Goal: Task Accomplishment & Management: Use online tool/utility

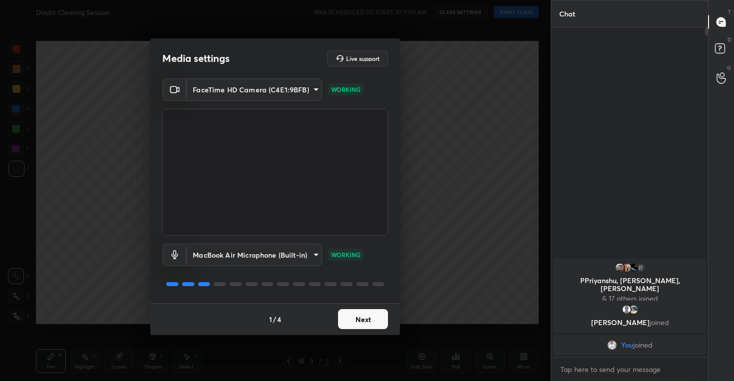
click at [353, 324] on button "Next" at bounding box center [363, 319] width 50 height 20
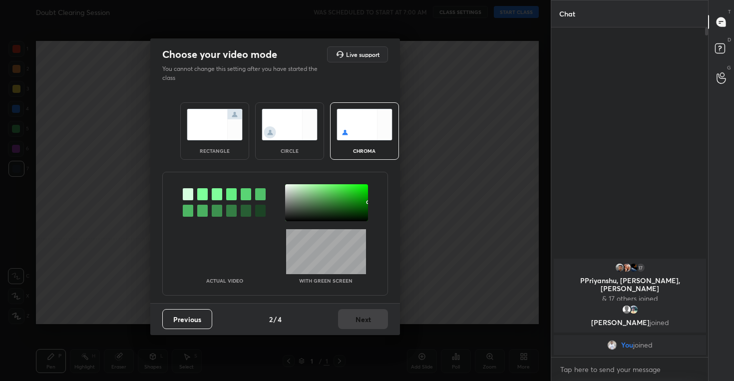
click at [280, 121] on img at bounding box center [290, 124] width 56 height 31
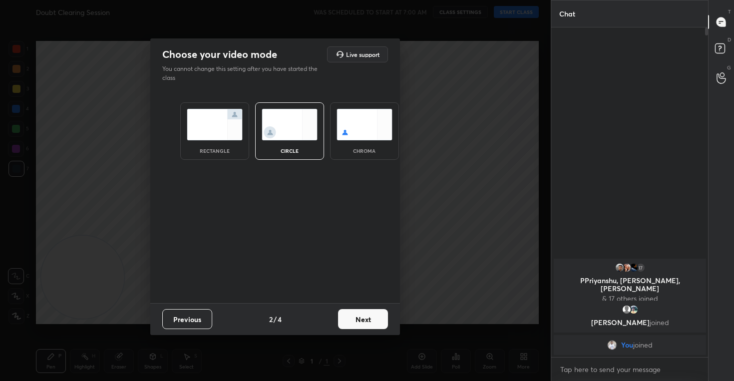
click at [360, 317] on button "Next" at bounding box center [363, 319] width 50 height 20
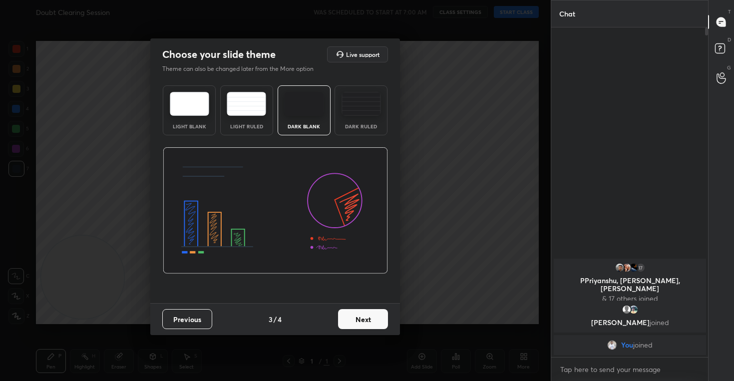
click at [366, 314] on button "Next" at bounding box center [363, 319] width 50 height 20
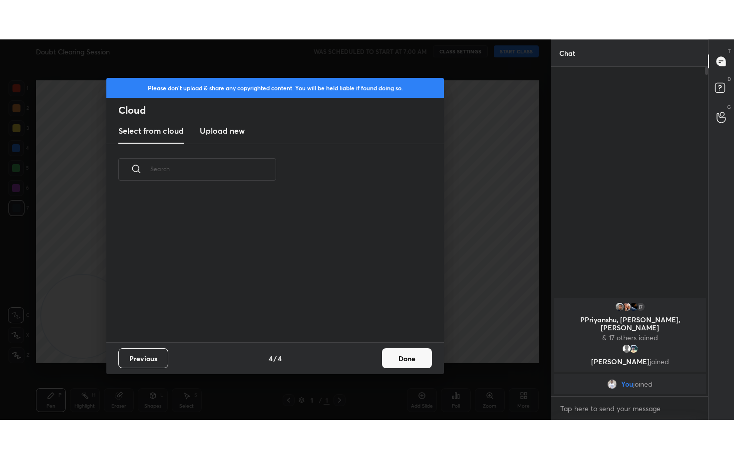
scroll to position [147, 320]
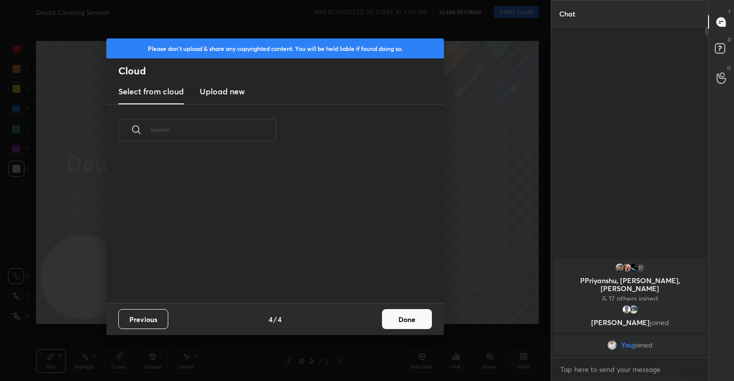
click at [217, 91] on h3 "Upload new" at bounding box center [222, 91] width 45 height 12
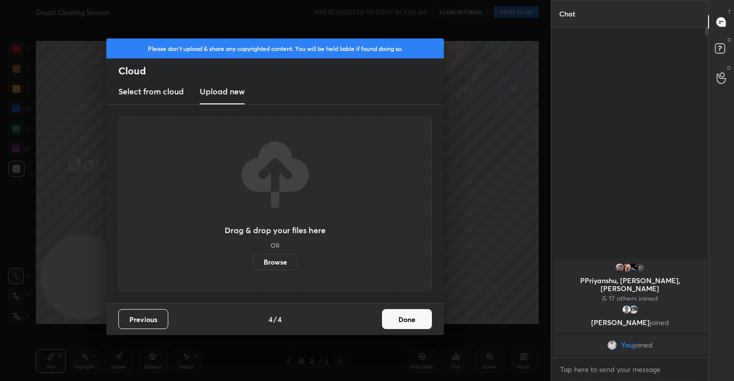
click at [272, 262] on label "Browse" at bounding box center [275, 262] width 44 height 16
click at [253, 262] on input "Browse" at bounding box center [253, 262] width 0 height 16
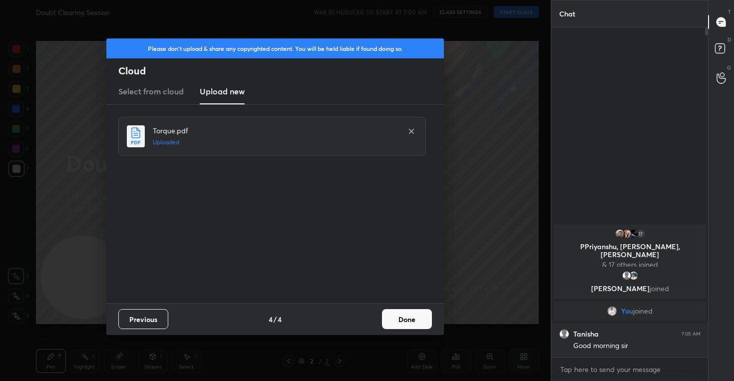
click at [410, 317] on button "Done" at bounding box center [407, 319] width 50 height 20
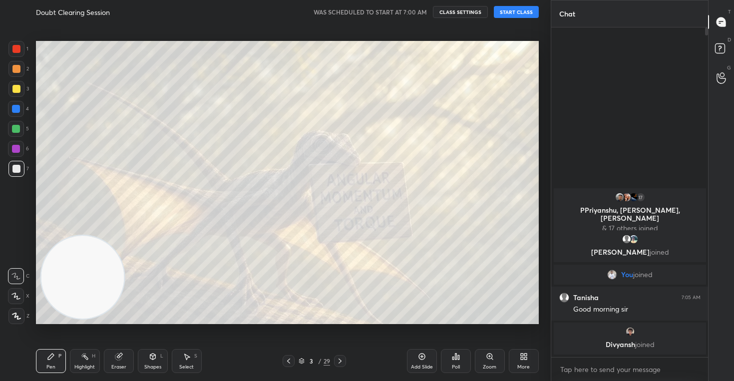
click at [16, 289] on div at bounding box center [16, 296] width 16 height 16
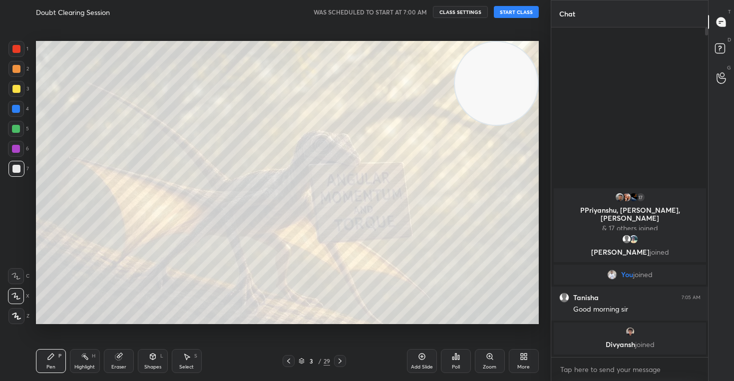
drag, startPoint x: 98, startPoint y: 285, endPoint x: 560, endPoint y: 51, distance: 516.8
click at [559, 51] on div "1 2 3 4 5 6 7 C X Z C X Z E E Erase all H H Doubt Clearing Session WAS SCHEDULE…" at bounding box center [367, 190] width 734 height 381
click at [524, 14] on button "START CLASS" at bounding box center [516, 12] width 45 height 12
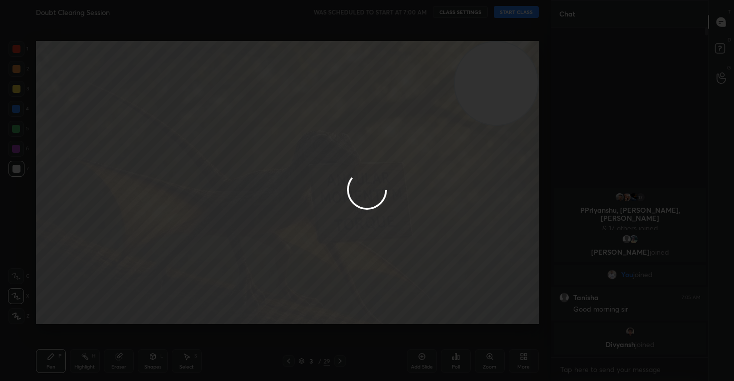
type textarea "x"
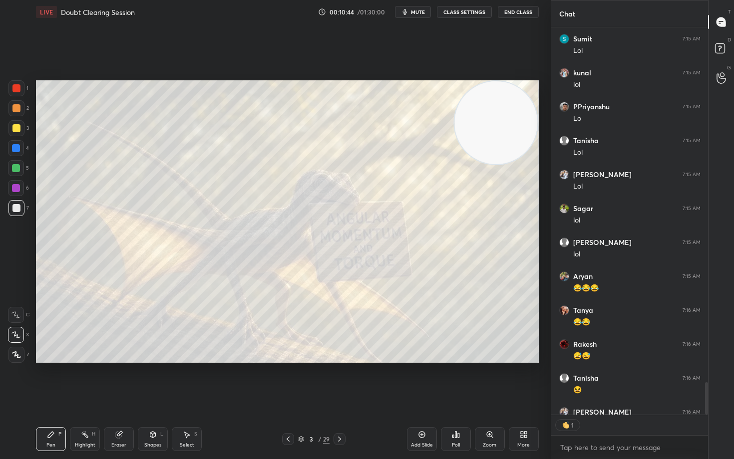
scroll to position [4226, 0]
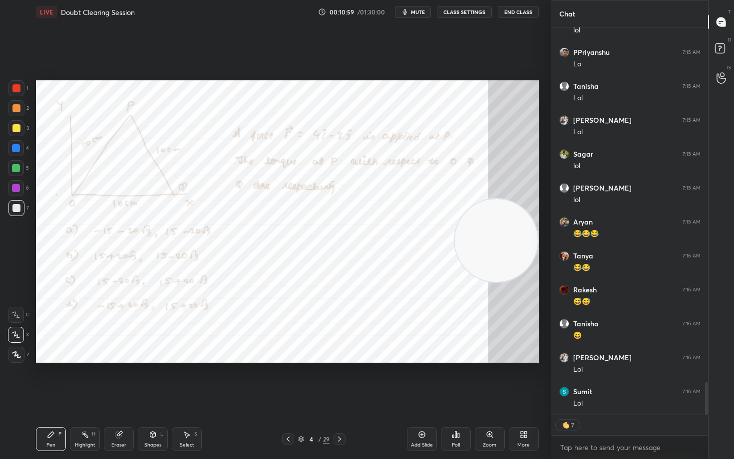
drag, startPoint x: 498, startPoint y: 134, endPoint x: 500, endPoint y: 252, distance: 117.8
click at [500, 252] on video at bounding box center [496, 240] width 83 height 83
type textarea "x"
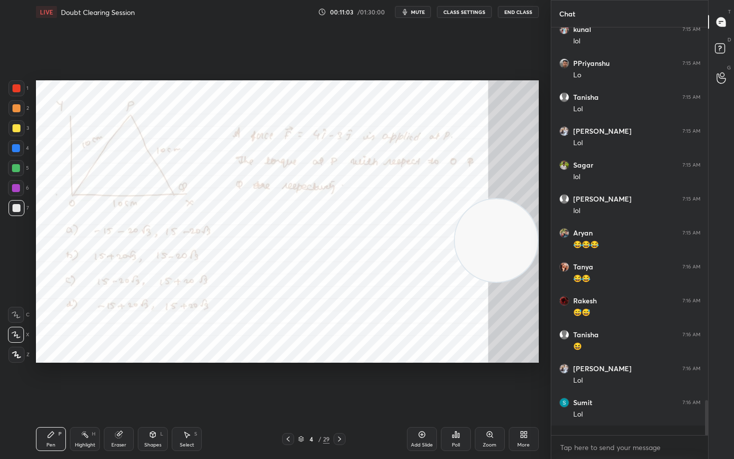
scroll to position [4206, 0]
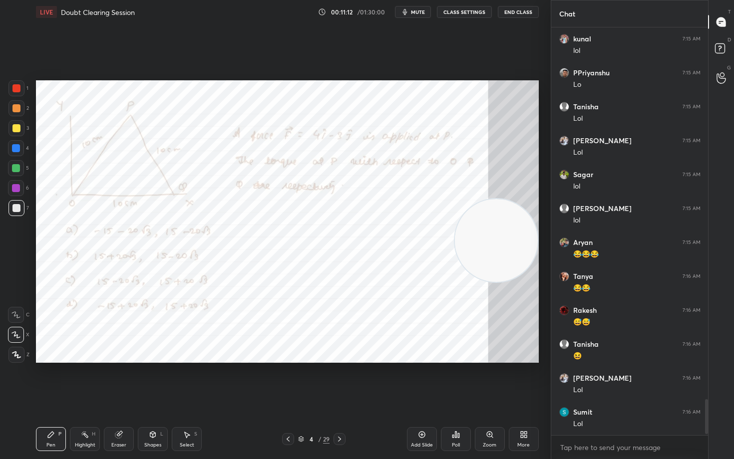
click at [415, 11] on span "mute" at bounding box center [418, 11] width 14 height 7
click at [415, 11] on span "unmute" at bounding box center [416, 11] width 21 height 7
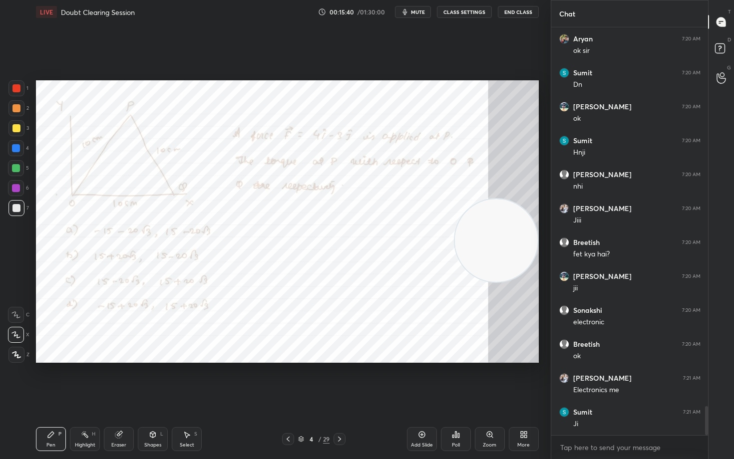
scroll to position [5369, 0]
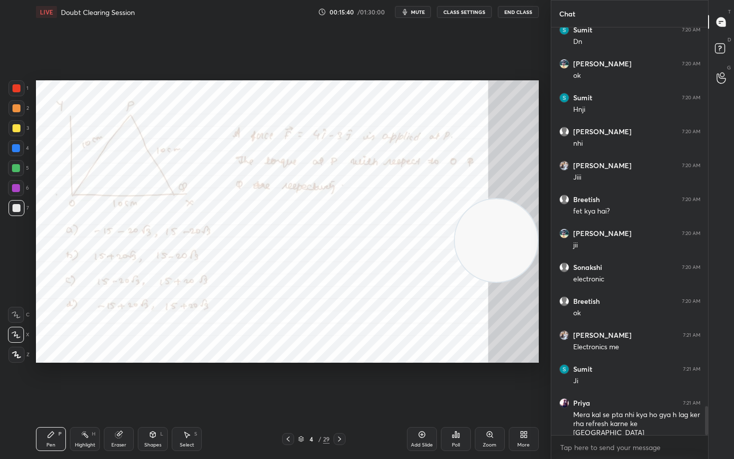
click at [17, 90] on div at bounding box center [16, 88] width 8 height 8
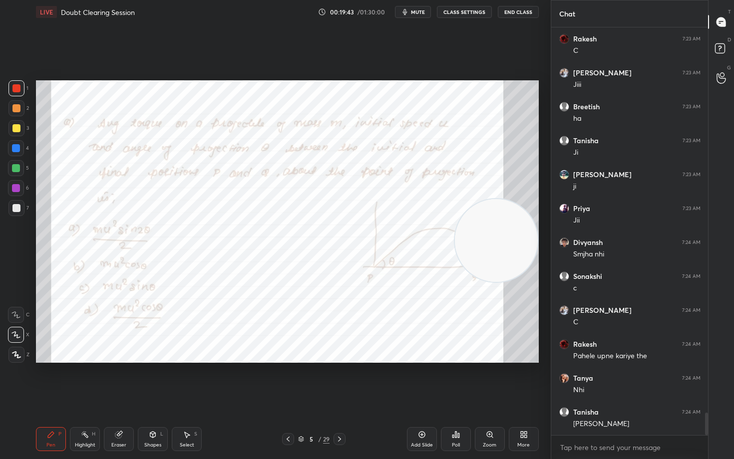
scroll to position [7066, 0]
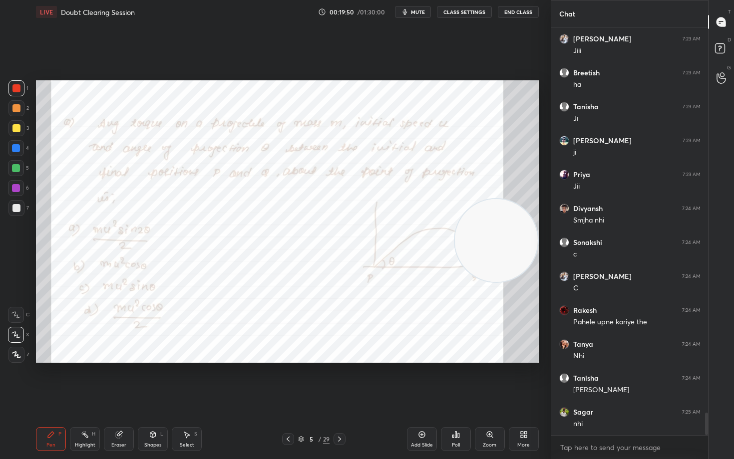
drag, startPoint x: 508, startPoint y: 236, endPoint x: 540, endPoint y: 105, distance: 134.5
click at [540, 115] on div "Setting up your live class Poll for secs No correct answer Start poll" at bounding box center [287, 221] width 511 height 395
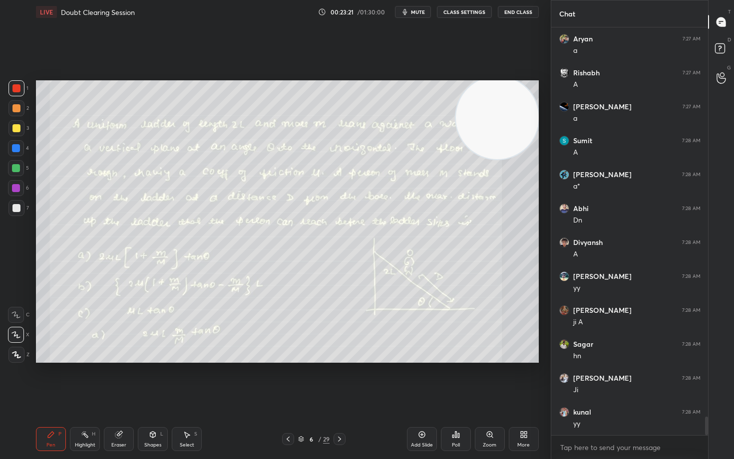
scroll to position [8526, 0]
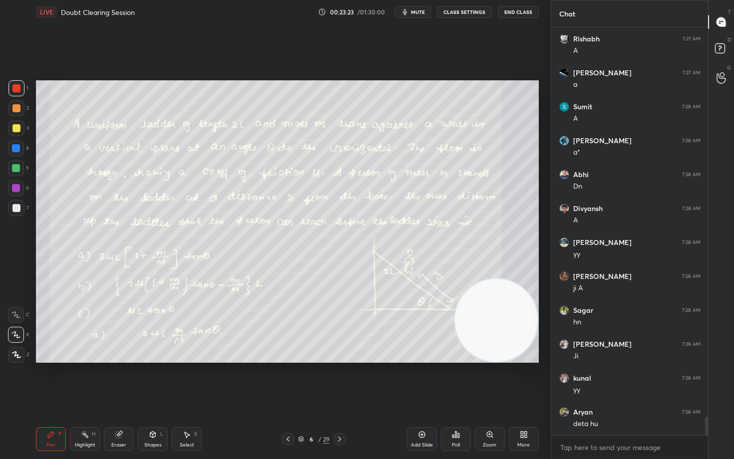
drag, startPoint x: 495, startPoint y: 128, endPoint x: 515, endPoint y: 342, distance: 215.1
click at [515, 342] on video at bounding box center [496, 320] width 83 height 83
drag, startPoint x: 503, startPoint y: 311, endPoint x: 514, endPoint y: 126, distance: 185.5
click at [515, 279] on video at bounding box center [496, 320] width 83 height 83
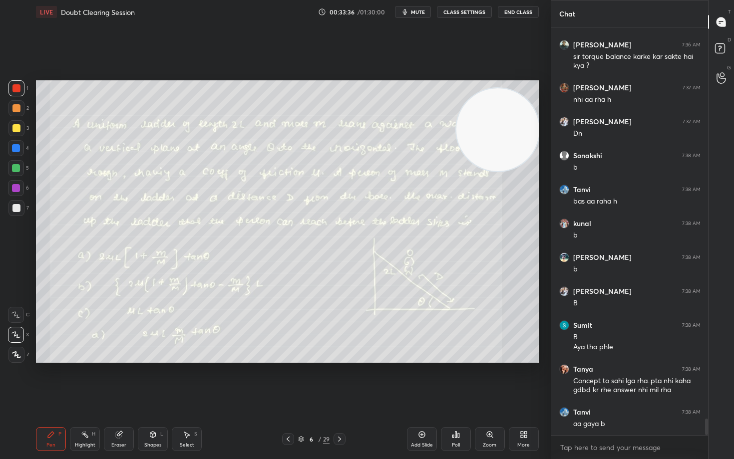
scroll to position [9674, 0]
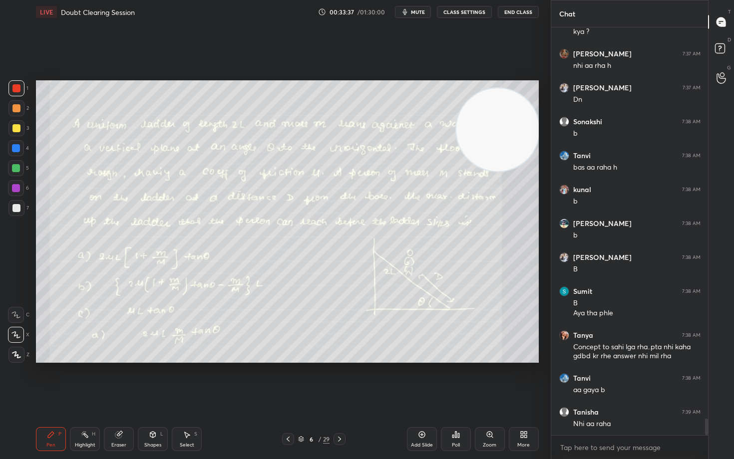
click at [418, 380] on icon at bounding box center [422, 435] width 8 height 8
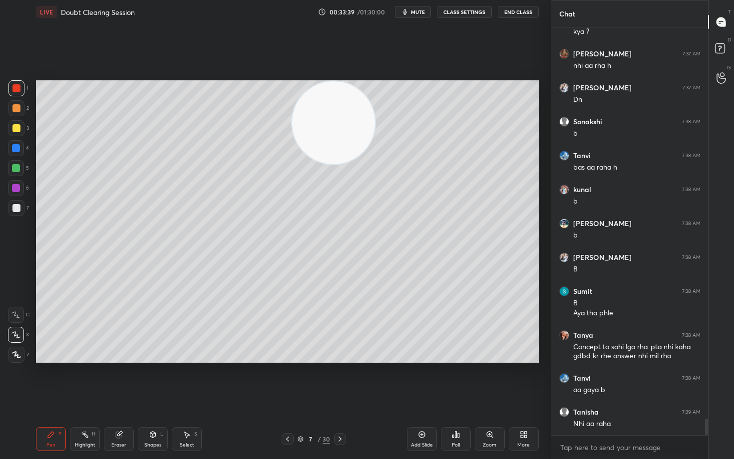
drag, startPoint x: 494, startPoint y: 140, endPoint x: 213, endPoint y: 130, distance: 281.7
click at [292, 135] on video at bounding box center [333, 122] width 83 height 83
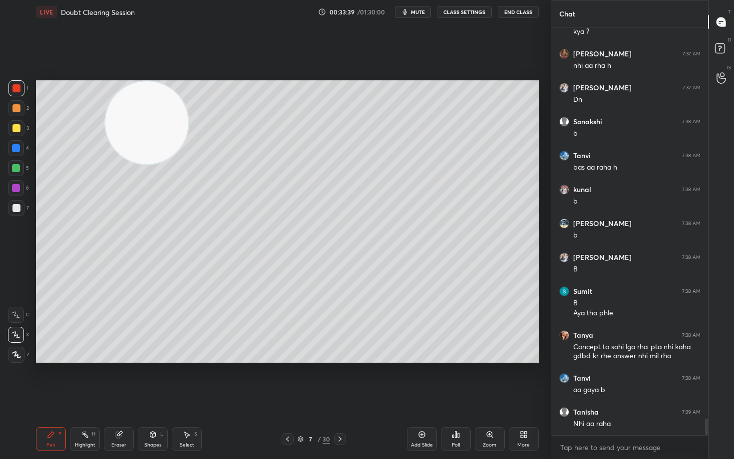
drag, startPoint x: 214, startPoint y: 119, endPoint x: 53, endPoint y: 111, distance: 160.4
click at [105, 115] on video at bounding box center [146, 122] width 83 height 83
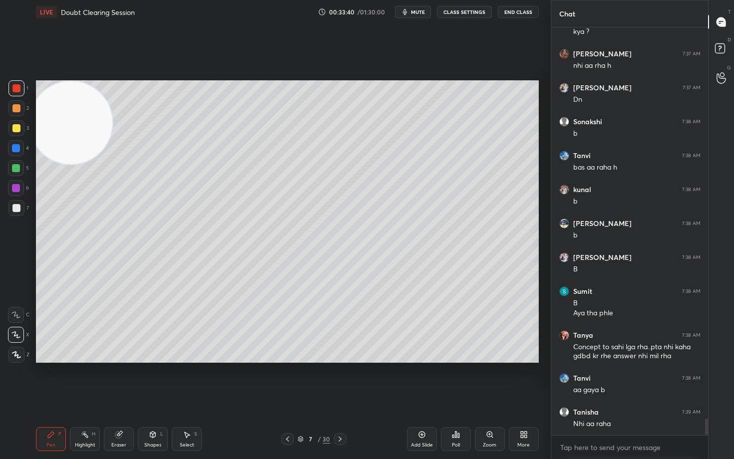
click at [15, 207] on div at bounding box center [16, 208] width 8 height 8
click at [11, 126] on div at bounding box center [16, 128] width 16 height 16
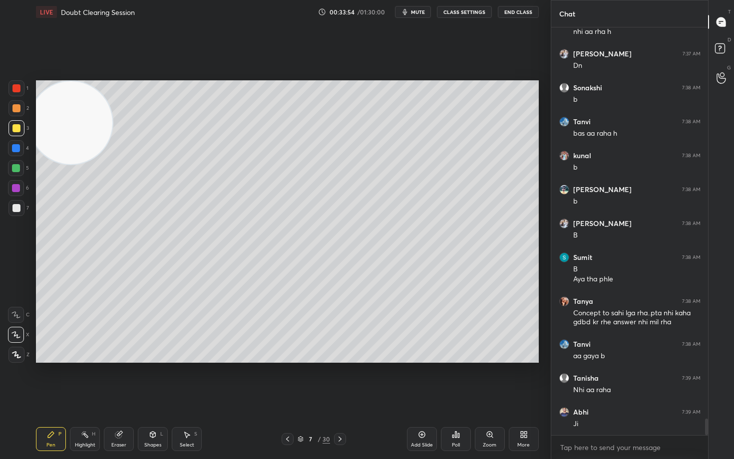
click at [17, 108] on div at bounding box center [16, 108] width 8 height 8
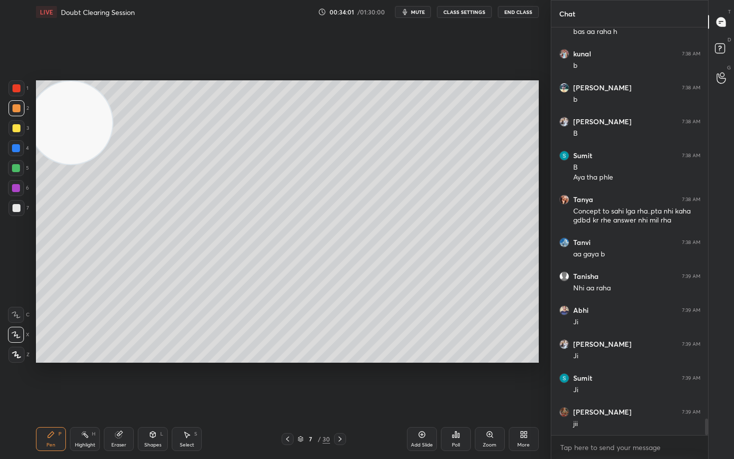
scroll to position [9843, 0]
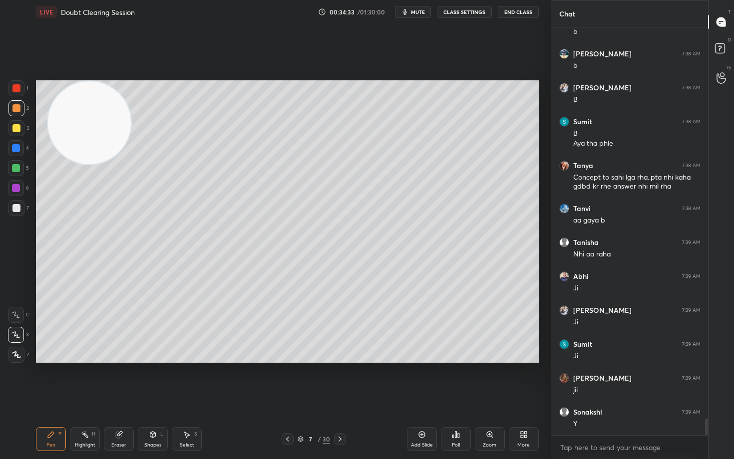
drag, startPoint x: 94, startPoint y: 124, endPoint x: 465, endPoint y: 96, distance: 371.4
click at [131, 111] on video at bounding box center [89, 122] width 83 height 83
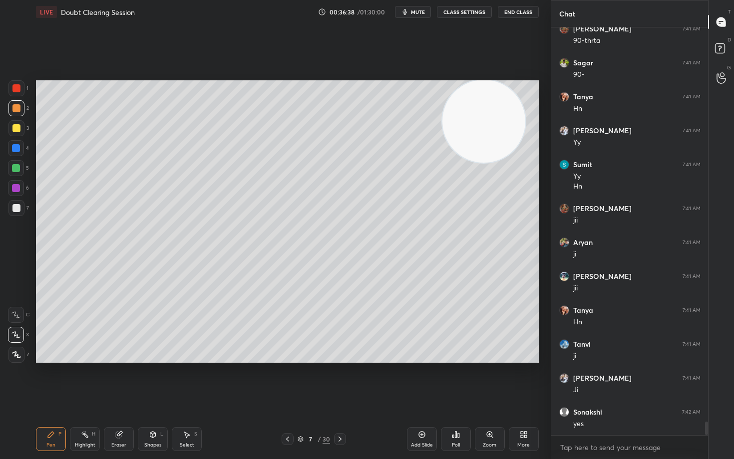
scroll to position [11958, 0]
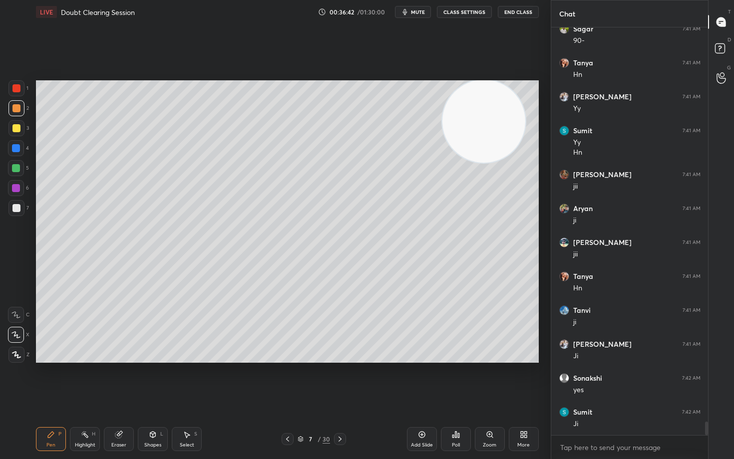
click at [18, 208] on div at bounding box center [16, 208] width 8 height 8
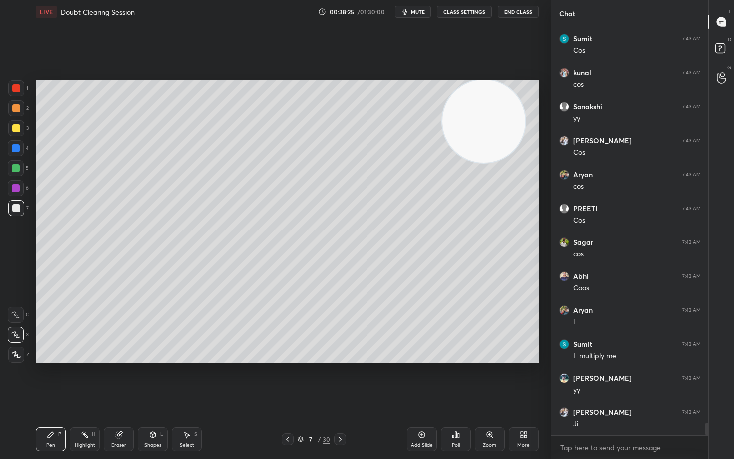
scroll to position [13146, 0]
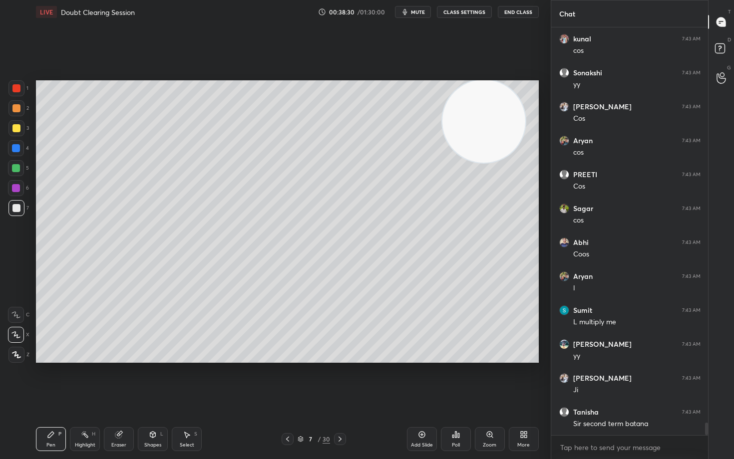
drag, startPoint x: 423, startPoint y: 438, endPoint x: 411, endPoint y: 415, distance: 26.1
click at [420, 380] on icon at bounding box center [422, 435] width 8 height 8
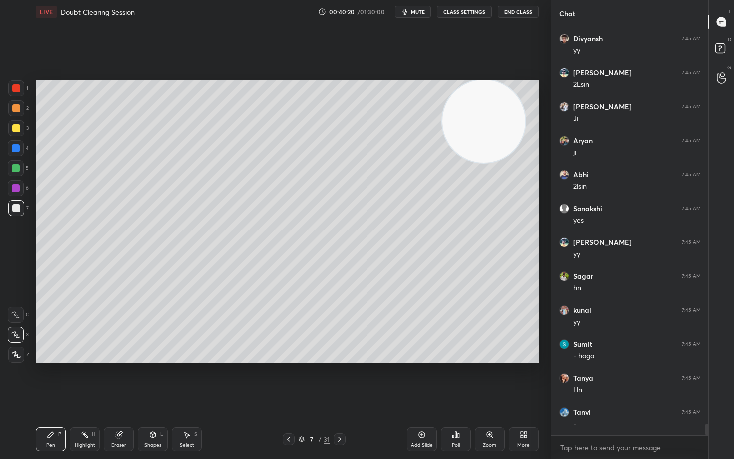
scroll to position [14164, 0]
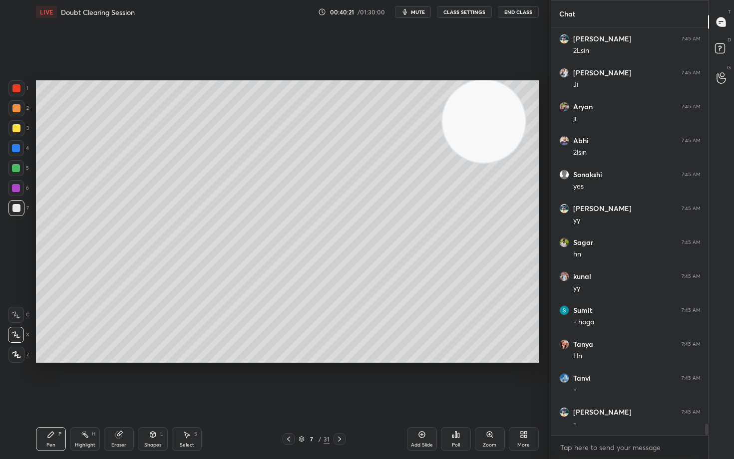
click at [119, 380] on icon at bounding box center [119, 435] width 8 height 8
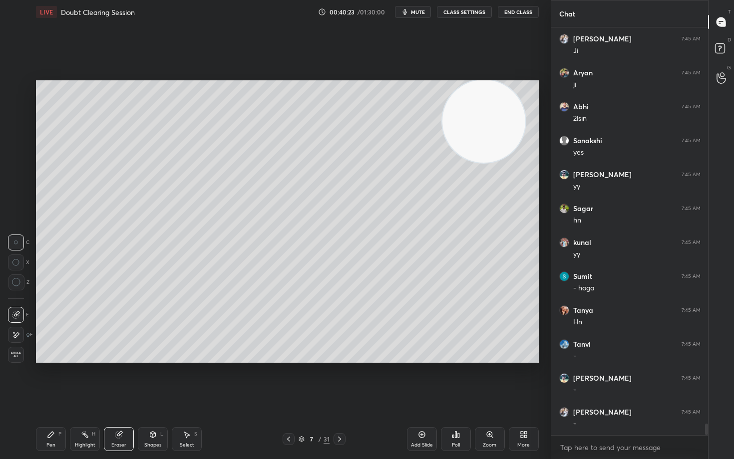
drag, startPoint x: 46, startPoint y: 437, endPoint x: 76, endPoint y: 368, distance: 75.4
click at [45, 380] on div "Pen P" at bounding box center [51, 439] width 30 height 24
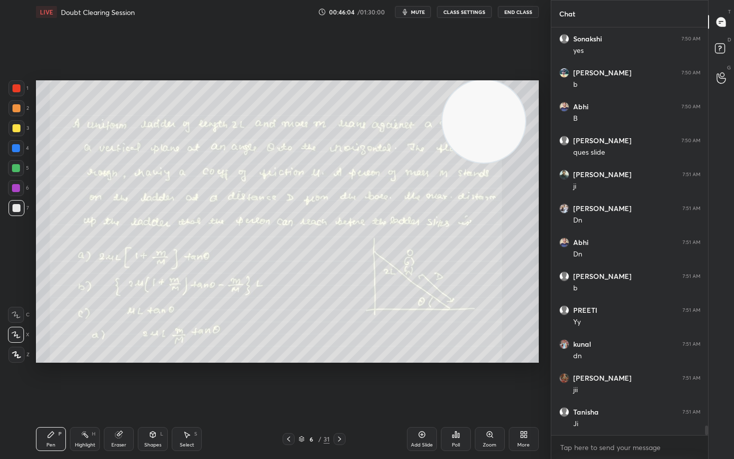
scroll to position [16831, 0]
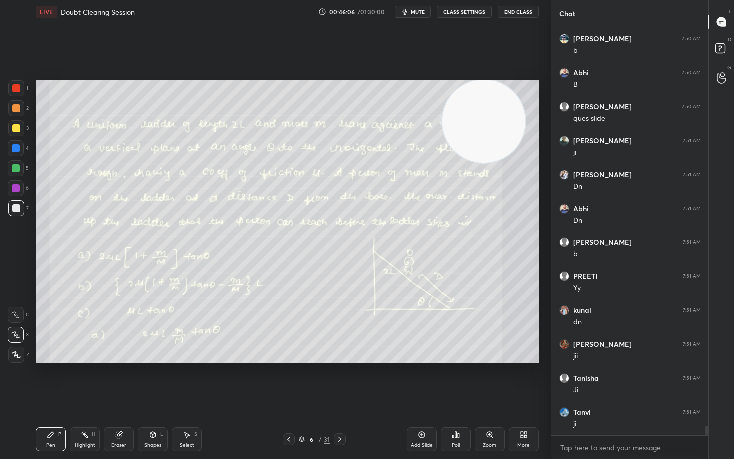
click at [301, 380] on icon at bounding box center [301, 439] width 5 height 1
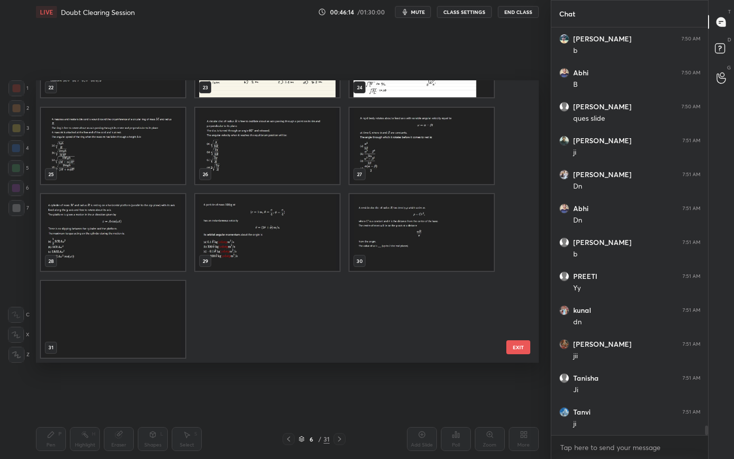
scroll to position [660, 0]
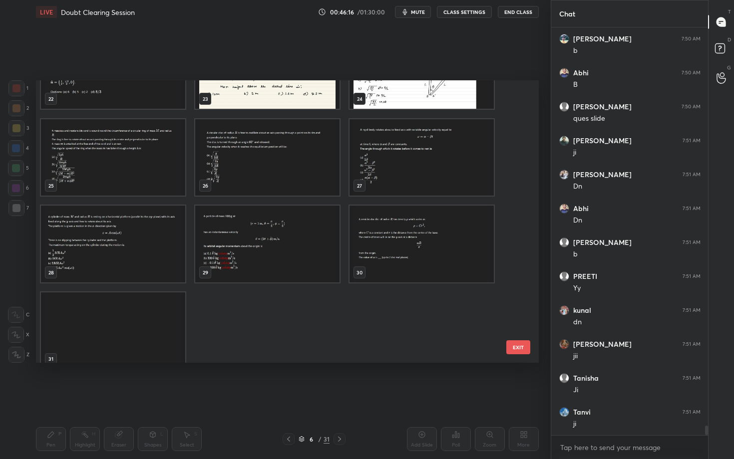
click at [416, 230] on img "grid" at bounding box center [421, 244] width 144 height 77
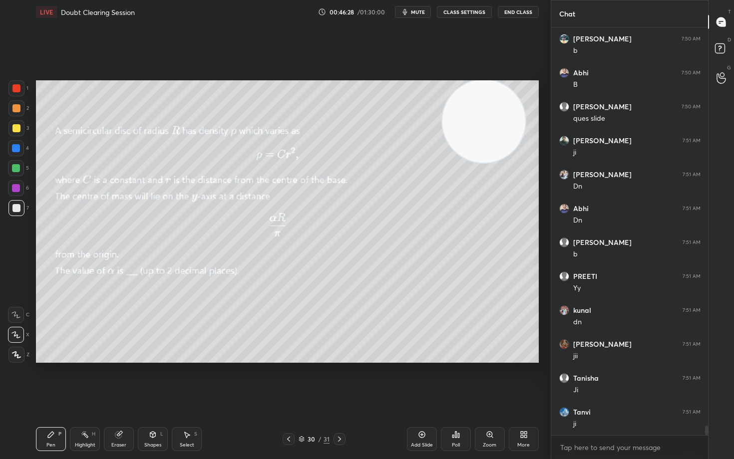
click at [417, 11] on span "mute" at bounding box center [418, 11] width 14 height 7
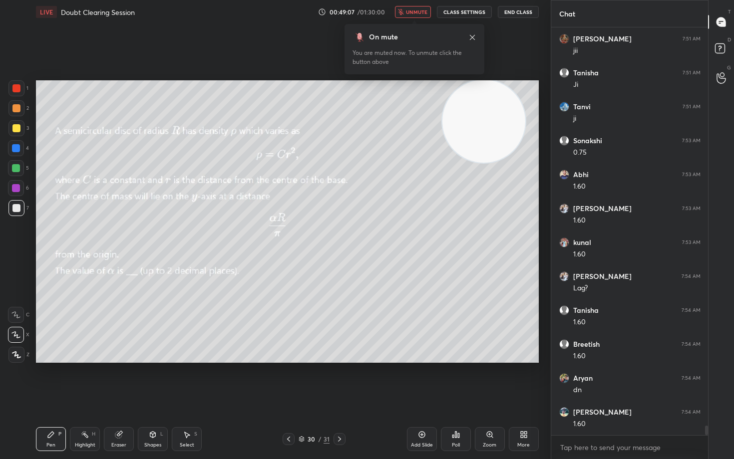
scroll to position [17170, 0]
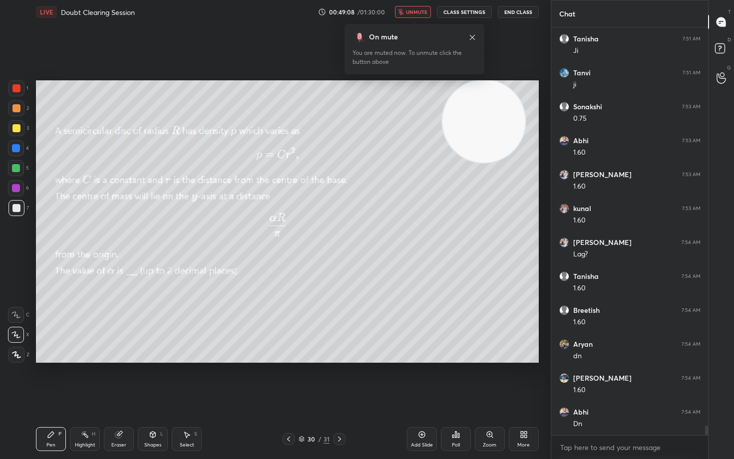
click at [417, 13] on span "unmute" at bounding box center [416, 11] width 21 height 7
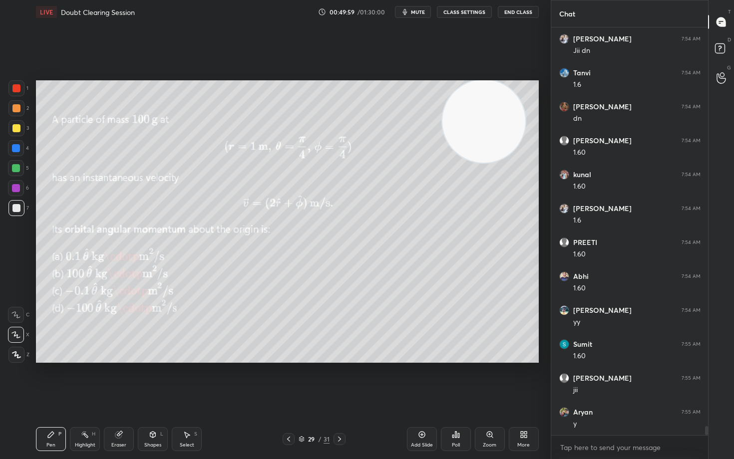
scroll to position [17713, 0]
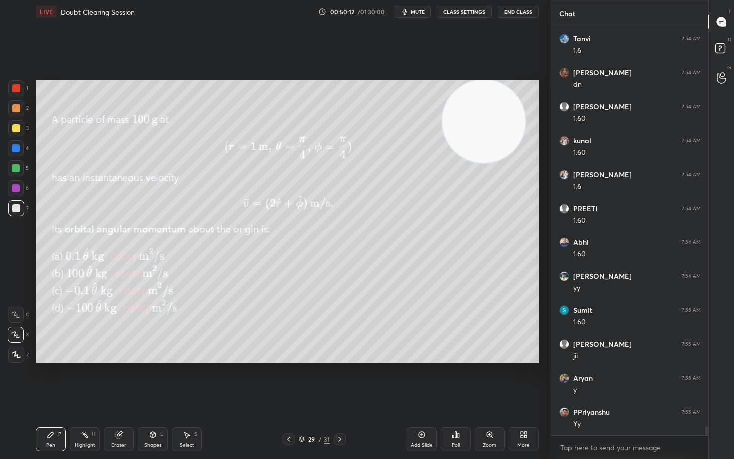
click at [409, 12] on icon "button" at bounding box center [405, 12] width 8 height 8
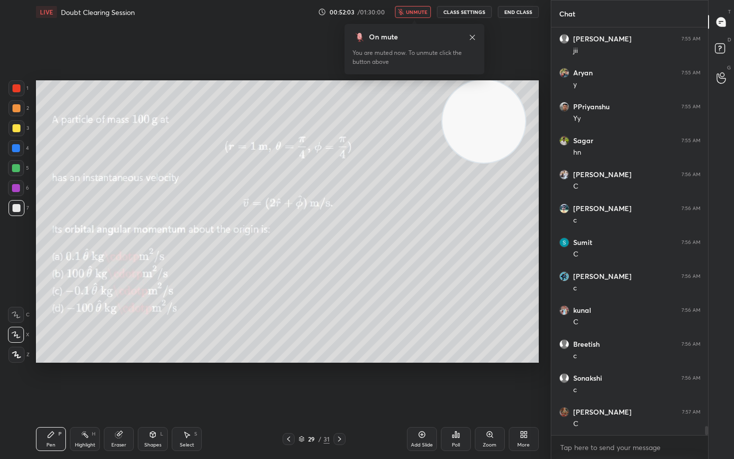
scroll to position [18052, 0]
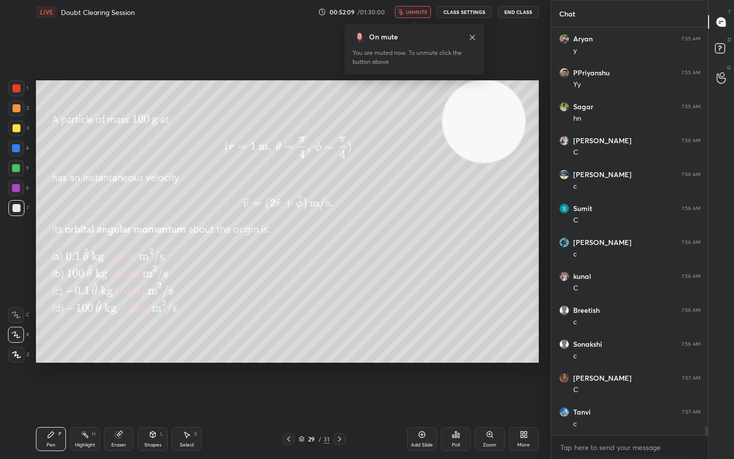
click at [419, 13] on span "unmute" at bounding box center [416, 11] width 21 height 7
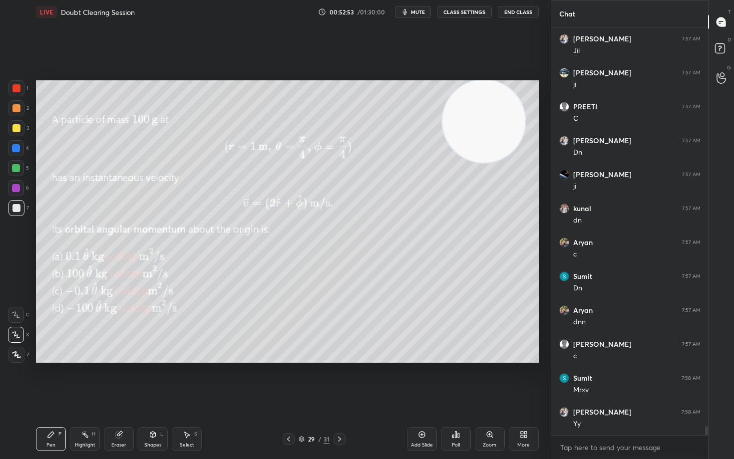
scroll to position [18528, 0]
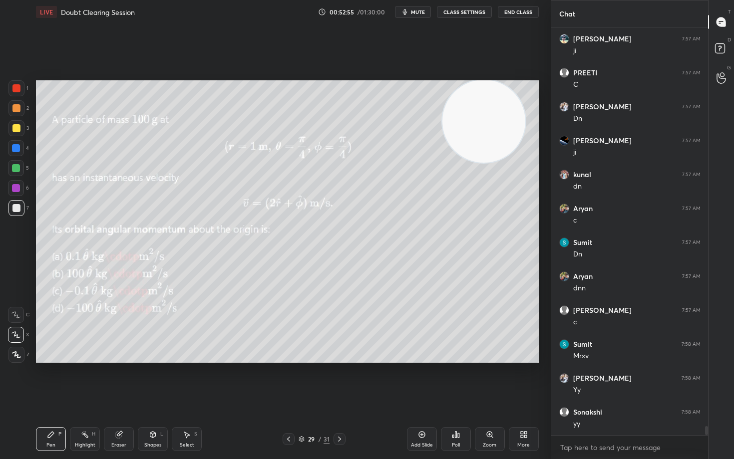
drag, startPoint x: 485, startPoint y: 113, endPoint x: 479, endPoint y: 169, distance: 56.7
click at [481, 163] on video at bounding box center [483, 121] width 83 height 83
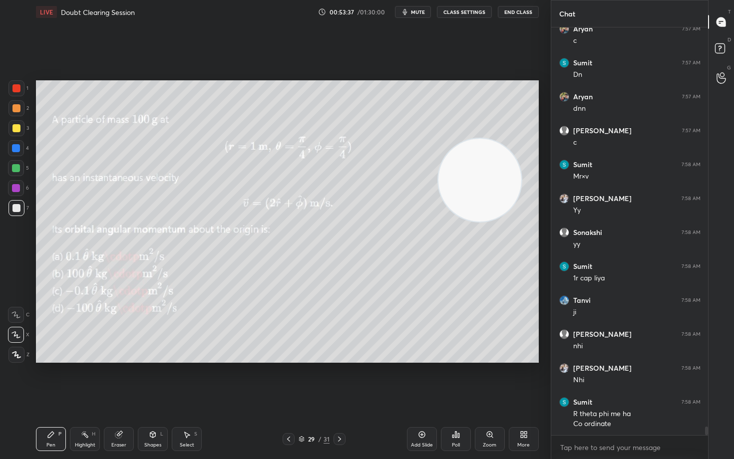
scroll to position [18741, 0]
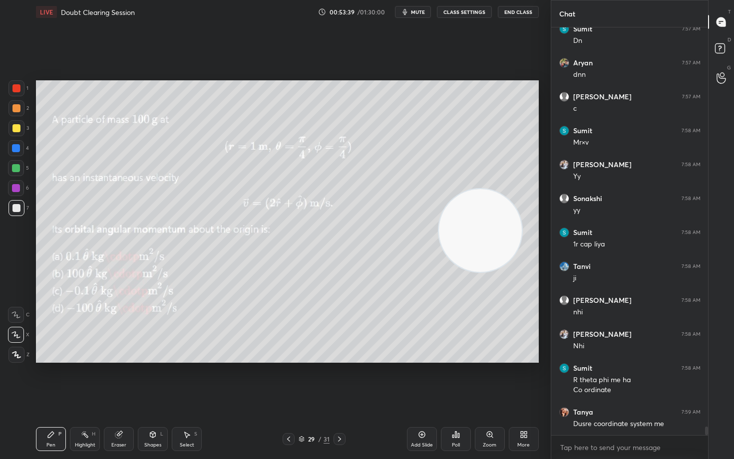
drag, startPoint x: 476, startPoint y: 192, endPoint x: 470, endPoint y: 248, distance: 56.2
click at [476, 241] on video at bounding box center [480, 230] width 83 height 83
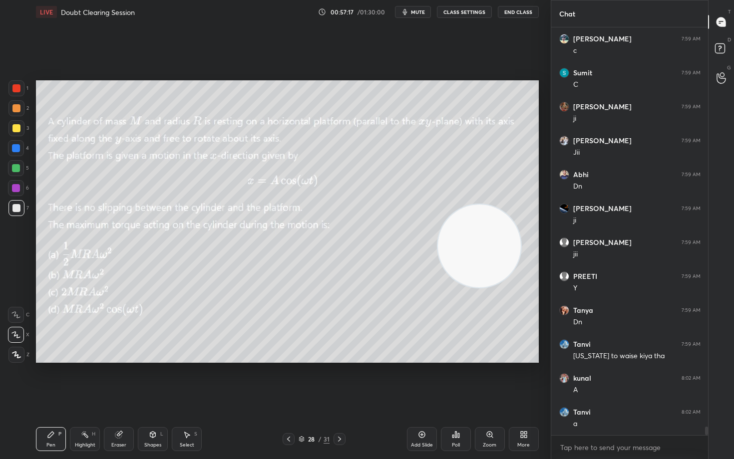
scroll to position [19522, 0]
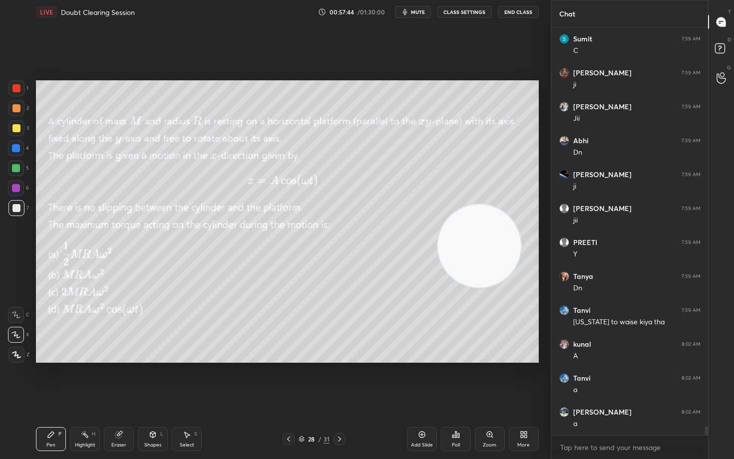
click at [417, 11] on span "mute" at bounding box center [418, 11] width 14 height 7
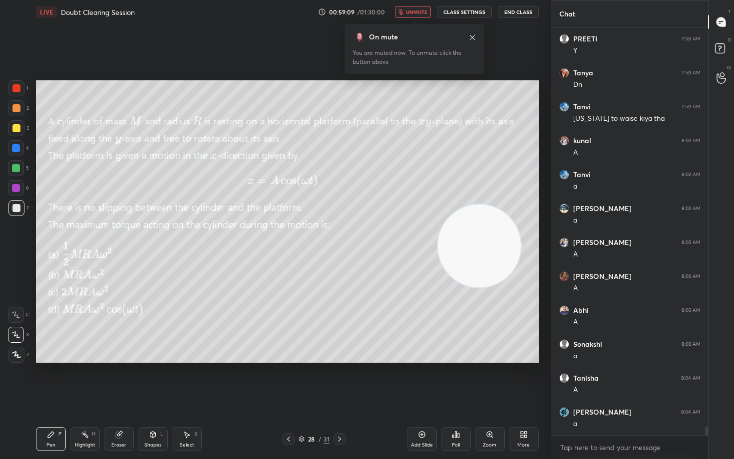
scroll to position [19760, 0]
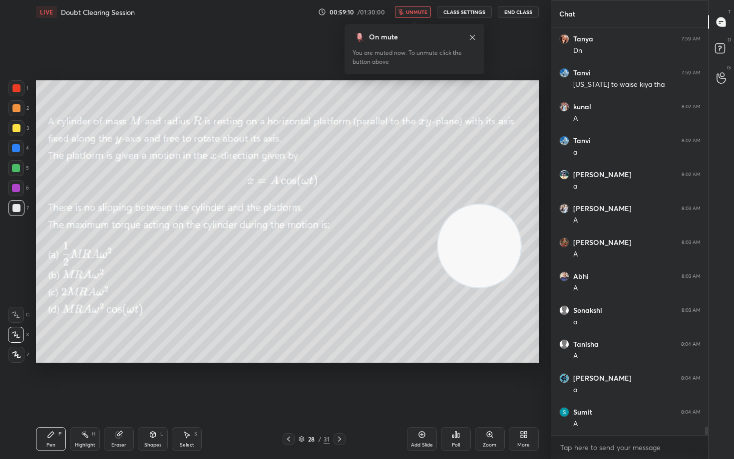
click at [412, 18] on div "On mute You are muted now. To unmute click the button above" at bounding box center [414, 46] width 140 height 56
click at [412, 6] on button "unmute" at bounding box center [413, 12] width 36 height 12
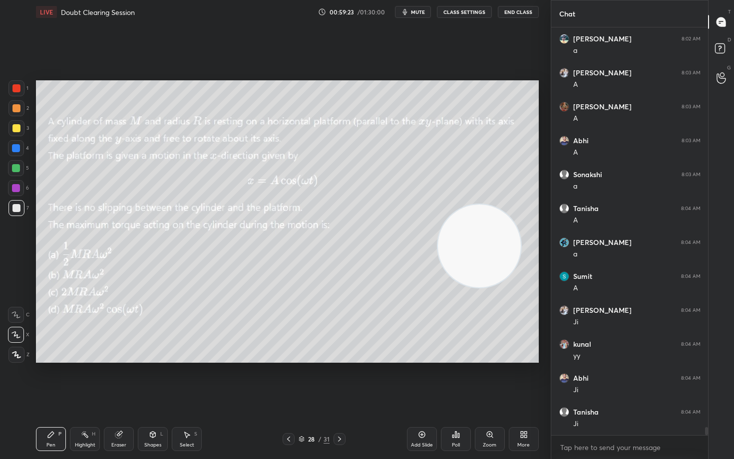
scroll to position [19929, 0]
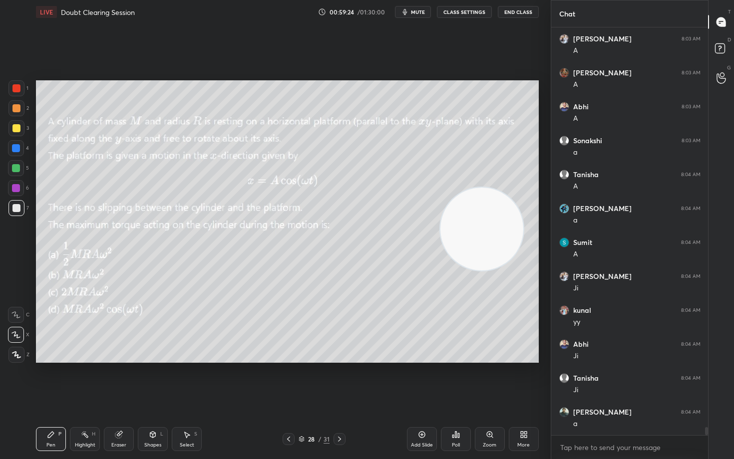
drag, startPoint x: 498, startPoint y: 274, endPoint x: 507, endPoint y: 202, distance: 72.4
click at [511, 214] on video at bounding box center [481, 229] width 83 height 83
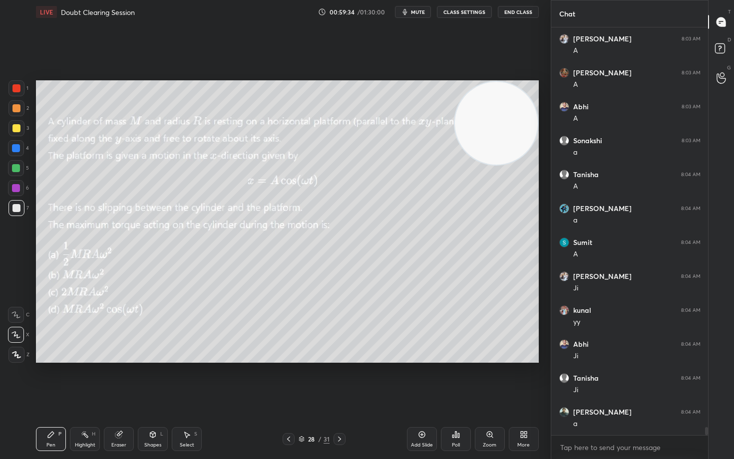
drag, startPoint x: 479, startPoint y: 190, endPoint x: 490, endPoint y: 119, distance: 72.1
click at [491, 123] on video at bounding box center [496, 123] width 83 height 83
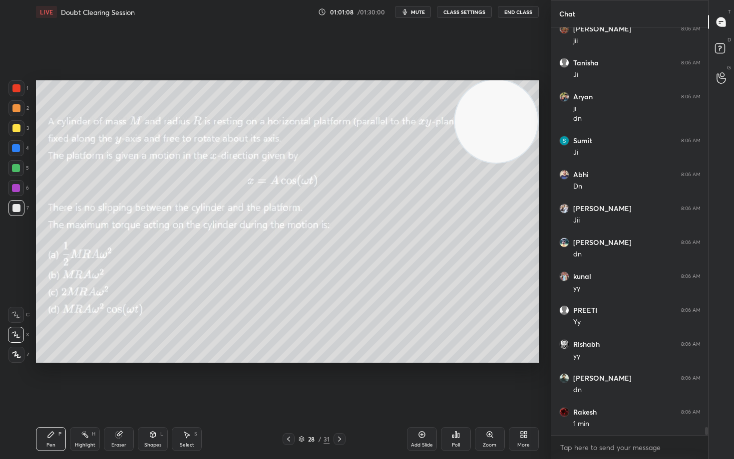
scroll to position [20900, 0]
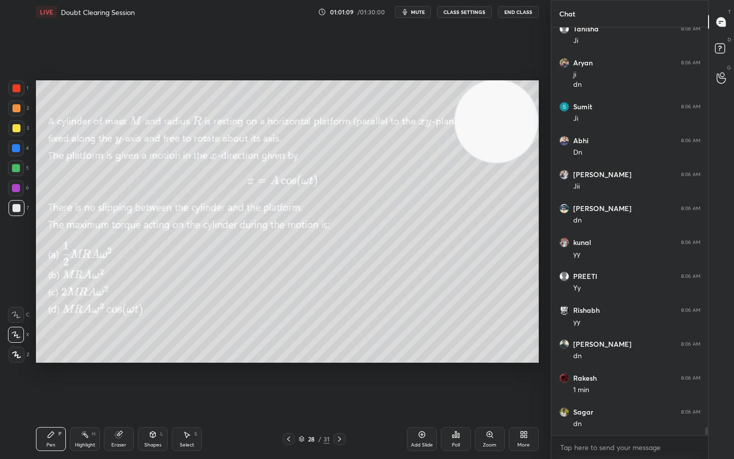
click at [404, 4] on div "LIVE Doubt Clearing Session 01:01:09 / 01:30:00 mute CLASS SETTINGS End Class" at bounding box center [287, 12] width 503 height 24
click at [404, 10] on icon "button" at bounding box center [405, 12] width 8 height 8
click at [404, 10] on icon "button" at bounding box center [401, 12] width 6 height 6
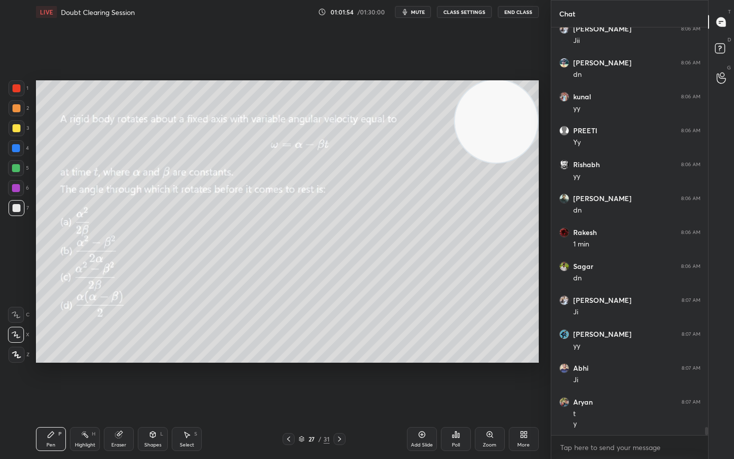
scroll to position [21079, 0]
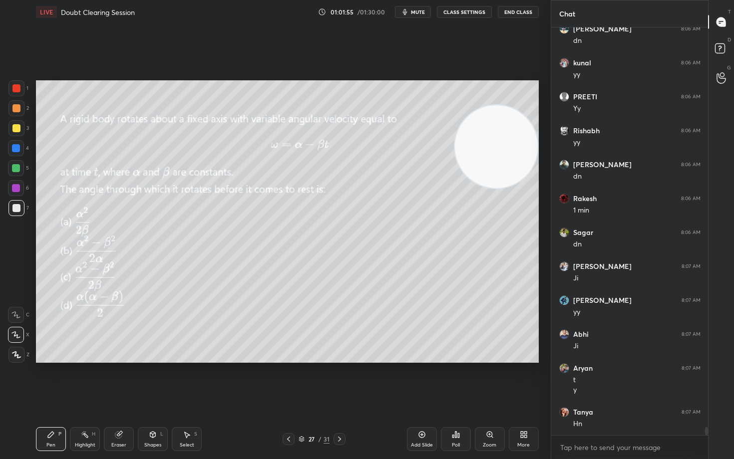
drag, startPoint x: 507, startPoint y: 130, endPoint x: 509, endPoint y: 171, distance: 40.5
click at [507, 171] on video at bounding box center [496, 146] width 83 height 83
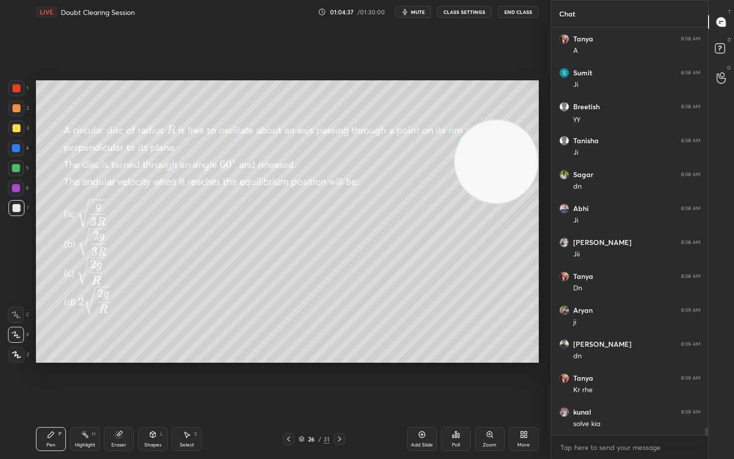
scroll to position [21962, 0]
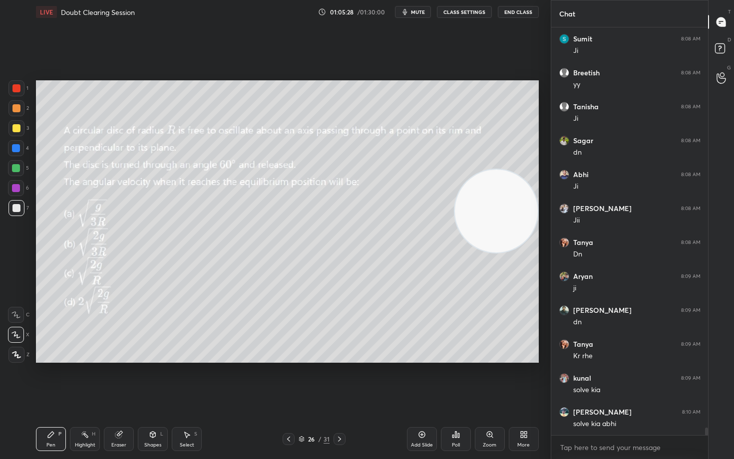
drag, startPoint x: 476, startPoint y: 180, endPoint x: 476, endPoint y: 230, distance: 49.4
click at [476, 230] on video at bounding box center [496, 211] width 83 height 83
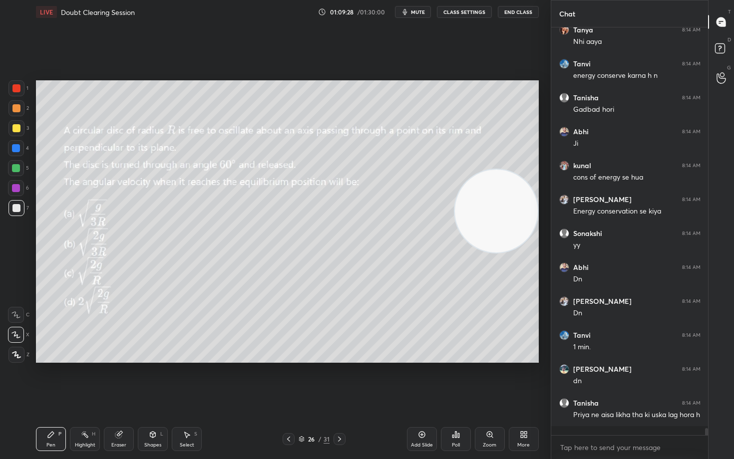
scroll to position [22853, 0]
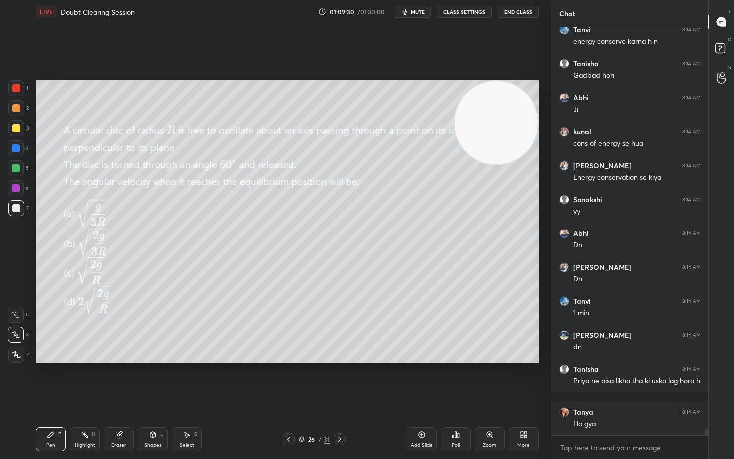
drag, startPoint x: 504, startPoint y: 214, endPoint x: 508, endPoint y: 93, distance: 120.3
click at [510, 97] on video at bounding box center [496, 122] width 83 height 83
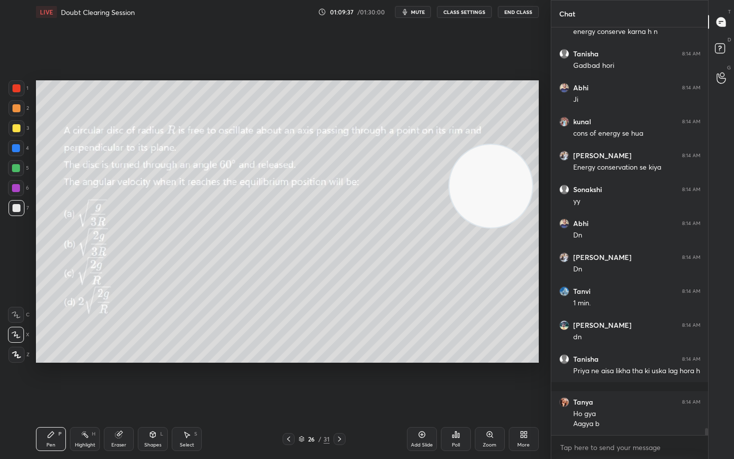
drag, startPoint x: 492, startPoint y: 127, endPoint x: 488, endPoint y: 224, distance: 96.9
click at [489, 227] on video at bounding box center [490, 186] width 83 height 83
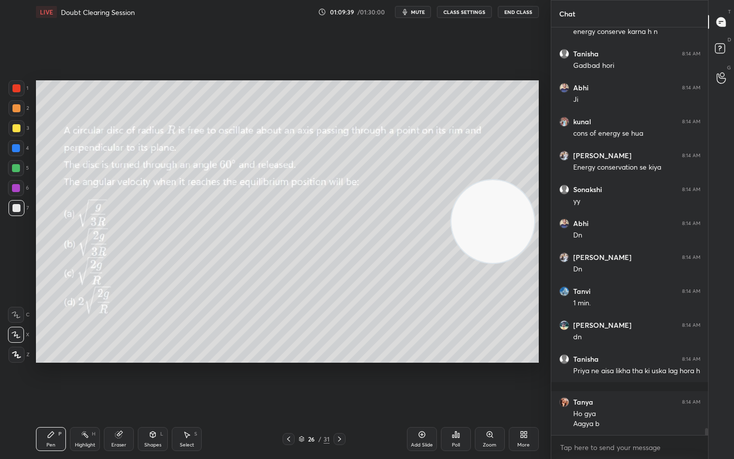
drag, startPoint x: 493, startPoint y: 231, endPoint x: 490, endPoint y: 131, distance: 100.4
click at [502, 180] on video at bounding box center [492, 221] width 83 height 83
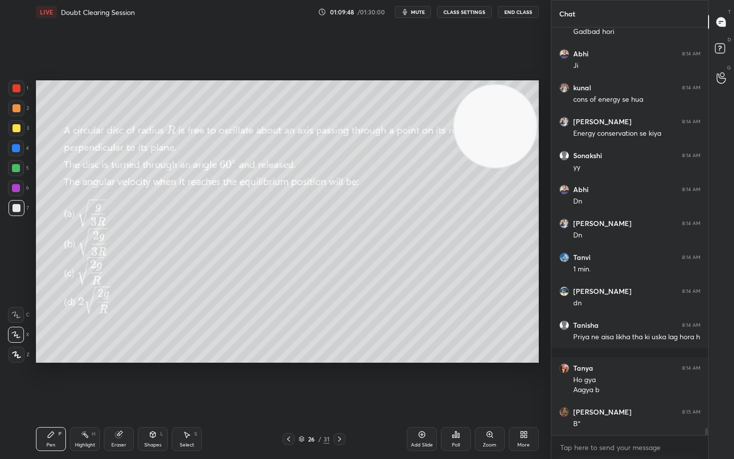
scroll to position [22931, 0]
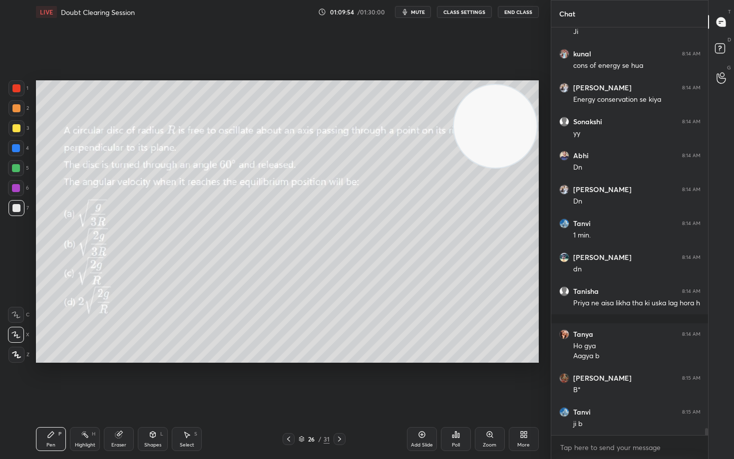
click at [11, 128] on div at bounding box center [16, 128] width 16 height 16
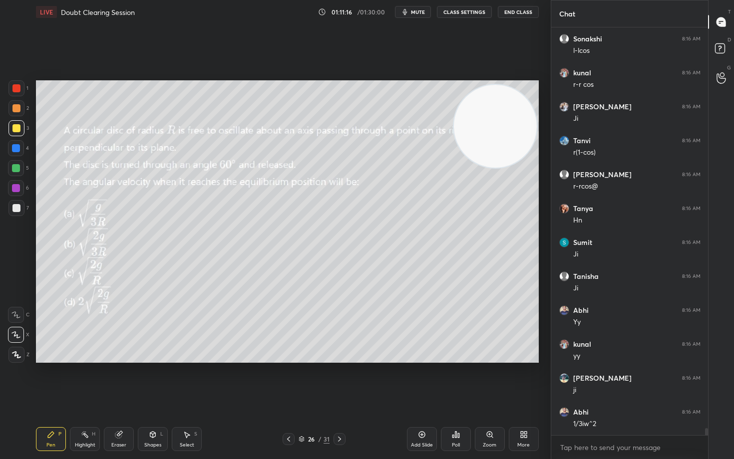
scroll to position [23610, 0]
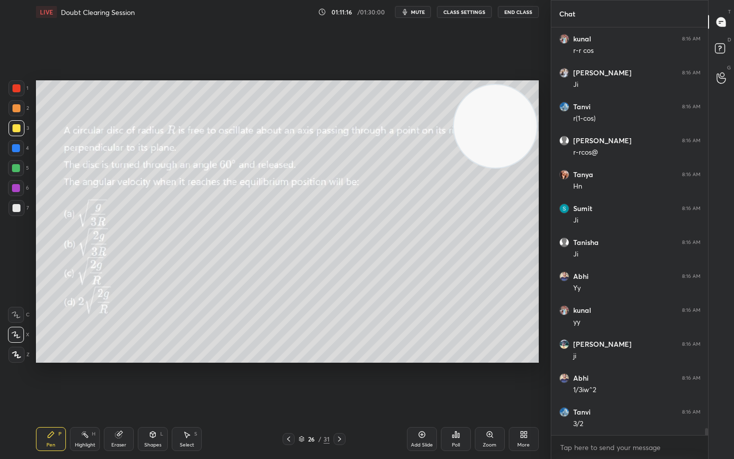
drag, startPoint x: 502, startPoint y: 171, endPoint x: 509, endPoint y: 228, distance: 57.8
click at [507, 168] on video at bounding box center [495, 126] width 83 height 83
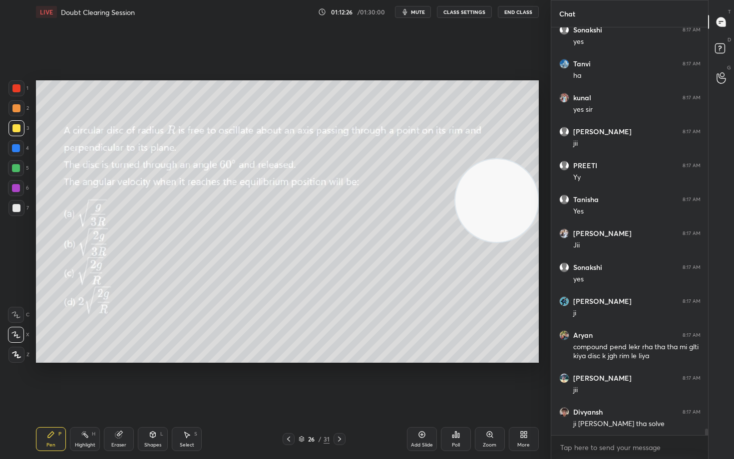
scroll to position [24909, 0]
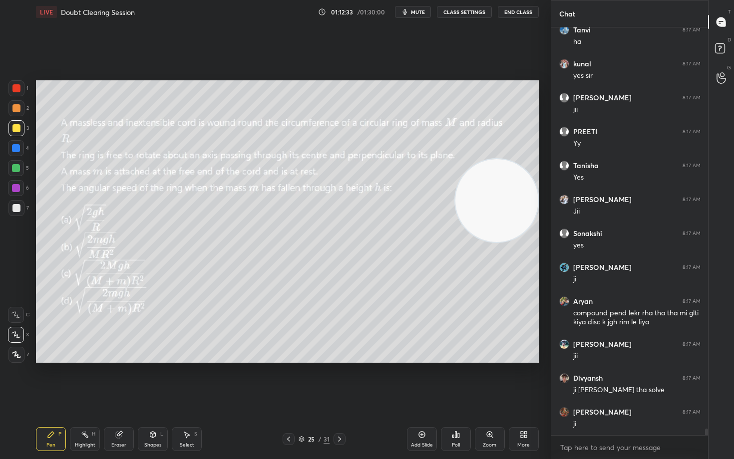
click at [416, 15] on button "mute" at bounding box center [413, 12] width 36 height 12
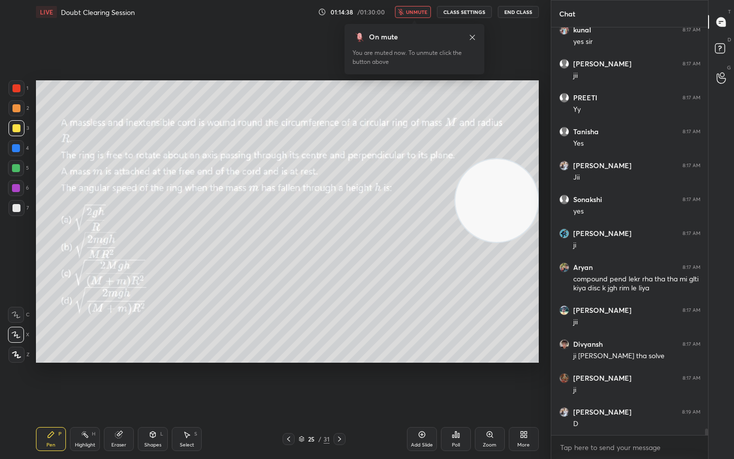
click at [416, 15] on button "unmute" at bounding box center [413, 12] width 36 height 12
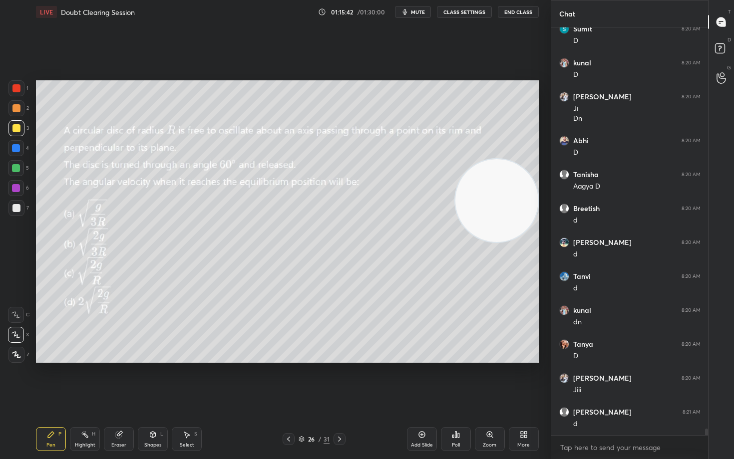
scroll to position [25394, 0]
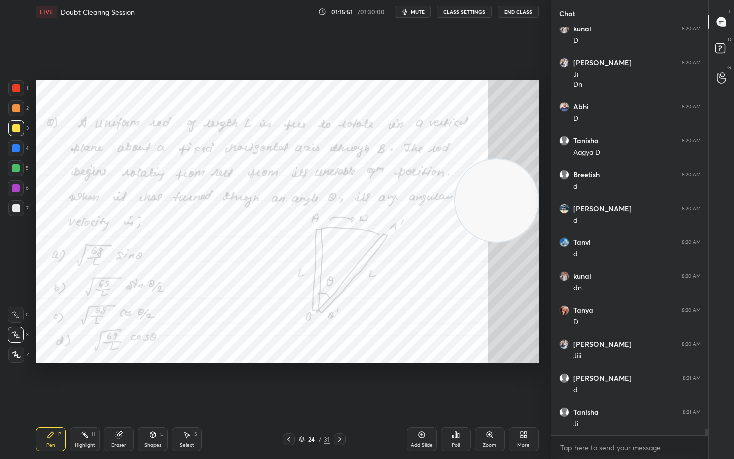
click at [412, 14] on span "mute" at bounding box center [418, 11] width 14 height 7
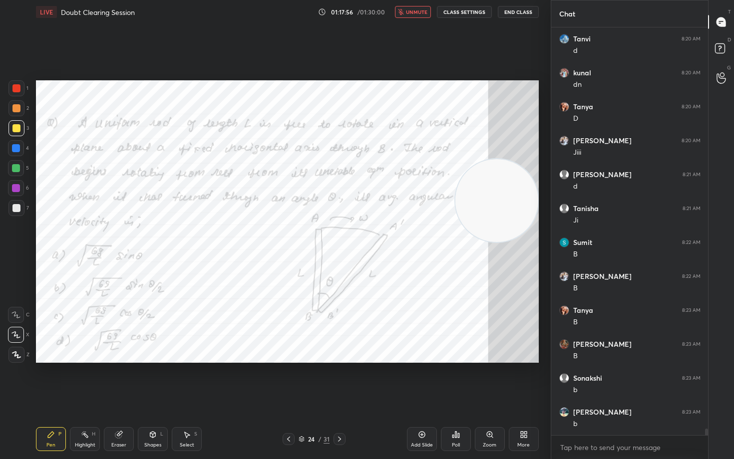
scroll to position [25632, 0]
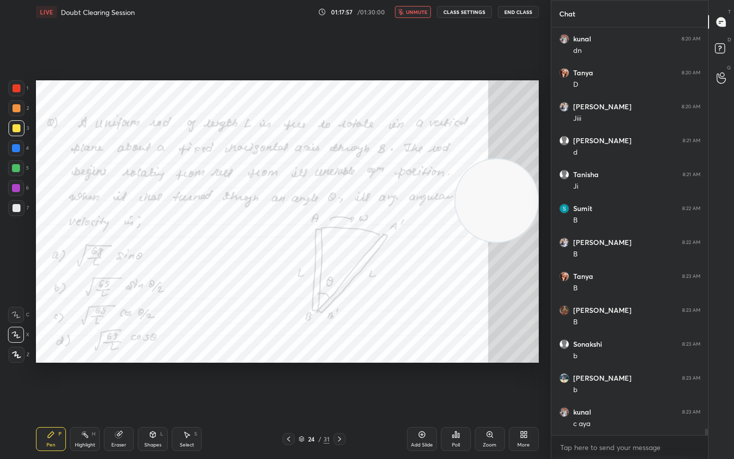
click at [411, 13] on span "unmute" at bounding box center [416, 11] width 21 height 7
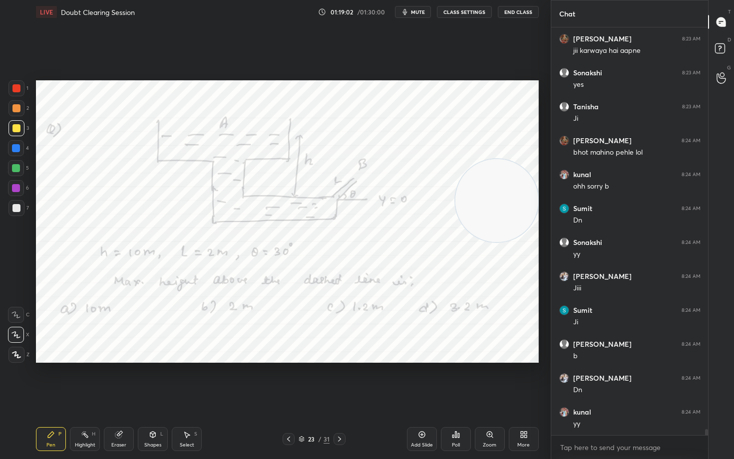
scroll to position [26277, 0]
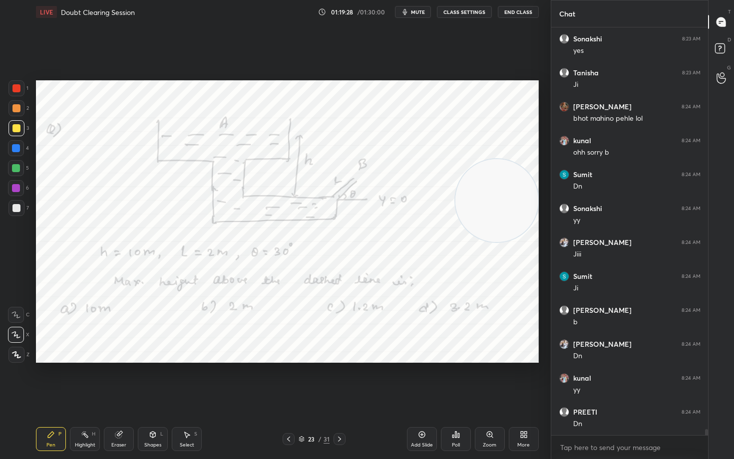
drag, startPoint x: 15, startPoint y: 86, endPoint x: 20, endPoint y: 91, distance: 7.4
click at [16, 89] on div at bounding box center [16, 88] width 8 height 8
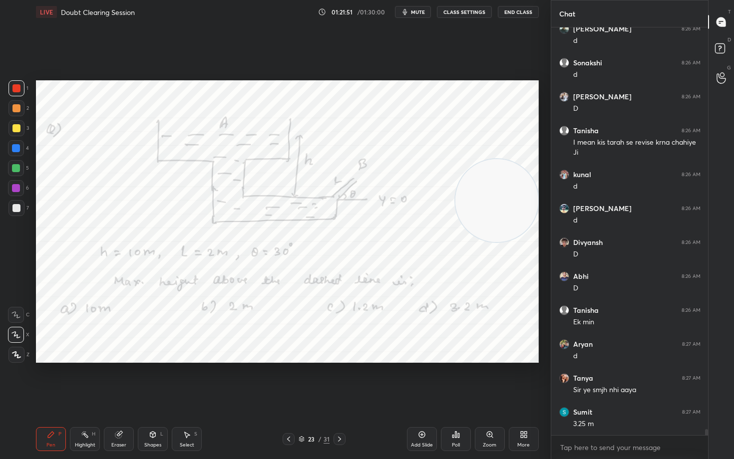
scroll to position [26848, 0]
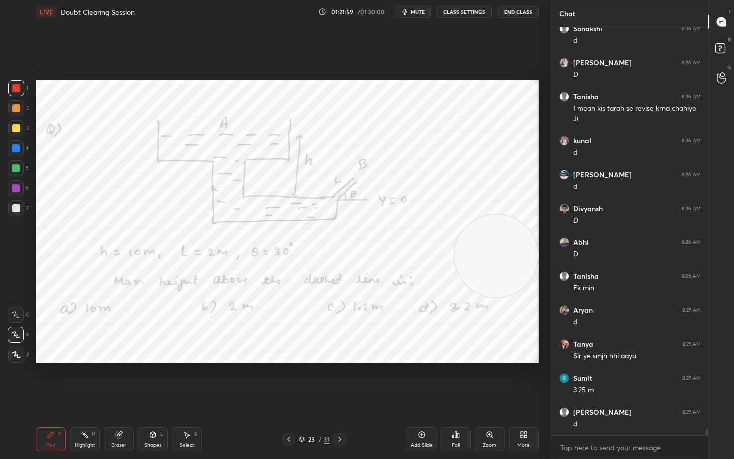
drag, startPoint x: 502, startPoint y: 257, endPoint x: 485, endPoint y: 312, distance: 57.5
click at [499, 297] on video at bounding box center [496, 256] width 83 height 83
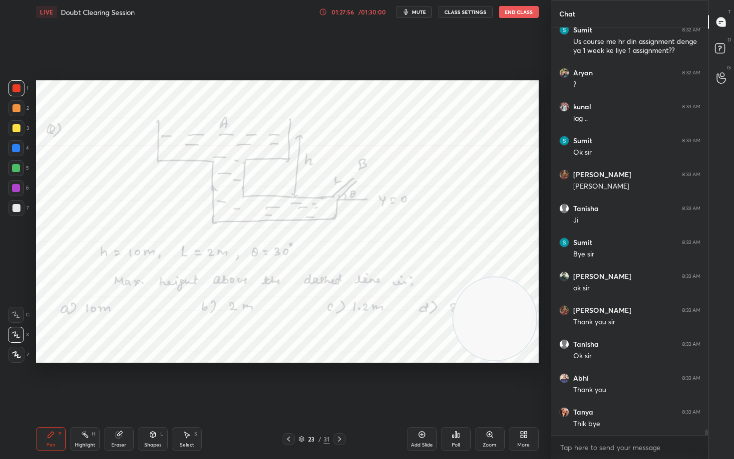
scroll to position [29818, 0]
click at [518, 13] on button "End Class" at bounding box center [519, 12] width 40 height 12
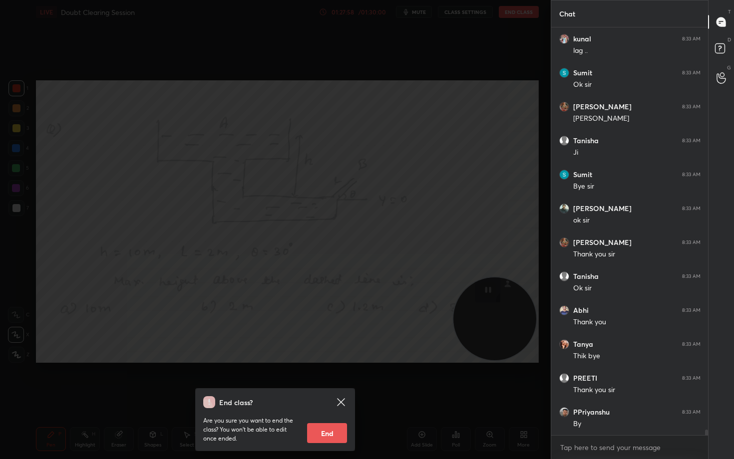
click at [330, 380] on button "End" at bounding box center [327, 433] width 40 height 20
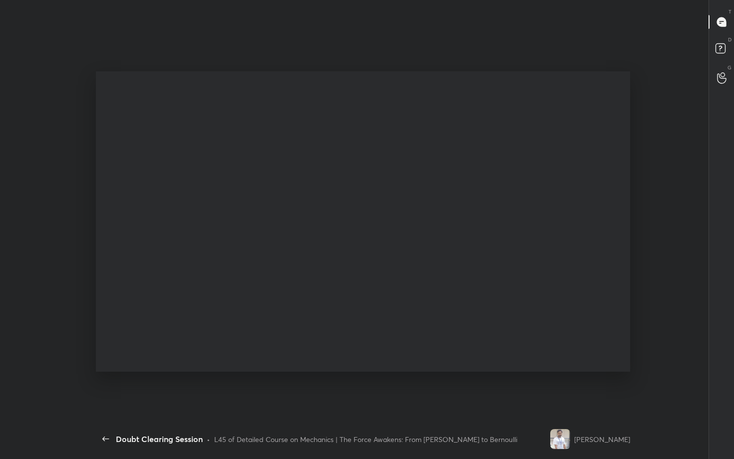
scroll to position [395, 570]
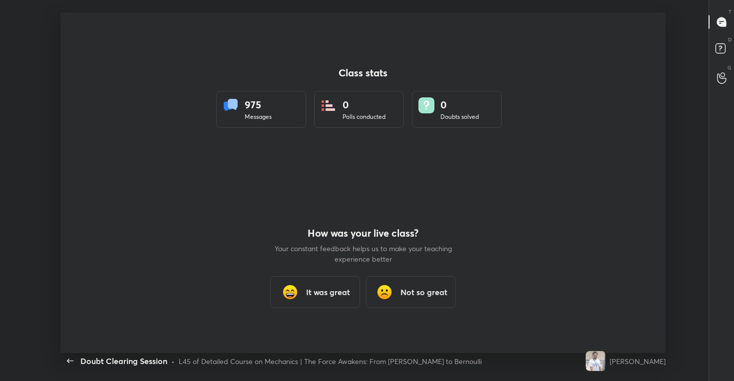
type textarea "x"
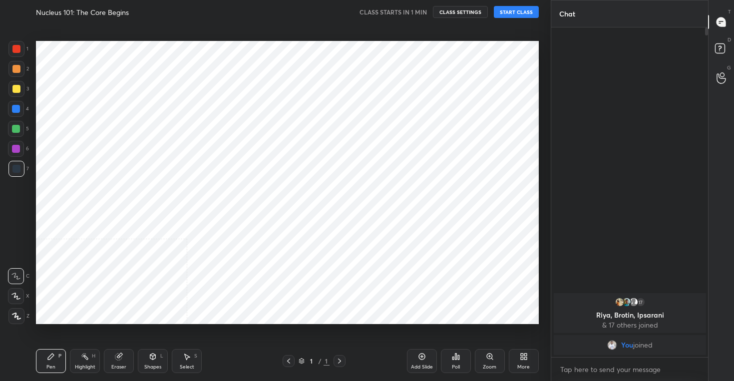
scroll to position [317, 510]
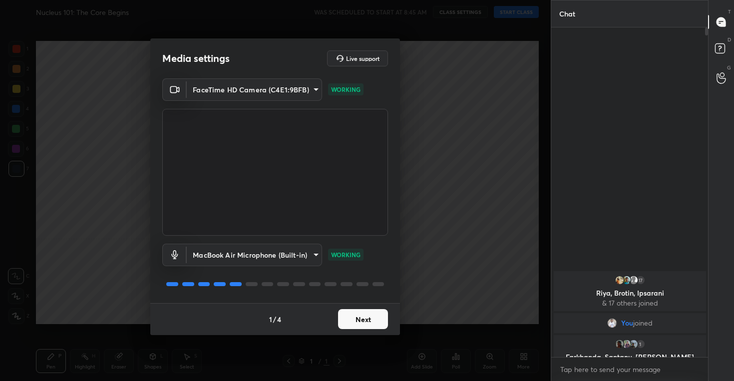
click at [358, 317] on button "Next" at bounding box center [363, 319] width 50 height 20
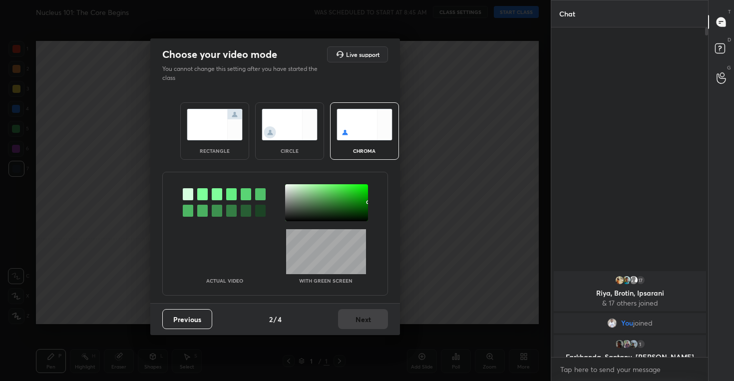
click at [303, 126] on img at bounding box center [290, 124] width 56 height 31
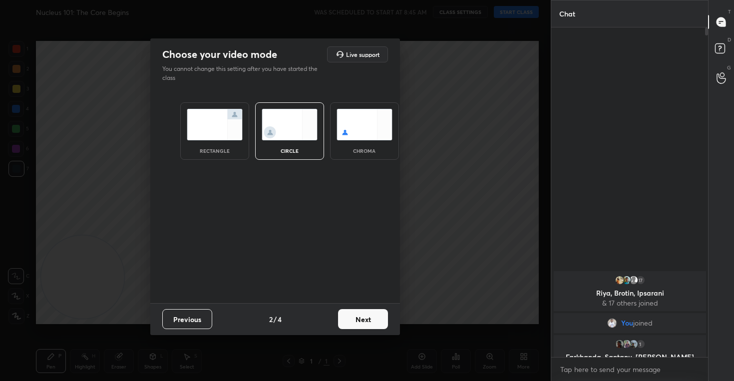
click at [356, 322] on button "Next" at bounding box center [363, 319] width 50 height 20
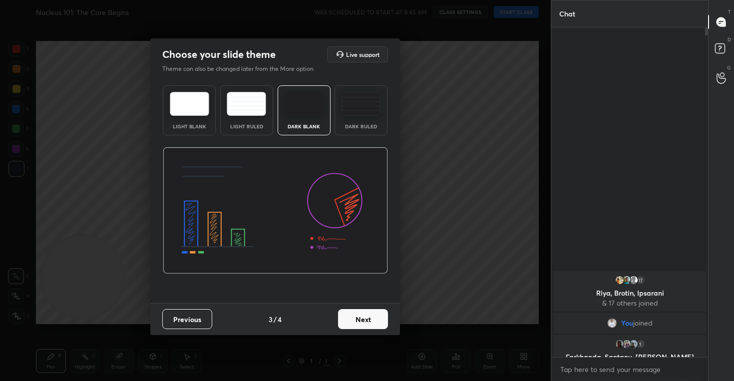
click at [360, 315] on button "Next" at bounding box center [363, 319] width 50 height 20
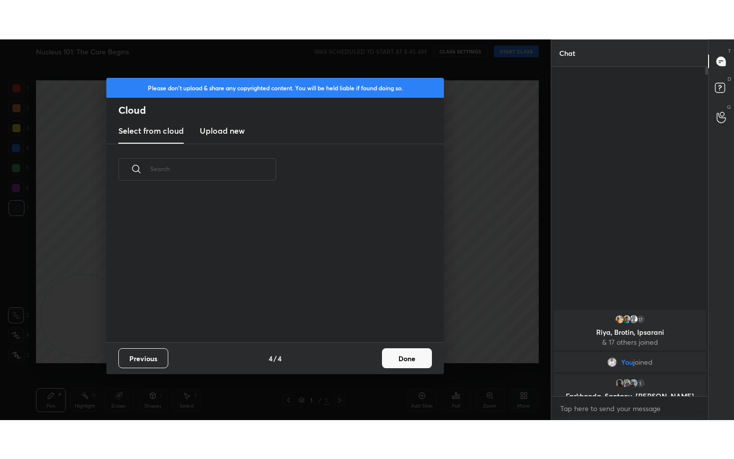
scroll to position [147, 320]
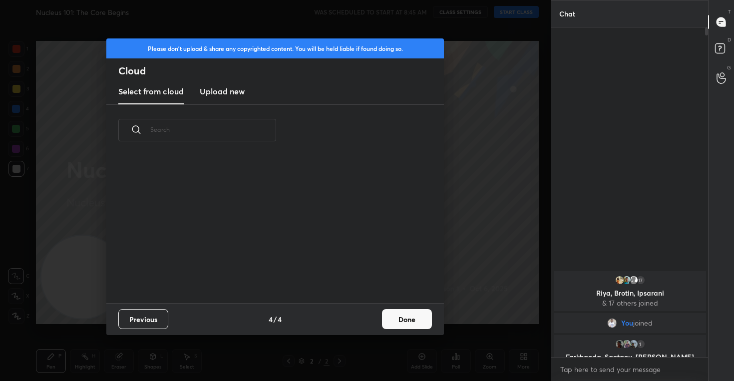
click at [401, 320] on button "Done" at bounding box center [407, 319] width 50 height 20
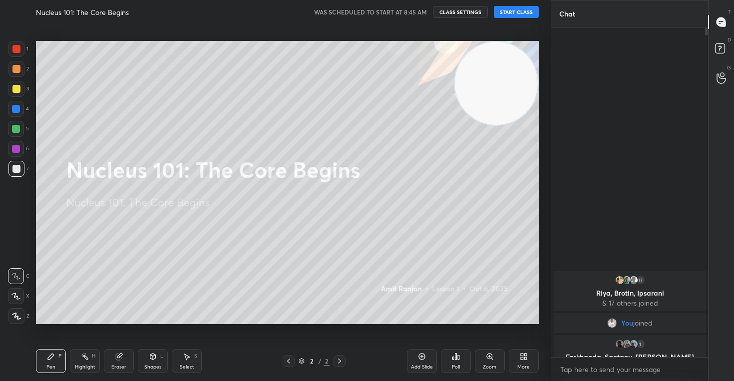
drag, startPoint x: 90, startPoint y: 285, endPoint x: 522, endPoint y: 76, distance: 480.2
click at [519, 76] on video at bounding box center [496, 83] width 83 height 83
click at [459, 14] on button "CLASS SETTINGS" at bounding box center [460, 12] width 55 height 12
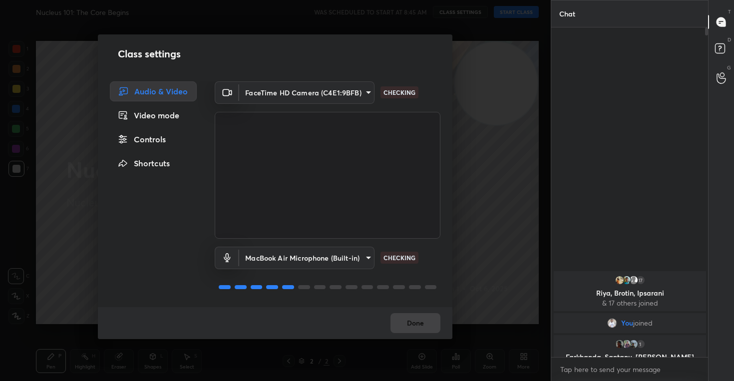
click at [154, 142] on div "Controls" at bounding box center [153, 139] width 87 height 20
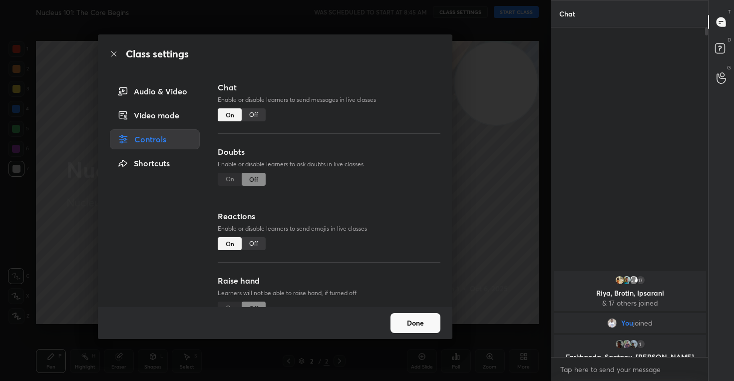
click at [254, 241] on div "Off" at bounding box center [254, 243] width 24 height 13
click at [397, 321] on button "Done" at bounding box center [415, 323] width 50 height 20
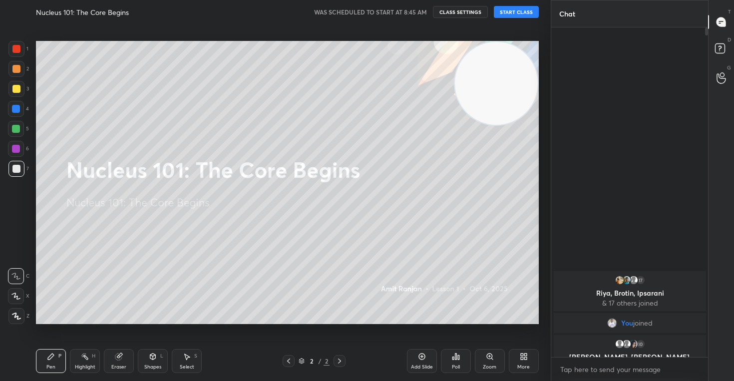
click at [512, 14] on button "START CLASS" at bounding box center [516, 12] width 45 height 12
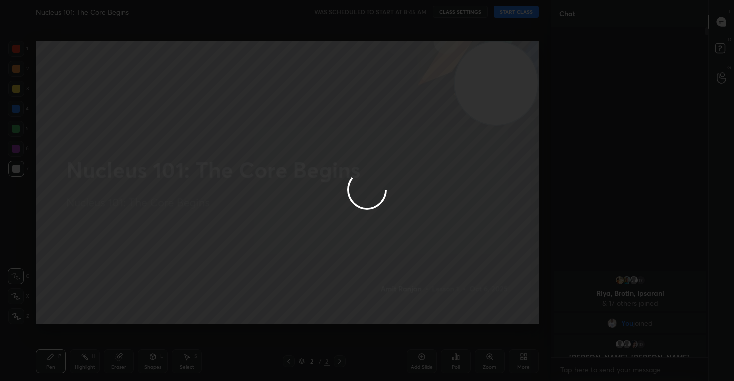
type textarea "x"
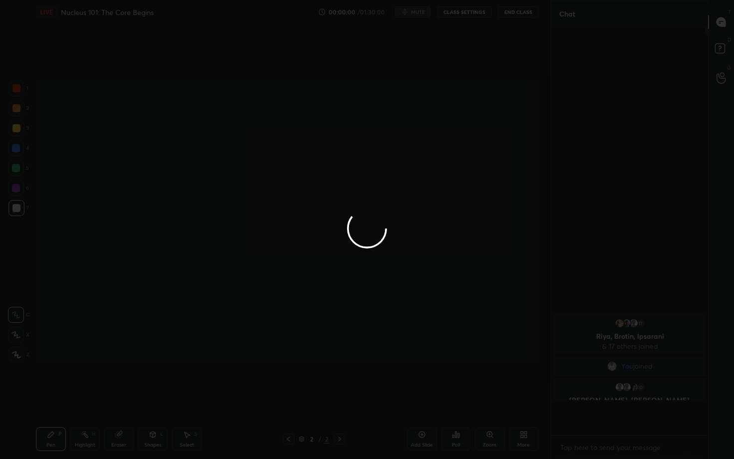
scroll to position [321, 154]
type textarea "x"
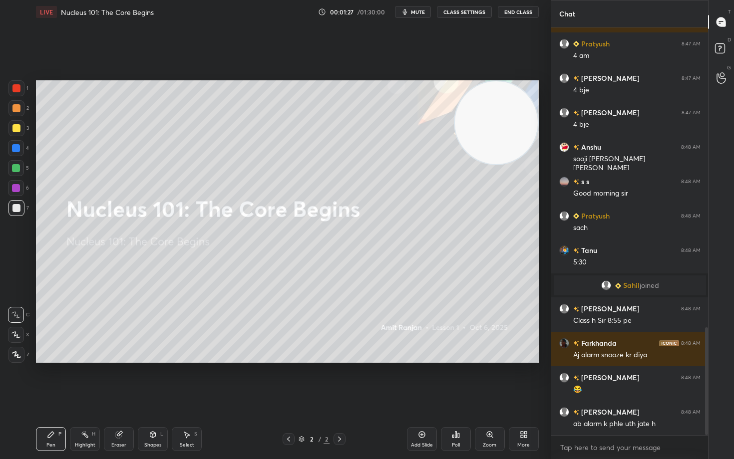
scroll to position [1134, 0]
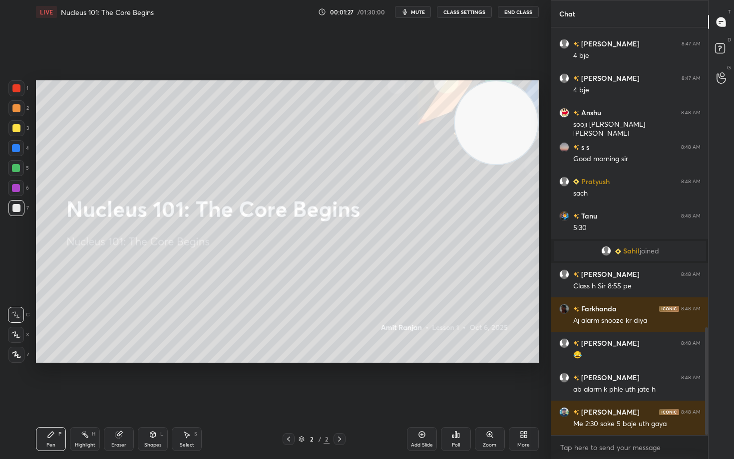
click at [14, 331] on icon at bounding box center [15, 334] width 9 height 7
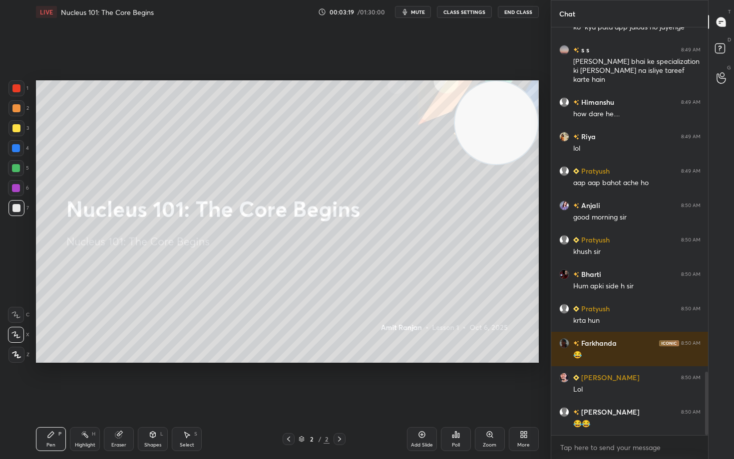
scroll to position [2241, 0]
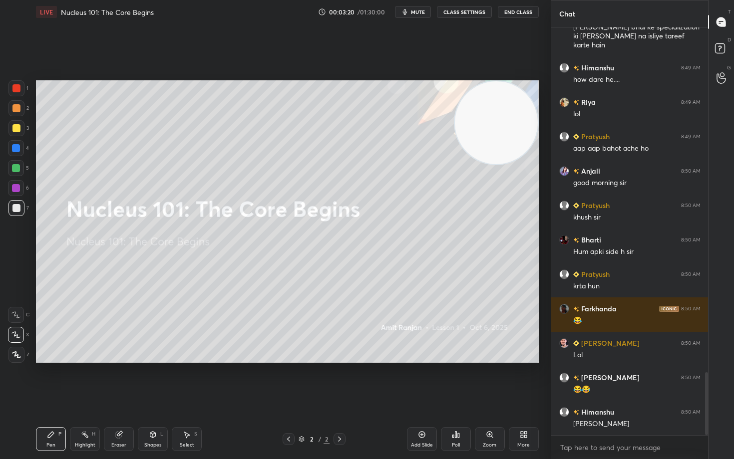
click at [419, 380] on icon at bounding box center [422, 435] width 8 height 8
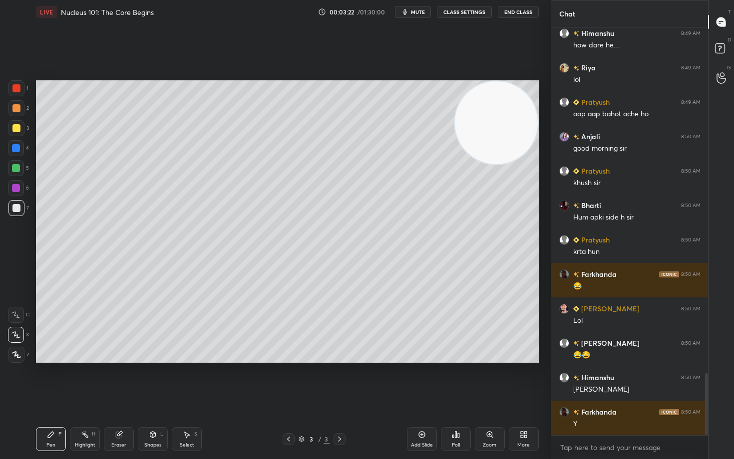
drag, startPoint x: 18, startPoint y: 127, endPoint x: 29, endPoint y: 126, distance: 11.1
click at [17, 128] on div at bounding box center [16, 128] width 8 height 8
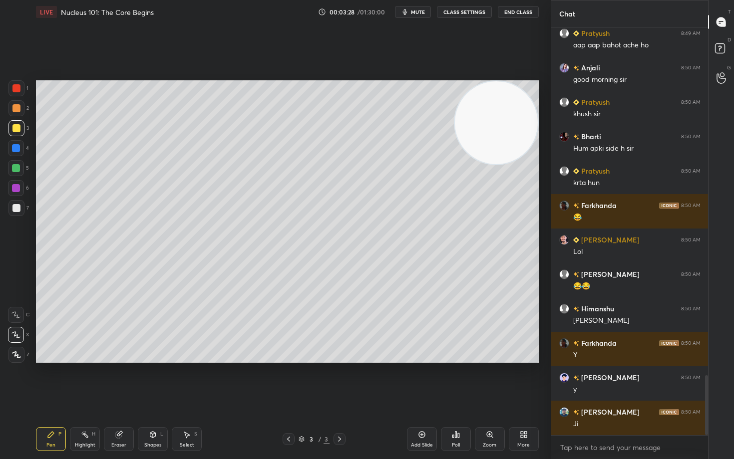
scroll to position [2379, 0]
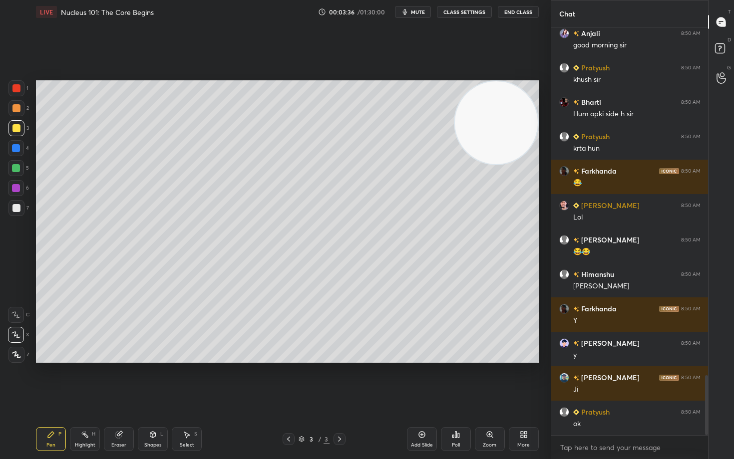
click at [17, 110] on div at bounding box center [16, 108] width 8 height 8
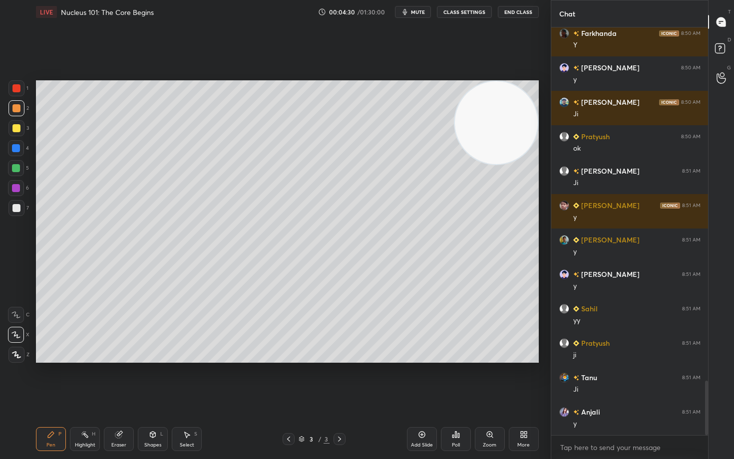
scroll to position [2689, 0]
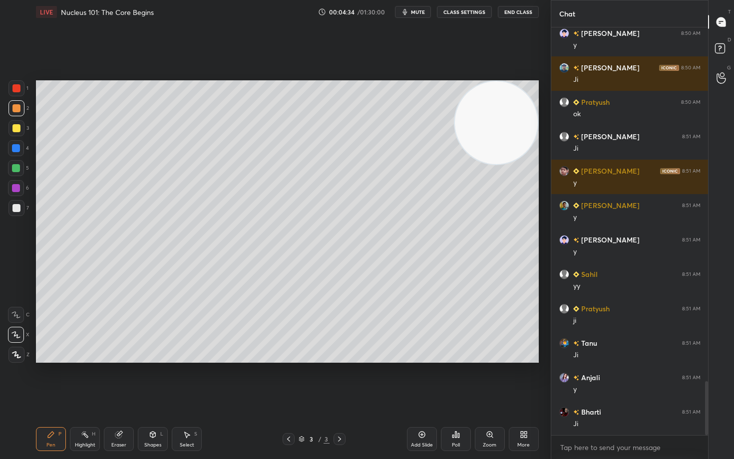
click at [12, 206] on div at bounding box center [16, 208] width 8 height 8
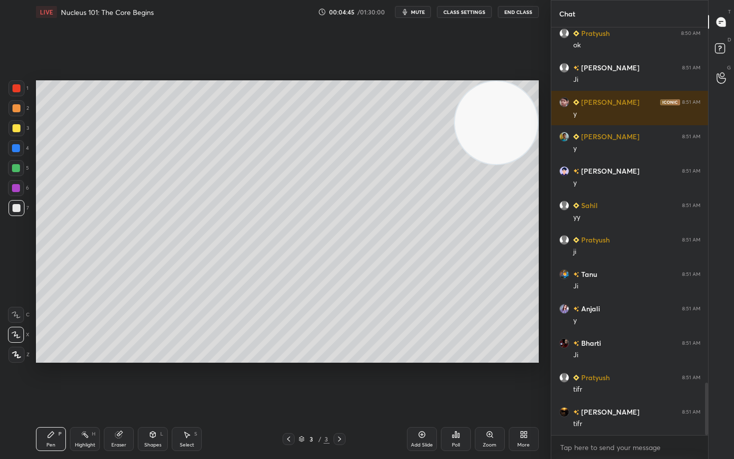
scroll to position [2792, 0]
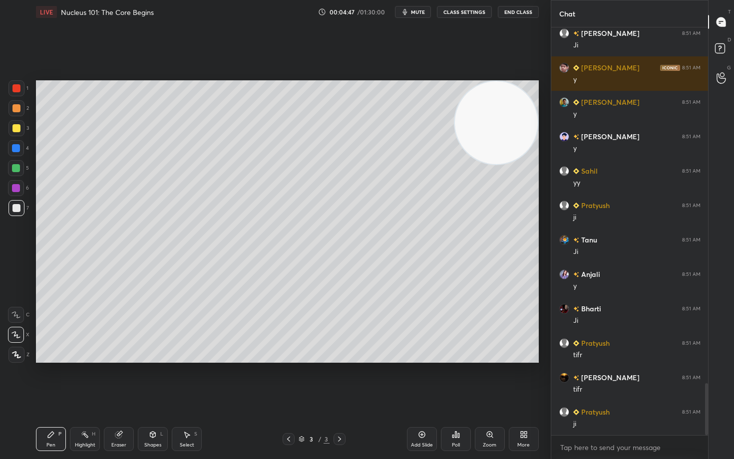
drag, startPoint x: 418, startPoint y: 432, endPoint x: 433, endPoint y: 423, distance: 18.1
click at [418, 380] on icon at bounding box center [422, 435] width 8 height 8
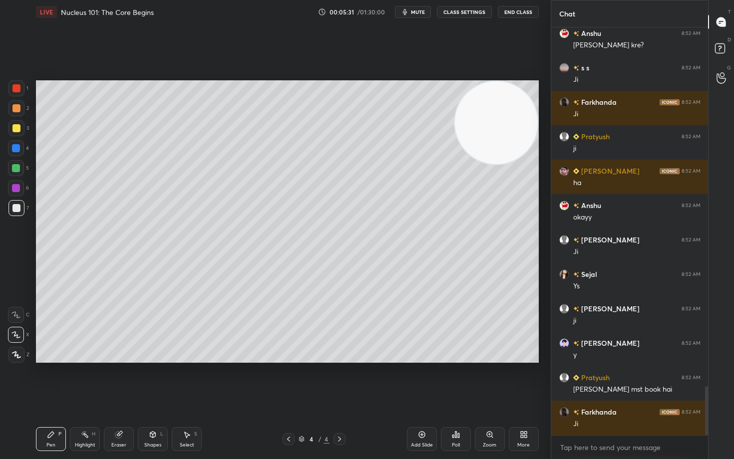
scroll to position [3002, 0]
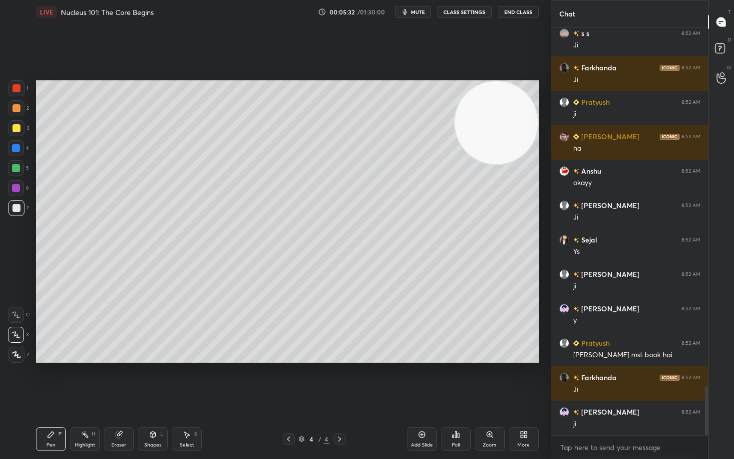
click at [419, 380] on icon at bounding box center [422, 435] width 8 height 8
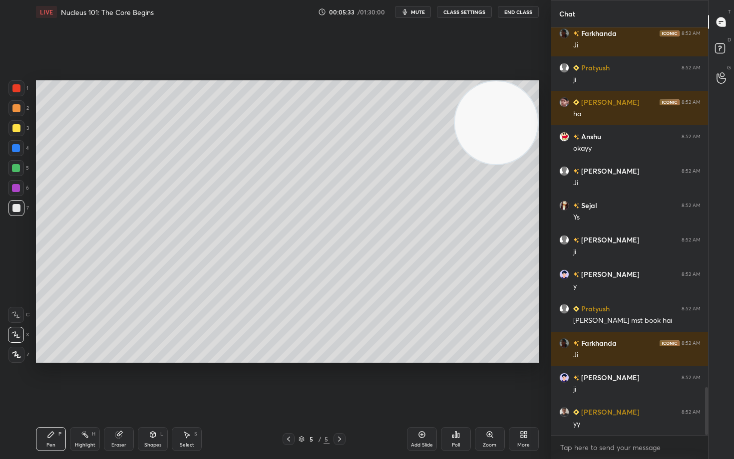
scroll to position [3071, 0]
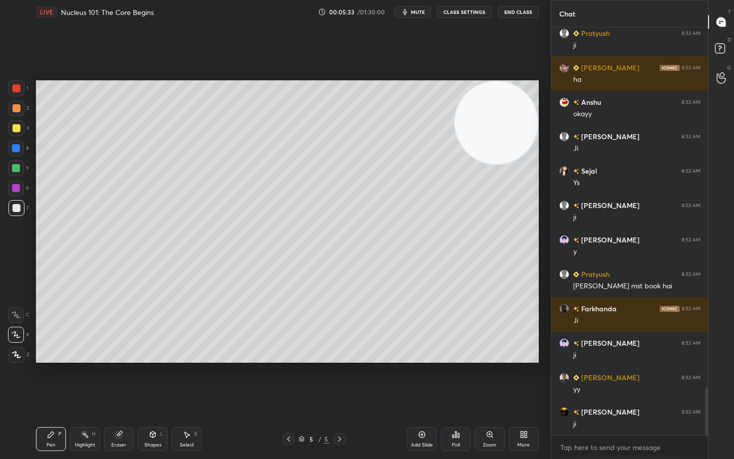
click at [15, 129] on div at bounding box center [16, 128] width 8 height 8
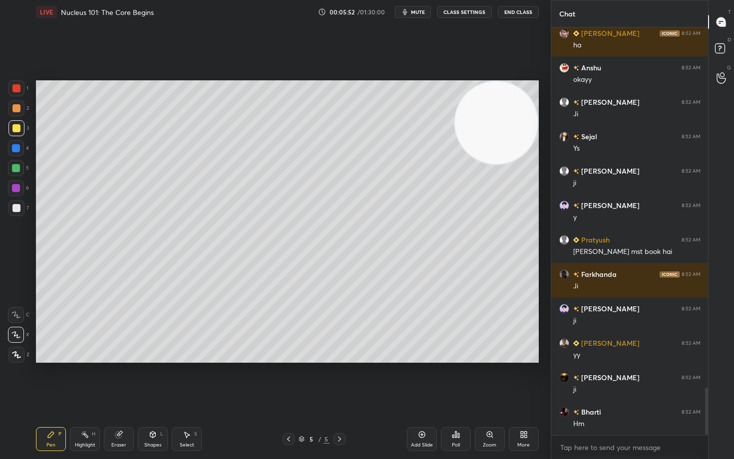
scroll to position [3140, 0]
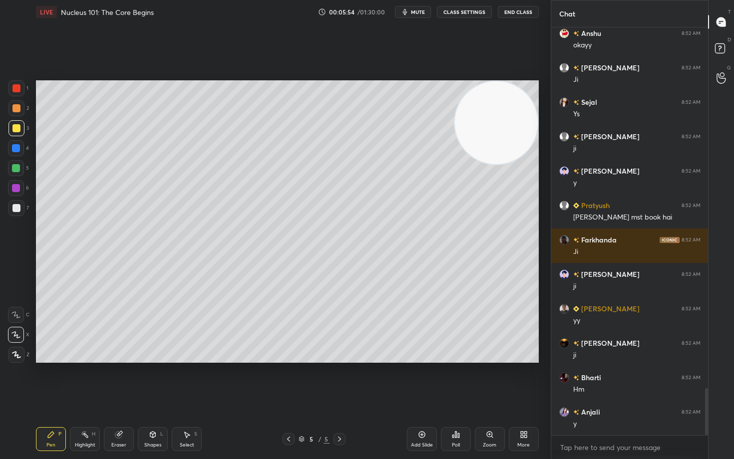
click at [15, 207] on div at bounding box center [16, 208] width 8 height 8
drag, startPoint x: 17, startPoint y: 129, endPoint x: 23, endPoint y: 130, distance: 6.1
click at [17, 129] on div at bounding box center [16, 128] width 8 height 8
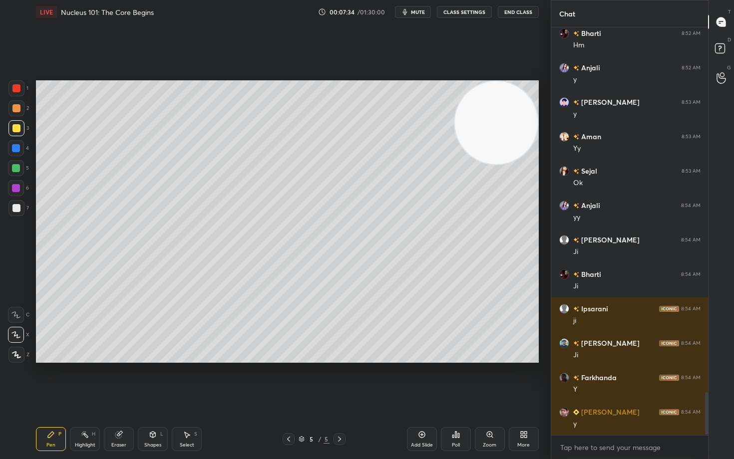
scroll to position [3519, 0]
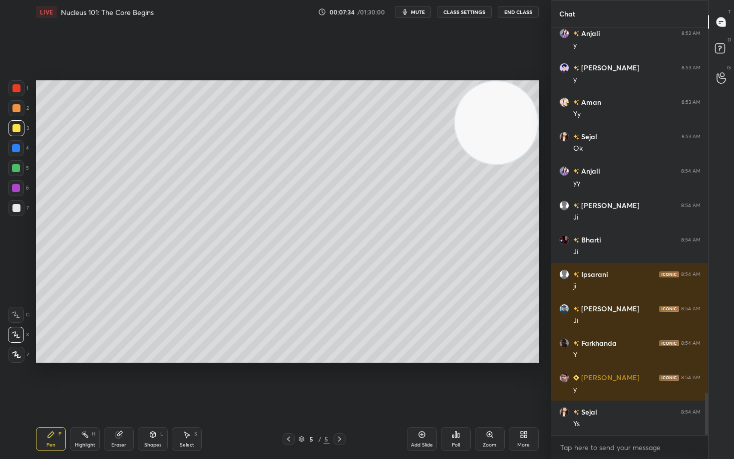
click at [418, 380] on icon at bounding box center [422, 435] width 8 height 8
click at [16, 210] on div at bounding box center [16, 208] width 8 height 8
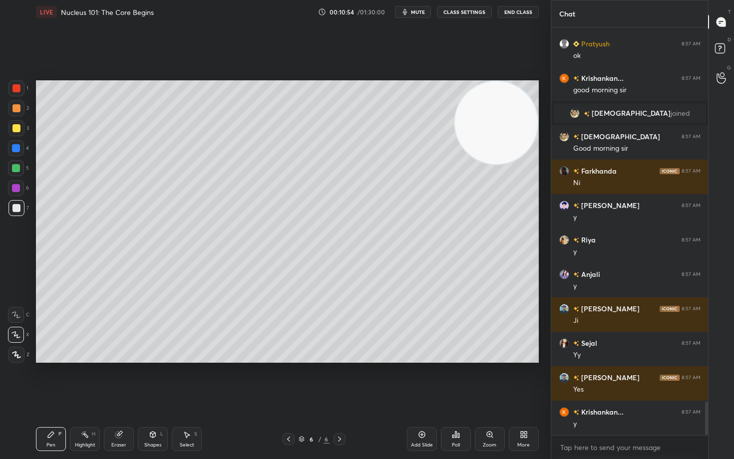
scroll to position [4634, 0]
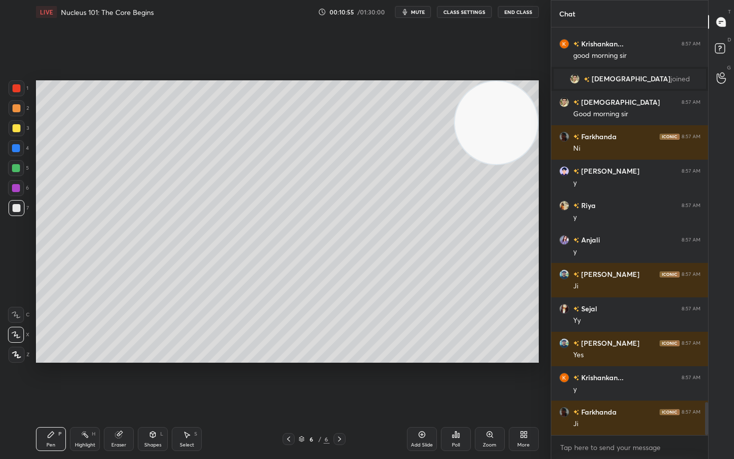
click at [422, 380] on icon at bounding box center [421, 434] width 3 height 3
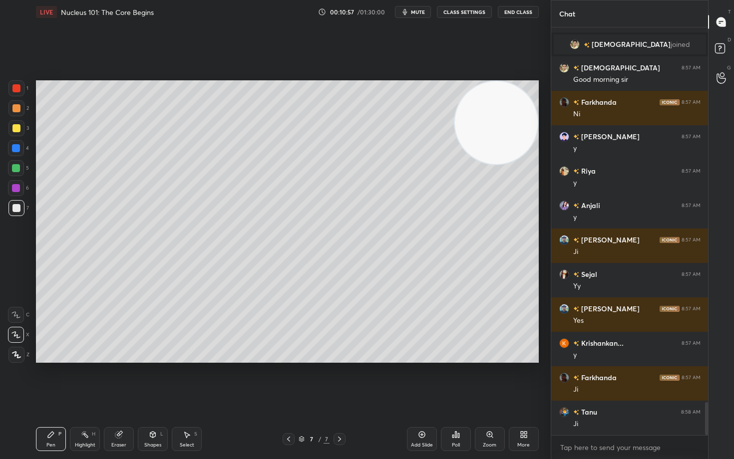
click at [16, 126] on div at bounding box center [16, 128] width 8 height 8
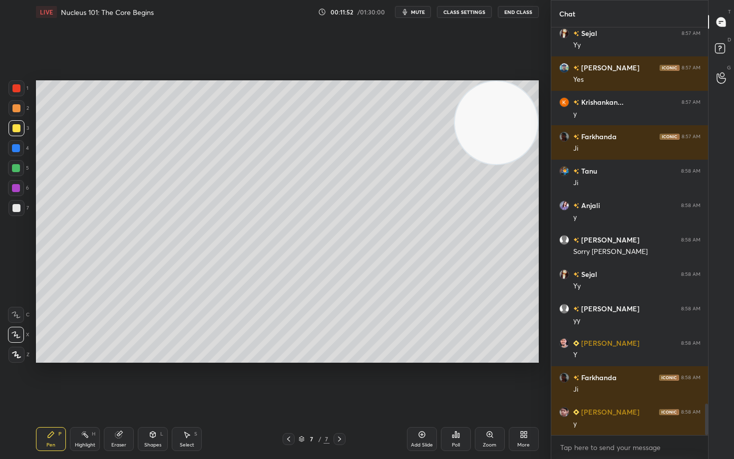
scroll to position [4979, 0]
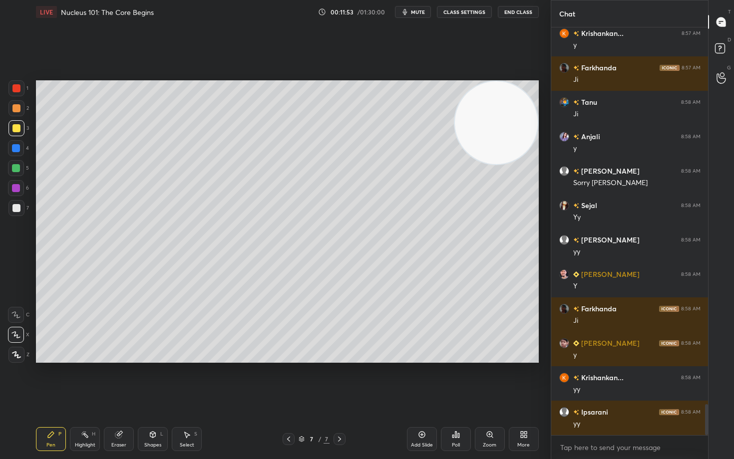
click at [419, 380] on div "Add Slide" at bounding box center [422, 439] width 30 height 24
click at [16, 109] on div at bounding box center [16, 108] width 8 height 8
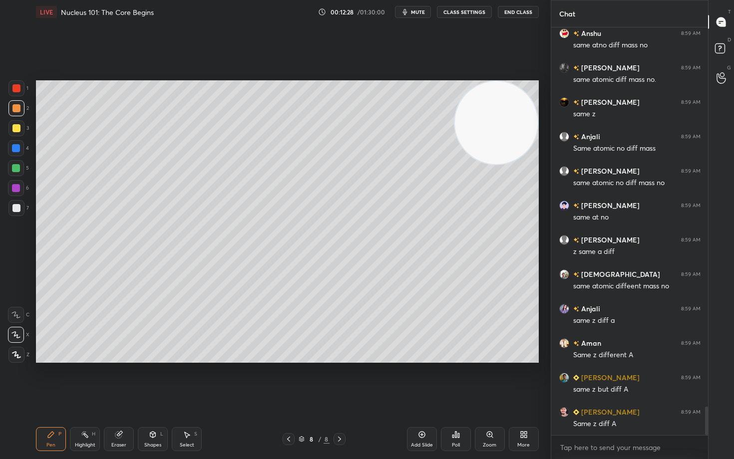
scroll to position [5426, 0]
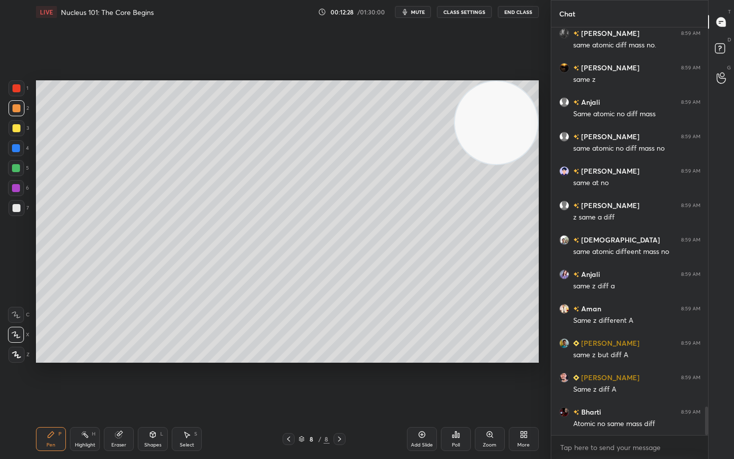
drag, startPoint x: 12, startPoint y: 127, endPoint x: 20, endPoint y: 127, distance: 8.5
click at [12, 127] on div at bounding box center [16, 128] width 8 height 8
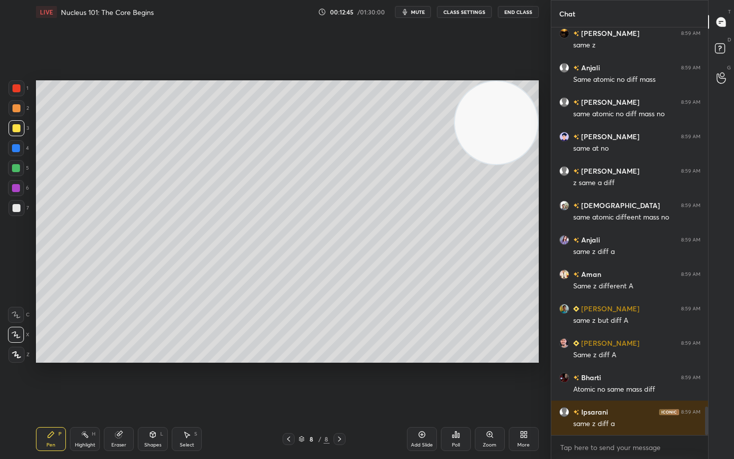
click at [18, 209] on div at bounding box center [16, 208] width 8 height 8
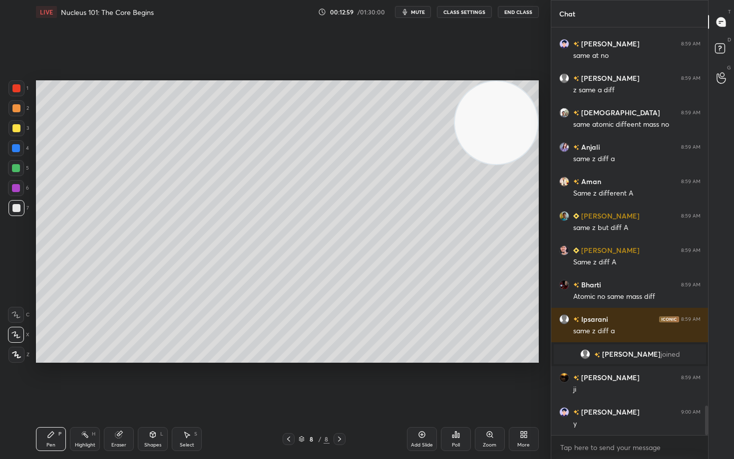
scroll to position [5279, 0]
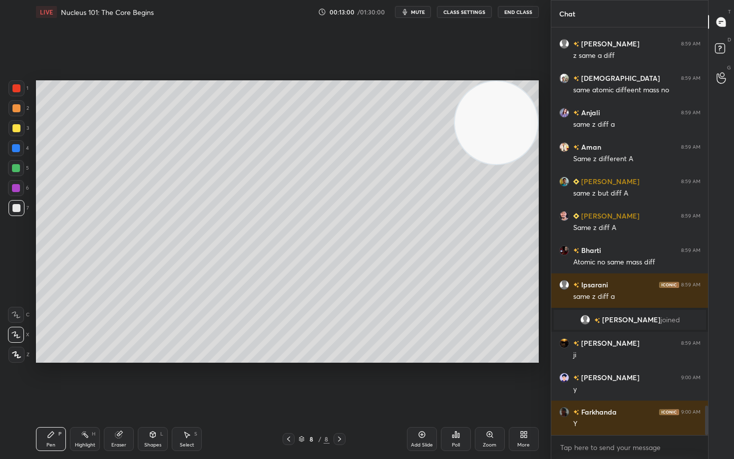
click at [16, 130] on div at bounding box center [16, 128] width 8 height 8
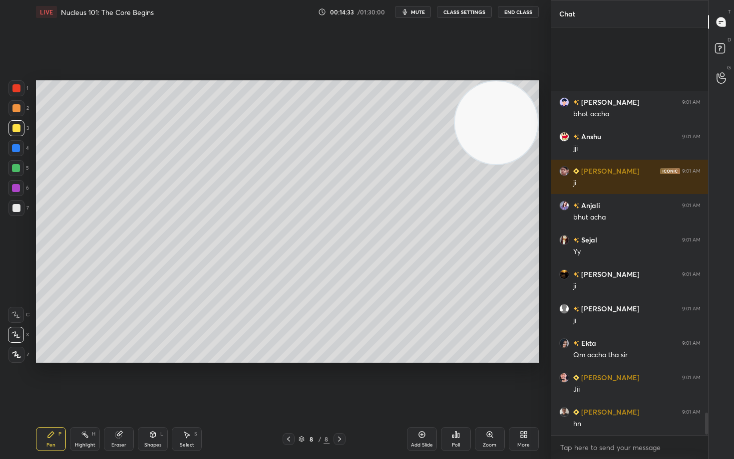
scroll to position [7123, 0]
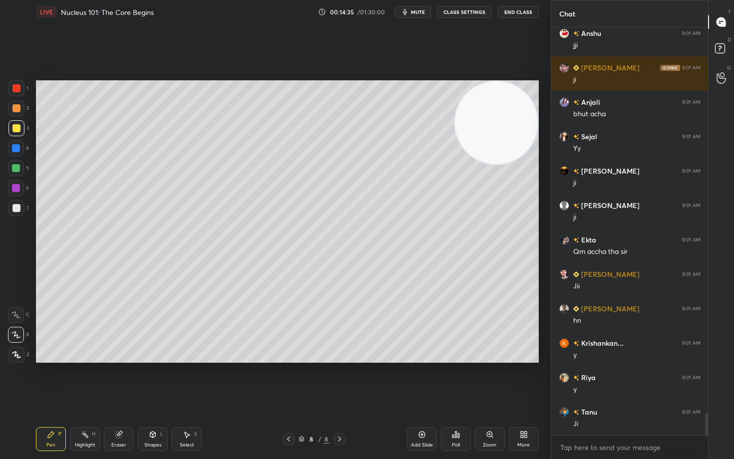
click at [420, 380] on icon at bounding box center [422, 435] width 8 height 8
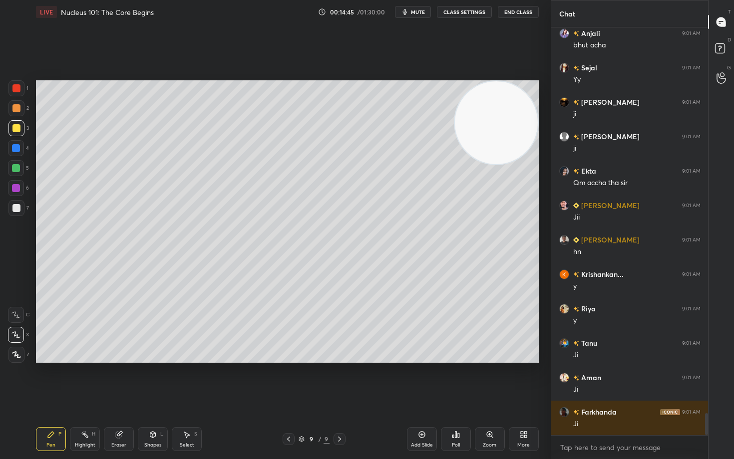
scroll to position [7226, 0]
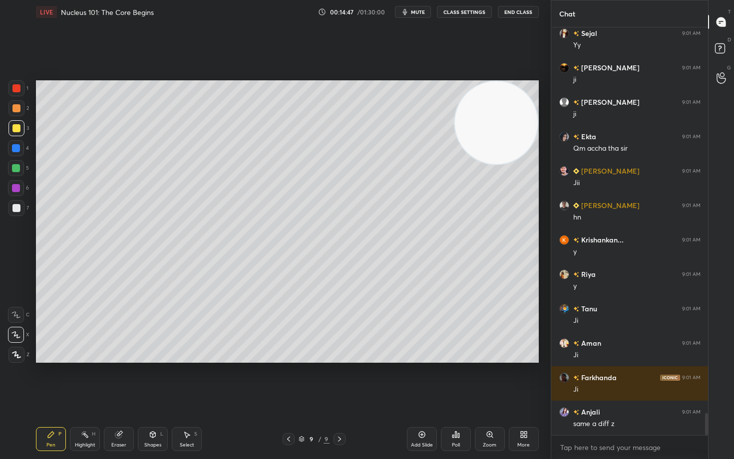
click at [12, 107] on div at bounding box center [16, 108] width 8 height 8
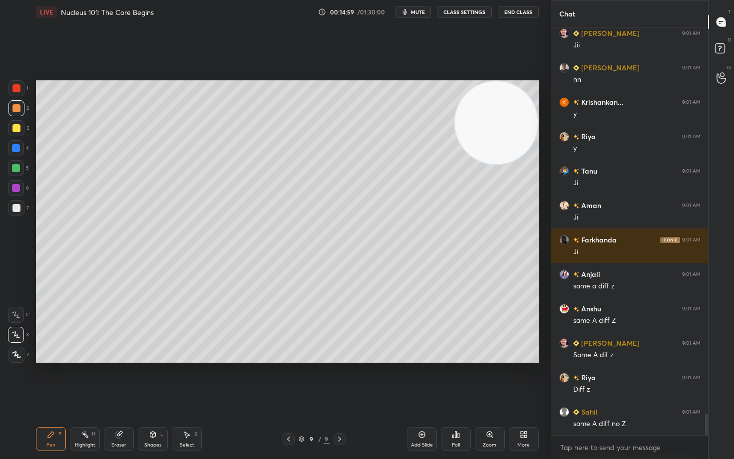
scroll to position [7388, 0]
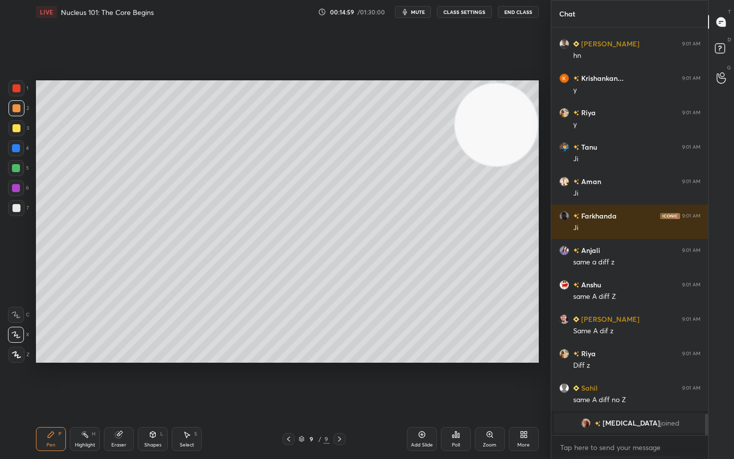
drag, startPoint x: 487, startPoint y: 121, endPoint x: 479, endPoint y: 186, distance: 64.8
click at [484, 166] on video at bounding box center [496, 124] width 83 height 83
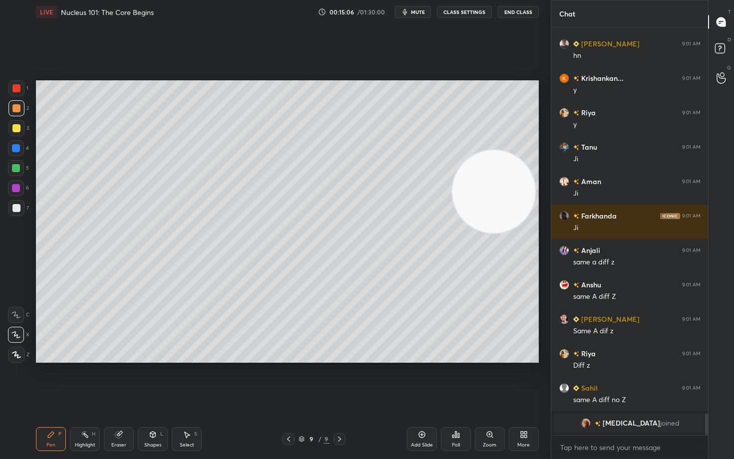
drag, startPoint x: 18, startPoint y: 206, endPoint x: 27, endPoint y: 205, distance: 9.0
click at [18, 207] on div at bounding box center [16, 208] width 8 height 8
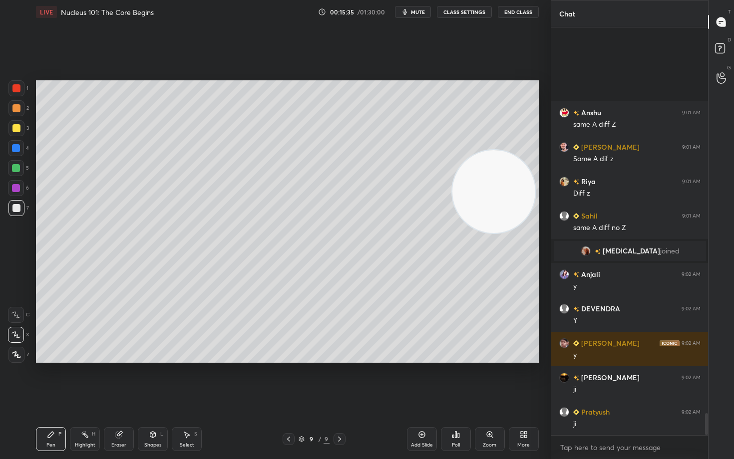
scroll to position [7083, 0]
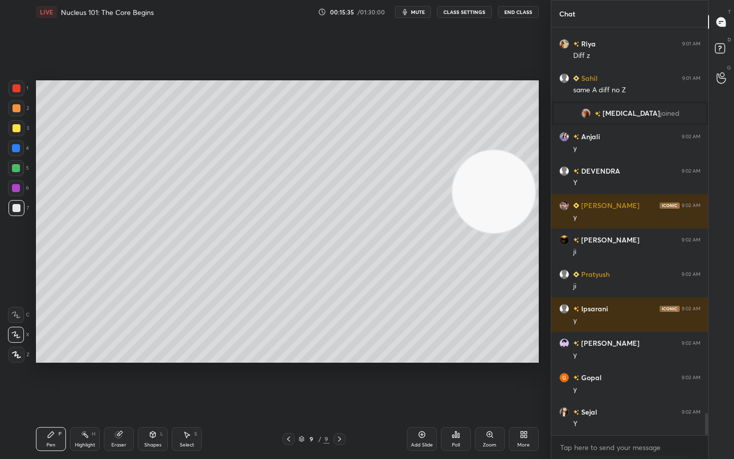
click at [17, 130] on div at bounding box center [16, 128] width 8 height 8
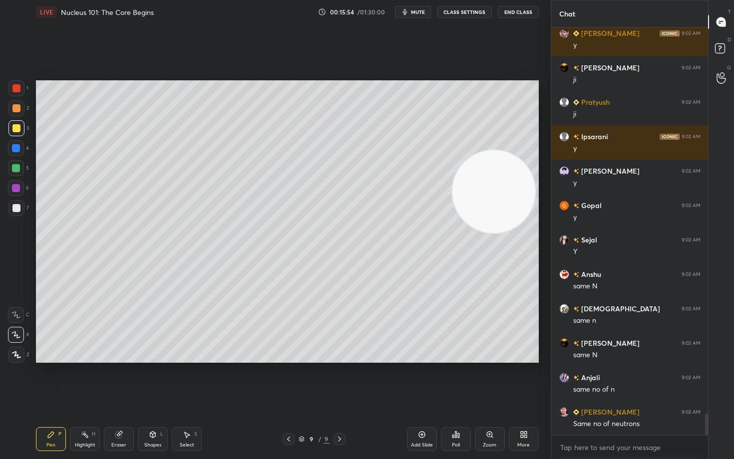
scroll to position [7289, 0]
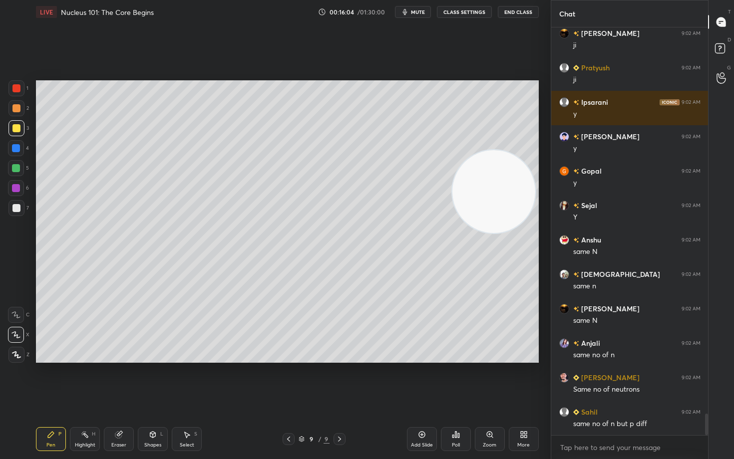
click at [421, 380] on icon at bounding box center [422, 435] width 8 height 8
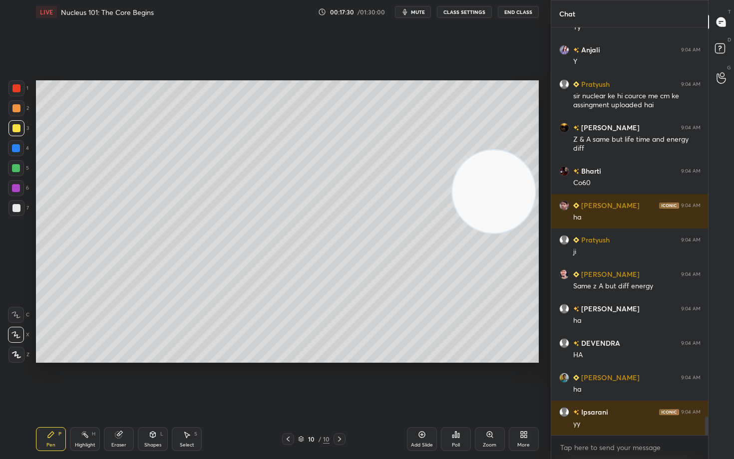
scroll to position [8635, 0]
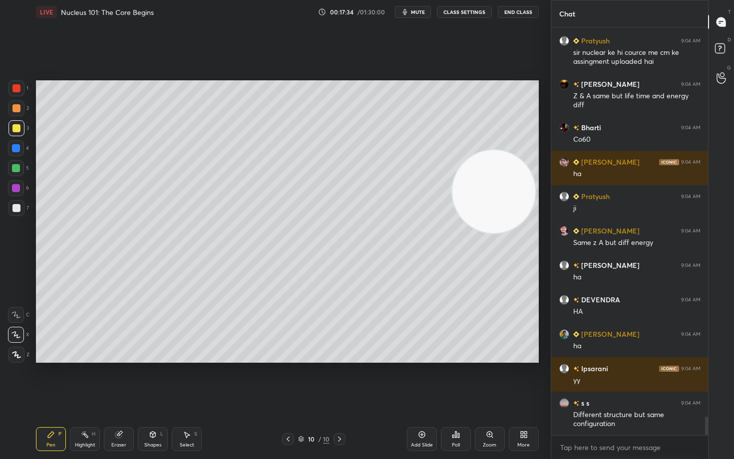
drag, startPoint x: 16, startPoint y: 107, endPoint x: 19, endPoint y: 111, distance: 5.3
click at [17, 109] on div at bounding box center [16, 108] width 8 height 8
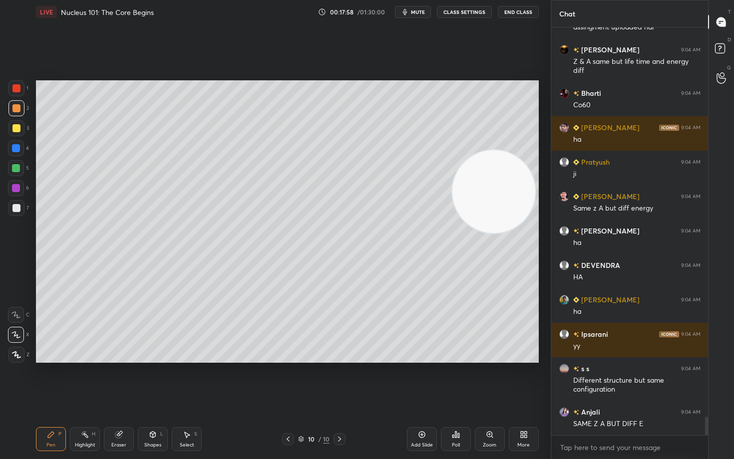
click at [14, 210] on div at bounding box center [16, 208] width 8 height 8
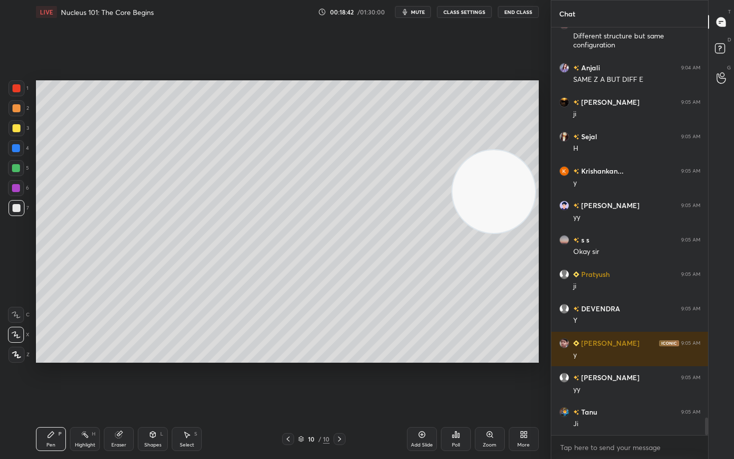
scroll to position [9048, 0]
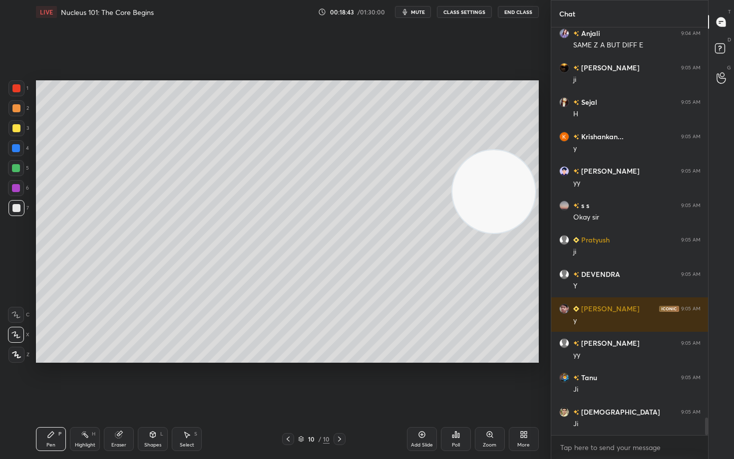
drag, startPoint x: 420, startPoint y: 437, endPoint x: 430, endPoint y: 430, distance: 12.6
click at [420, 380] on icon at bounding box center [422, 435] width 8 height 8
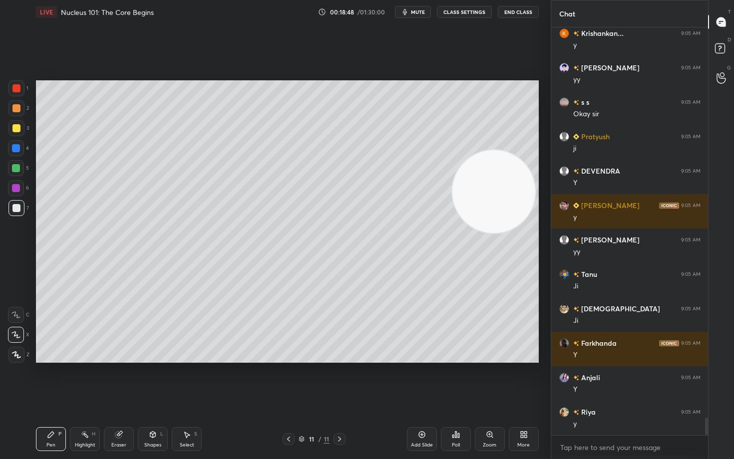
scroll to position [9186, 0]
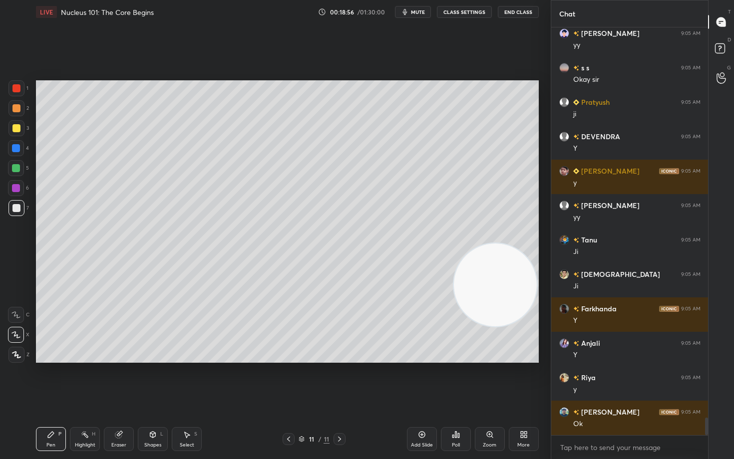
drag, startPoint x: 495, startPoint y: 235, endPoint x: 487, endPoint y: 292, distance: 57.0
click at [493, 298] on video at bounding box center [495, 285] width 83 height 83
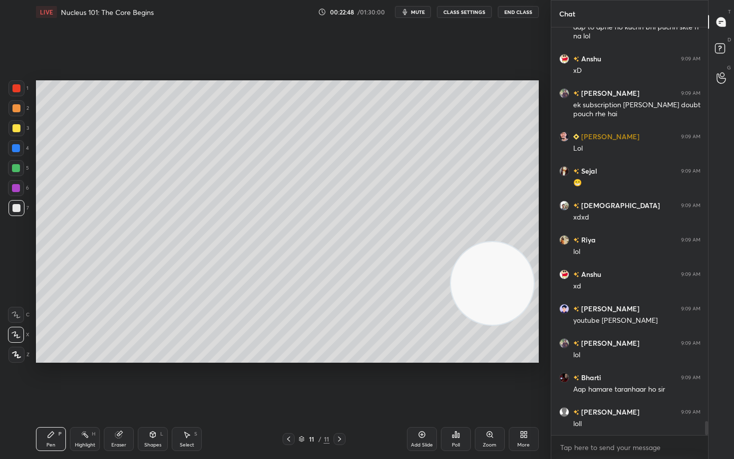
scroll to position [11703, 0]
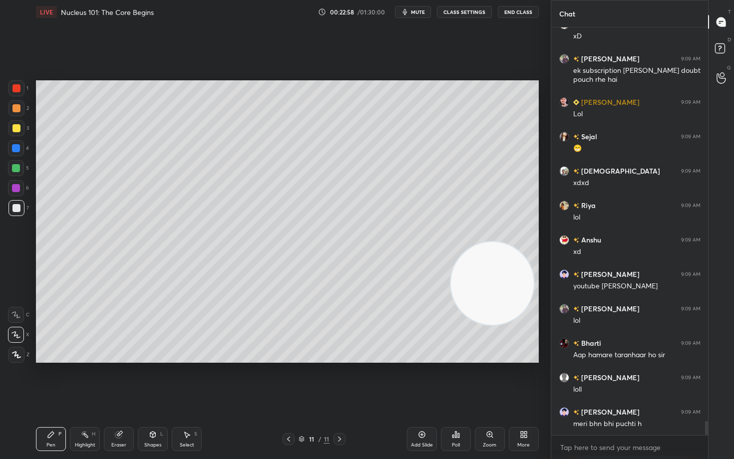
click at [17, 127] on div at bounding box center [16, 128] width 8 height 8
drag, startPoint x: 493, startPoint y: 303, endPoint x: 520, endPoint y: 131, distance: 174.8
click at [516, 240] on video at bounding box center [491, 281] width 83 height 83
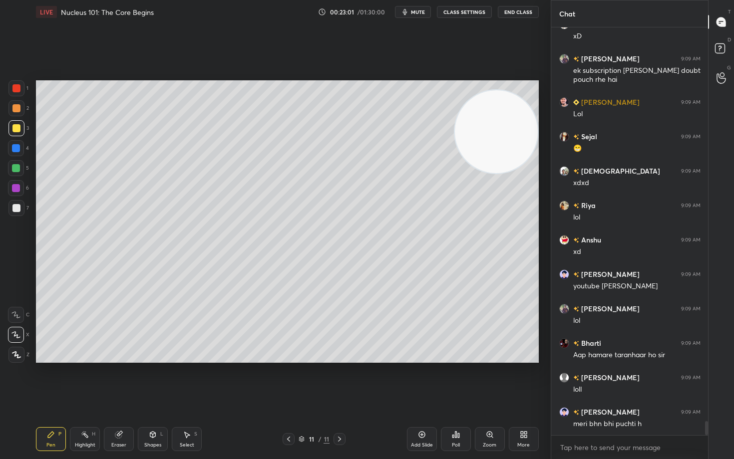
drag, startPoint x: 509, startPoint y: 139, endPoint x: 528, endPoint y: 73, distance: 68.6
click at [528, 90] on video at bounding box center [496, 131] width 83 height 83
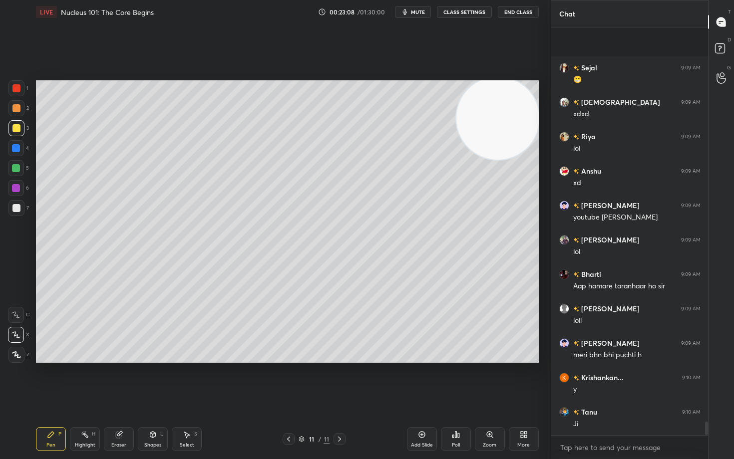
scroll to position [11840, 0]
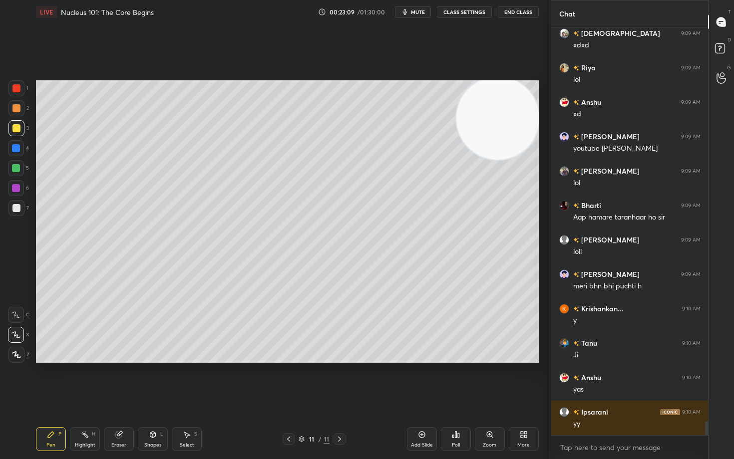
click at [418, 380] on icon at bounding box center [422, 435] width 8 height 8
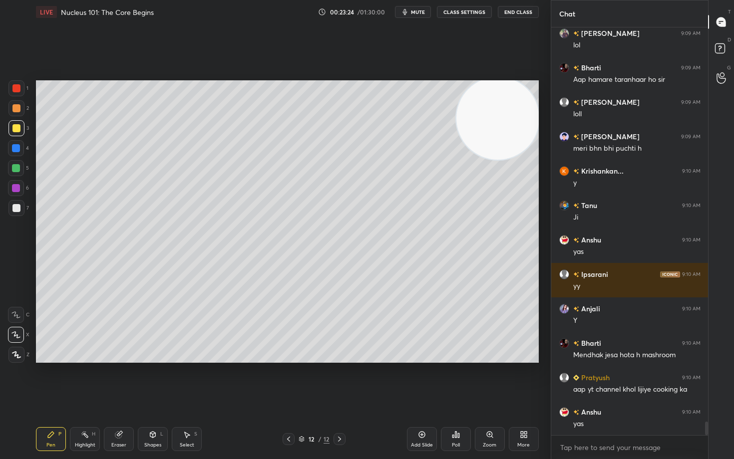
scroll to position [12013, 0]
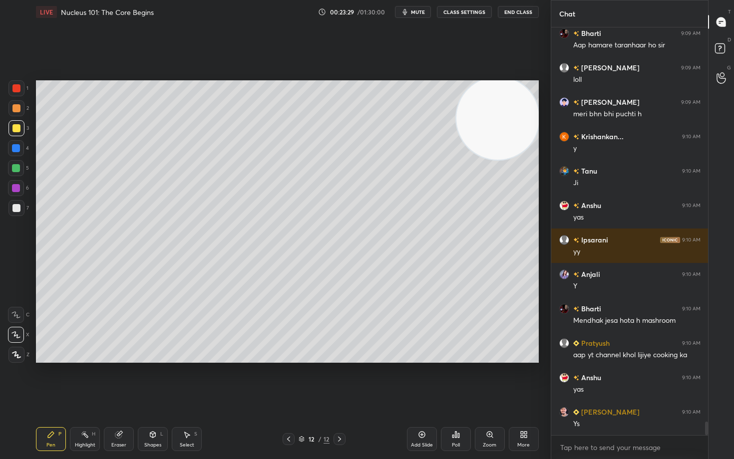
click at [16, 209] on div at bounding box center [16, 208] width 8 height 8
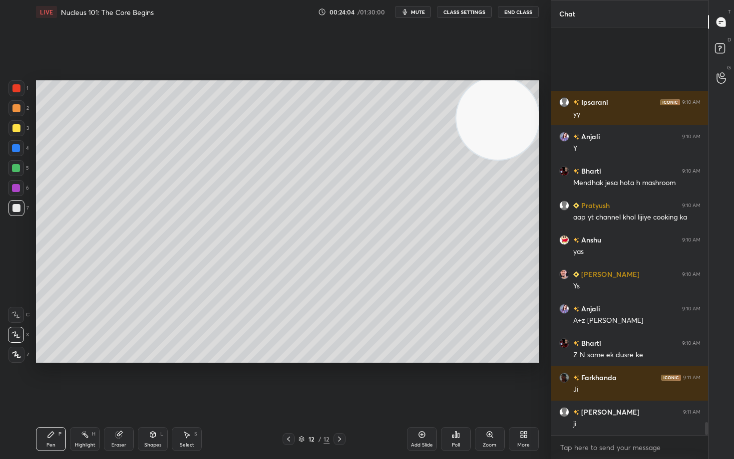
scroll to position [12254, 0]
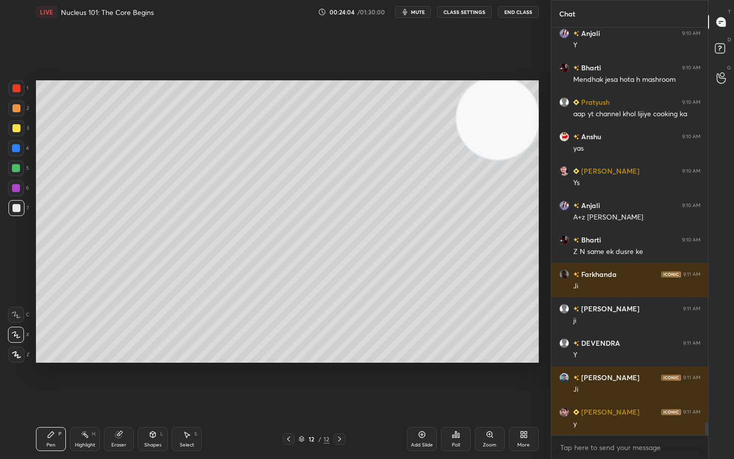
click at [17, 128] on div at bounding box center [16, 128] width 8 height 8
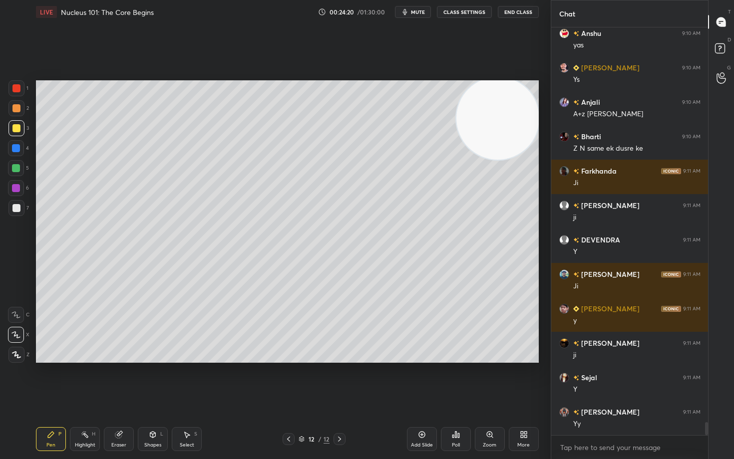
drag, startPoint x: 12, startPoint y: 89, endPoint x: 23, endPoint y: 99, distance: 14.8
click at [14, 92] on div at bounding box center [16, 88] width 8 height 8
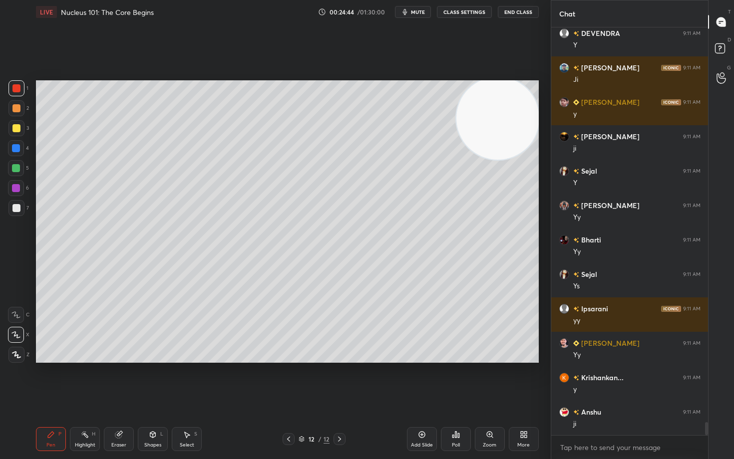
scroll to position [12598, 0]
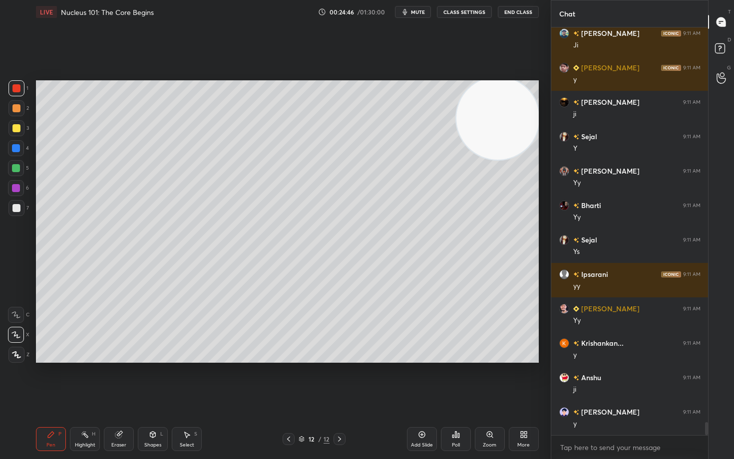
click at [17, 208] on div at bounding box center [16, 208] width 8 height 8
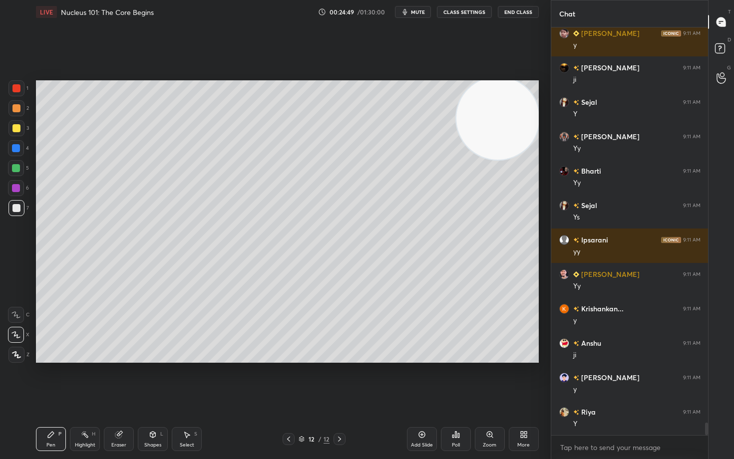
scroll to position [12667, 0]
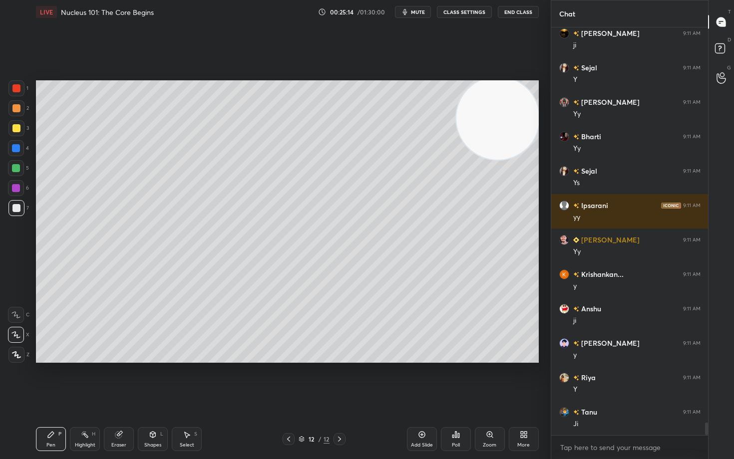
click at [416, 380] on div "Add Slide" at bounding box center [422, 439] width 30 height 24
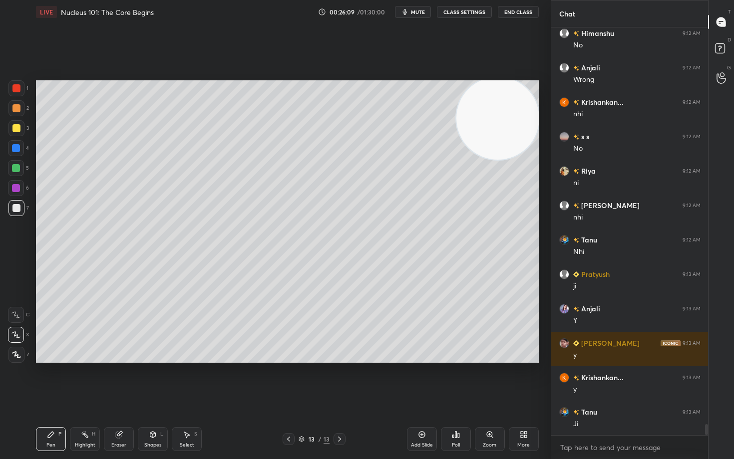
scroll to position [14906, 0]
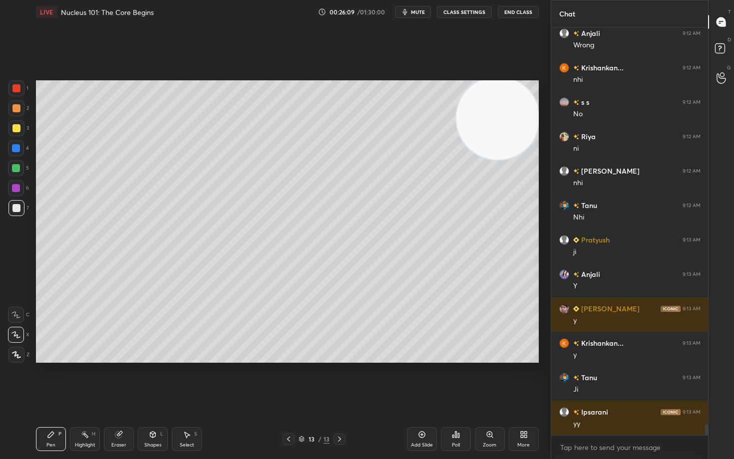
click at [16, 129] on div at bounding box center [16, 128] width 8 height 8
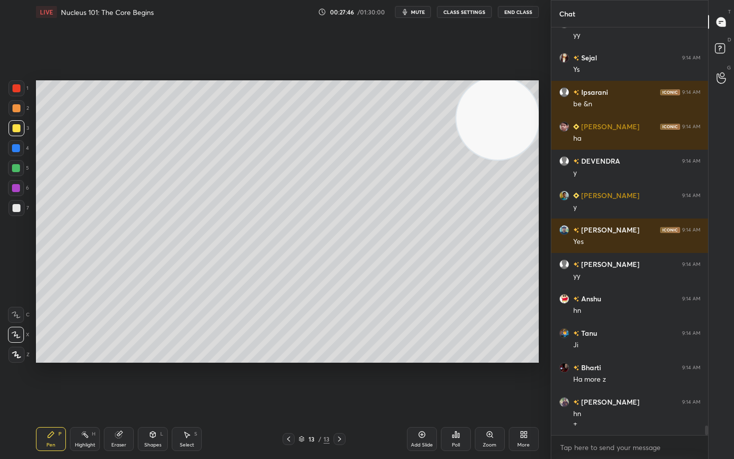
scroll to position [16878, 0]
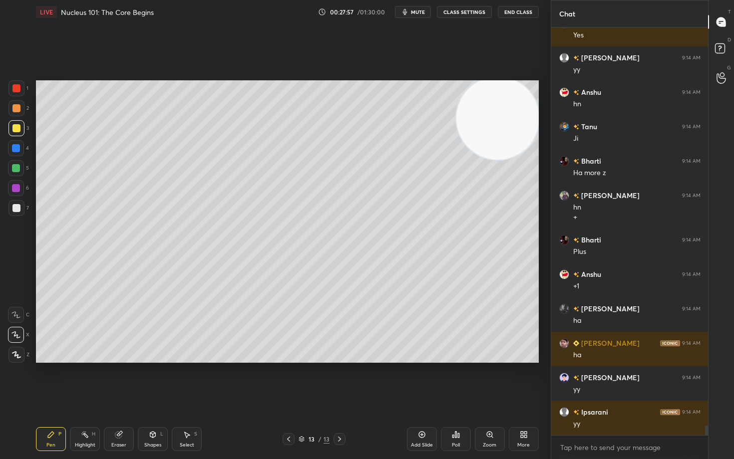
click at [15, 108] on div at bounding box center [16, 108] width 8 height 8
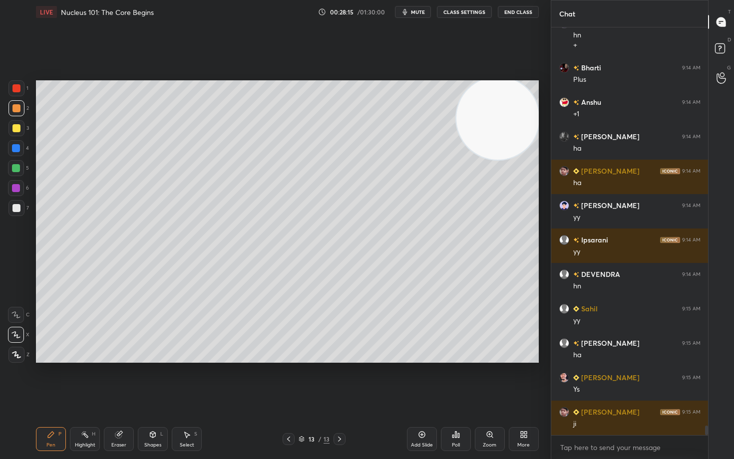
scroll to position [17257, 0]
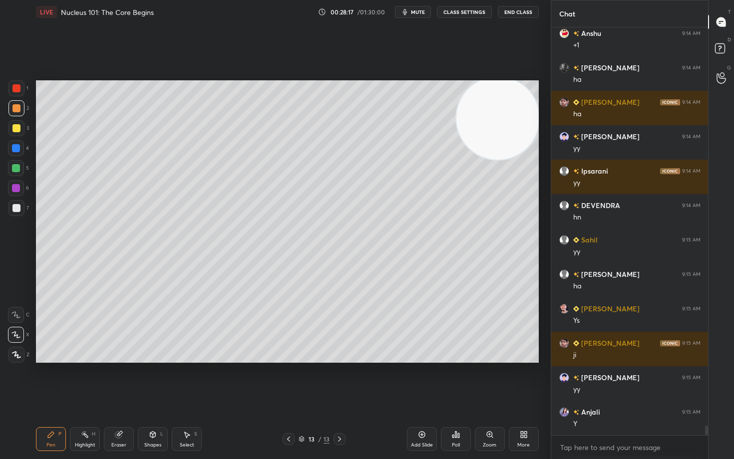
drag, startPoint x: 418, startPoint y: 436, endPoint x: 413, endPoint y: 436, distance: 5.0
click at [417, 380] on div "Add Slide" at bounding box center [422, 439] width 30 height 24
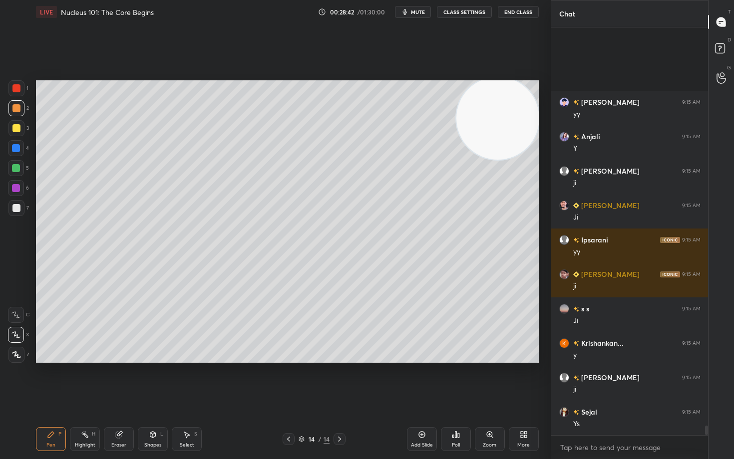
scroll to position [17671, 0]
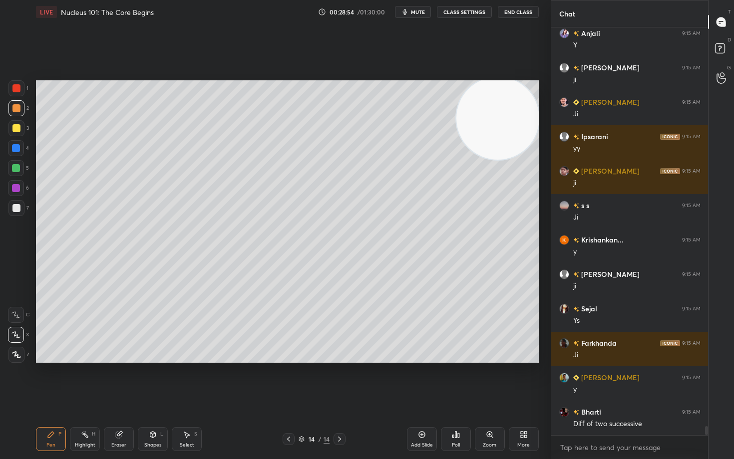
drag, startPoint x: 123, startPoint y: 438, endPoint x: 123, endPoint y: 429, distance: 9.0
click at [123, 380] on div "Eraser" at bounding box center [119, 439] width 30 height 24
click at [49, 380] on div "Pen P" at bounding box center [51, 439] width 30 height 24
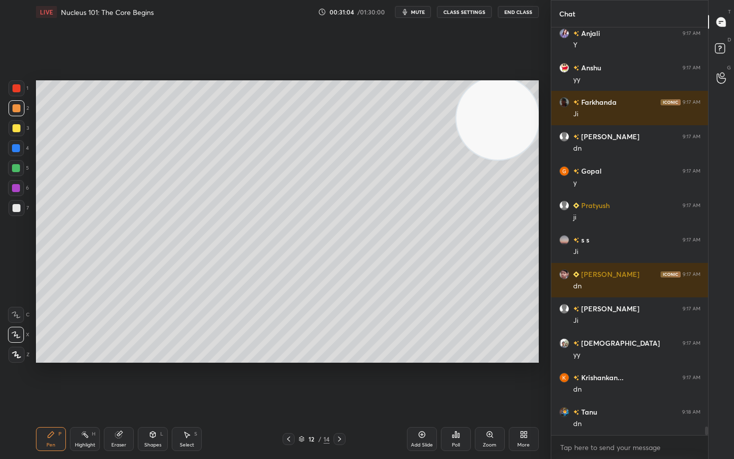
scroll to position [19152, 0]
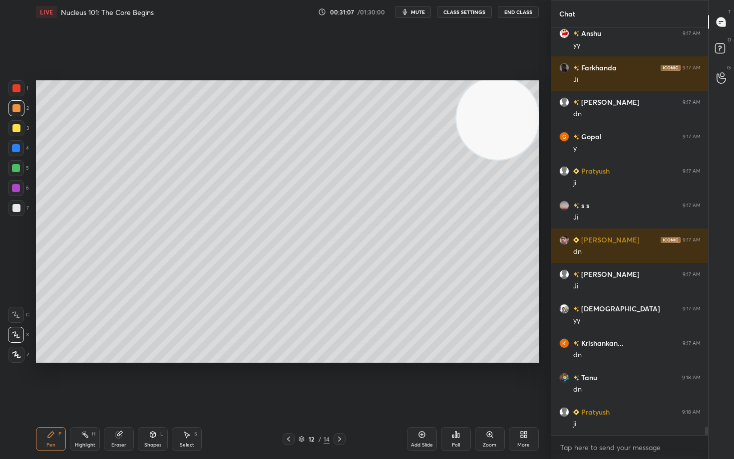
click at [422, 380] on icon at bounding box center [422, 435] width 8 height 8
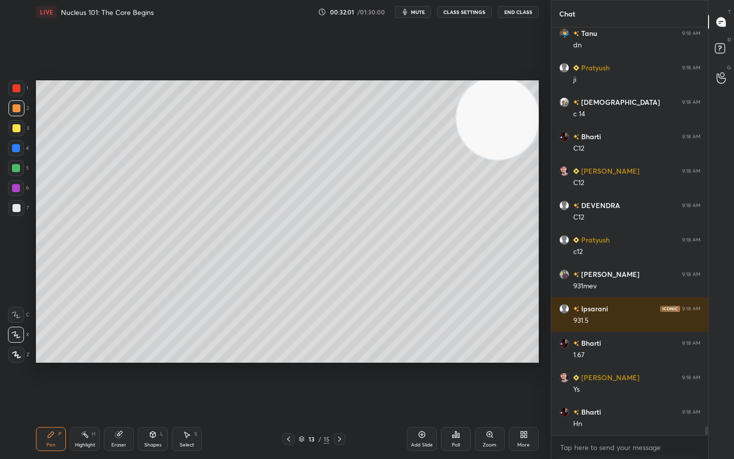
scroll to position [19530, 0]
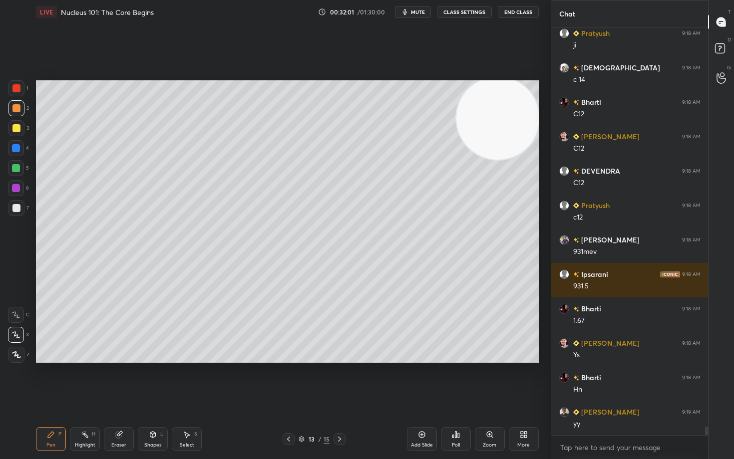
drag, startPoint x: 19, startPoint y: 211, endPoint x: 28, endPoint y: 208, distance: 9.3
click at [19, 211] on div at bounding box center [16, 208] width 16 height 16
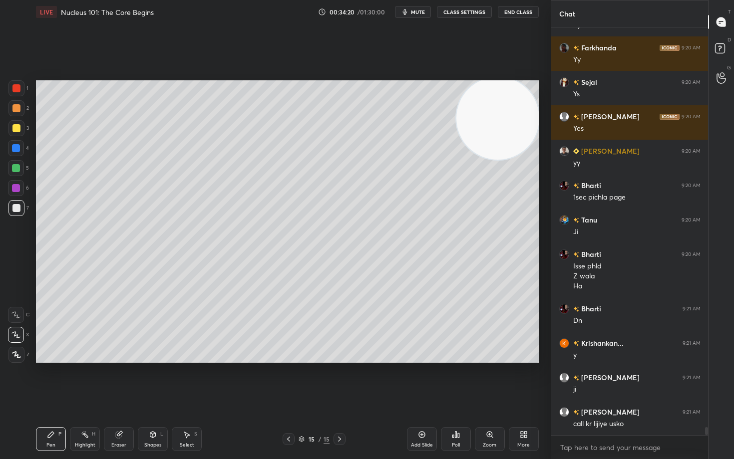
scroll to position [20480, 0]
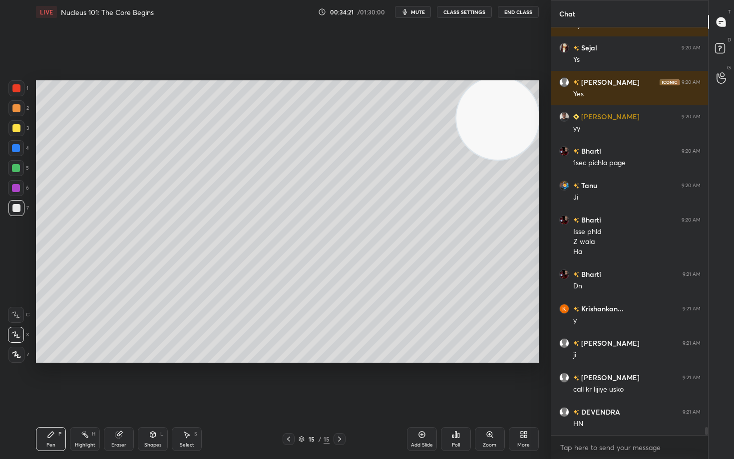
click at [415, 12] on span "mute" at bounding box center [418, 11] width 14 height 7
click at [415, 12] on span "unmute" at bounding box center [416, 11] width 21 height 7
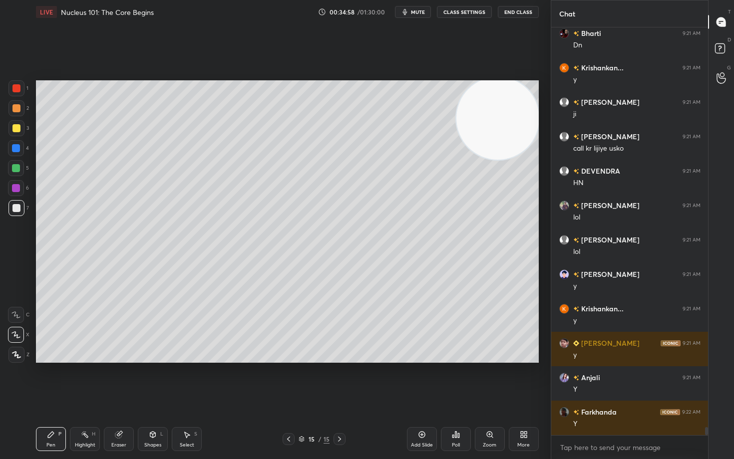
scroll to position [20756, 0]
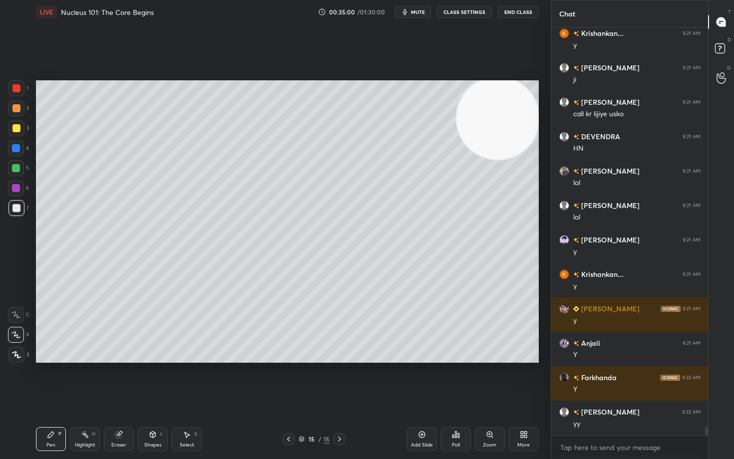
click at [417, 11] on span "mute" at bounding box center [418, 11] width 14 height 7
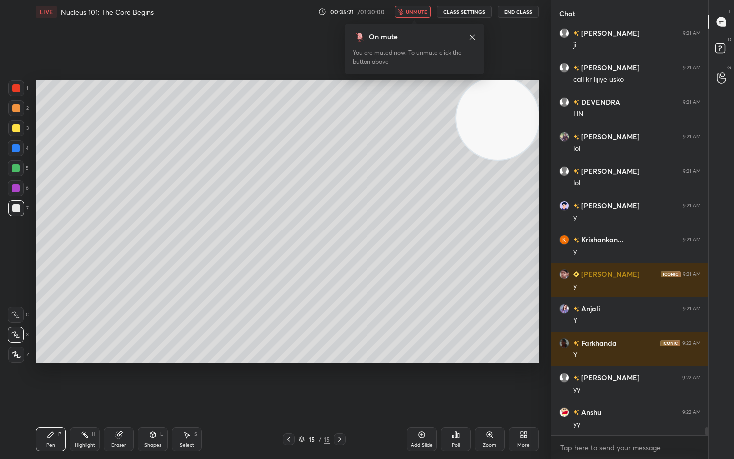
scroll to position [20825, 0]
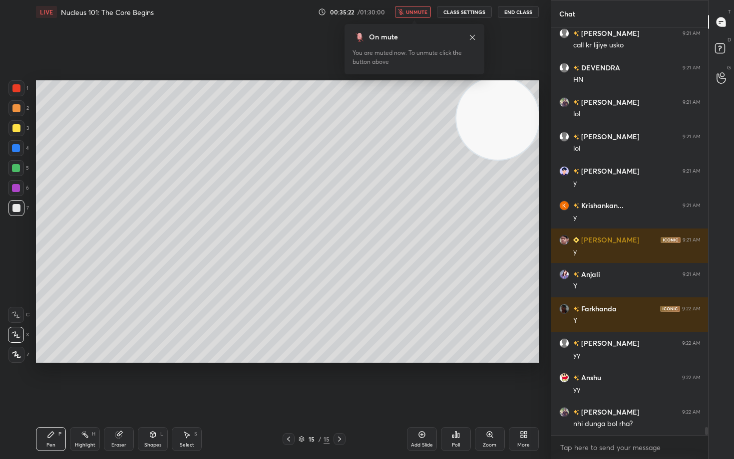
click at [413, 12] on span "unmute" at bounding box center [416, 11] width 21 height 7
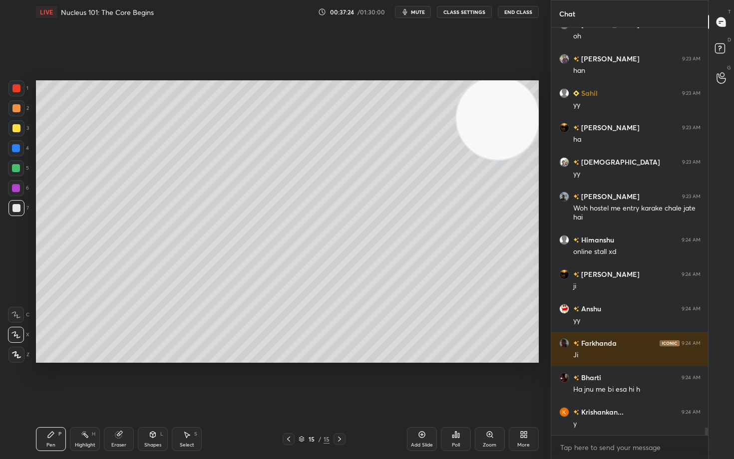
scroll to position [21628, 0]
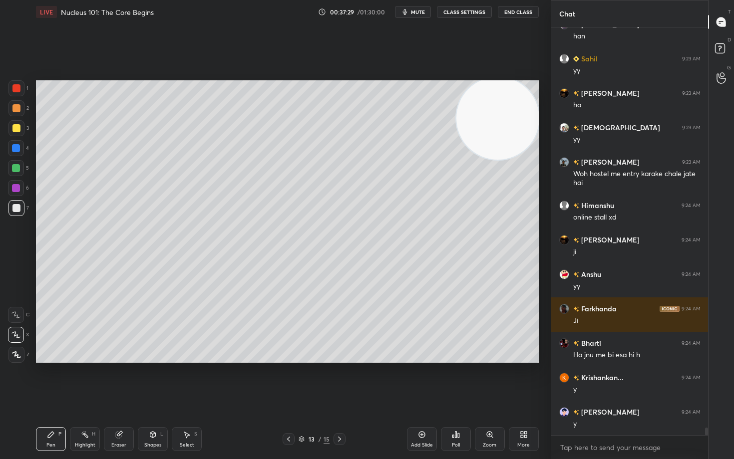
click at [417, 380] on div "Add Slide" at bounding box center [422, 439] width 30 height 24
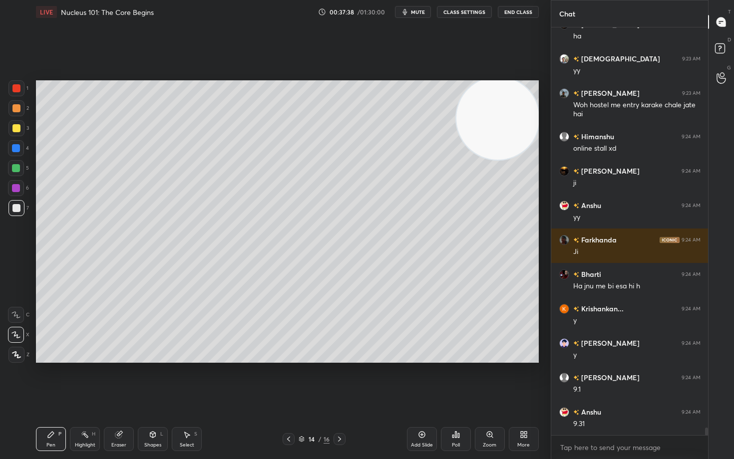
scroll to position [21732, 0]
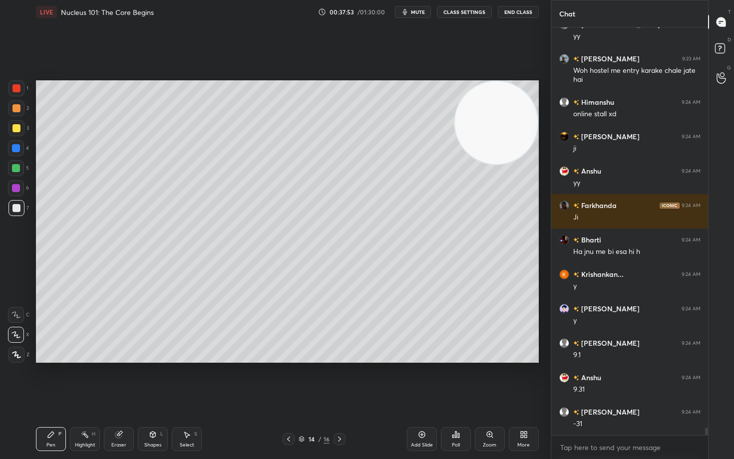
drag, startPoint x: 494, startPoint y: 121, endPoint x: 474, endPoint y: 212, distance: 93.5
click at [489, 164] on video at bounding box center [496, 122] width 83 height 83
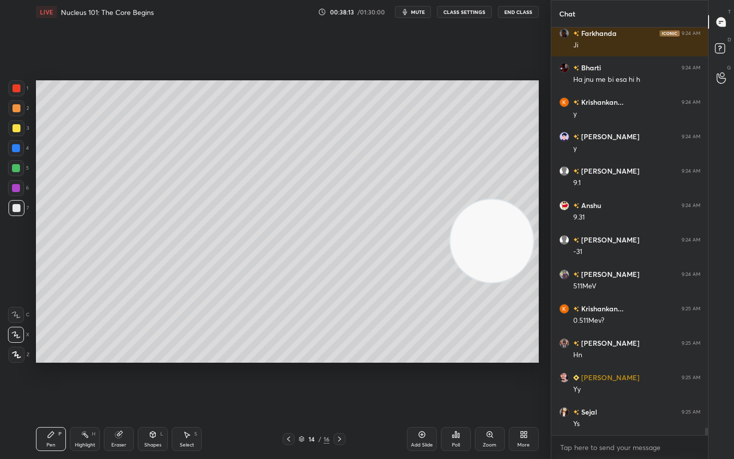
scroll to position [21938, 0]
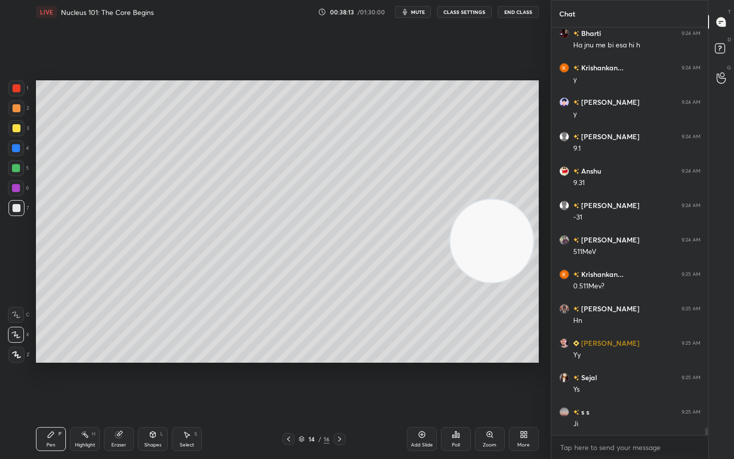
click at [14, 129] on div at bounding box center [16, 128] width 8 height 8
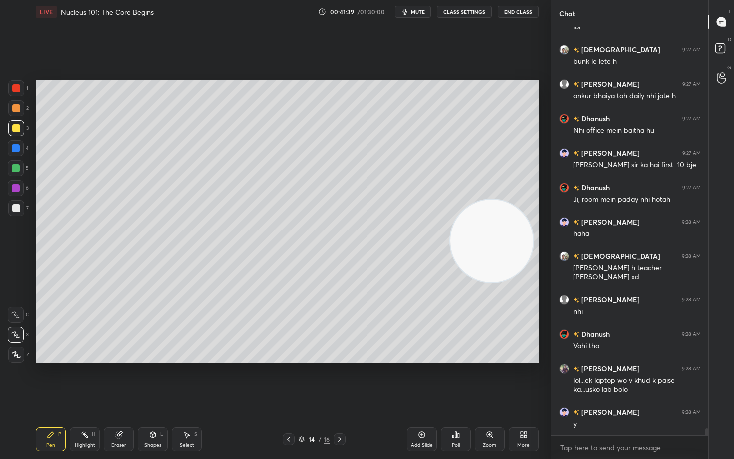
scroll to position [23713, 0]
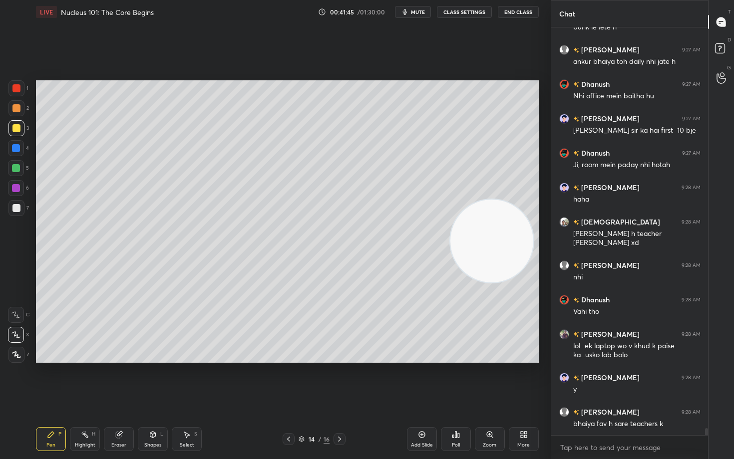
drag, startPoint x: 423, startPoint y: 434, endPoint x: 428, endPoint y: 428, distance: 7.9
click at [424, 380] on icon at bounding box center [422, 435] width 8 height 8
drag, startPoint x: 497, startPoint y: 260, endPoint x: 520, endPoint y: 104, distance: 156.9
click at [520, 197] on video at bounding box center [490, 238] width 83 height 83
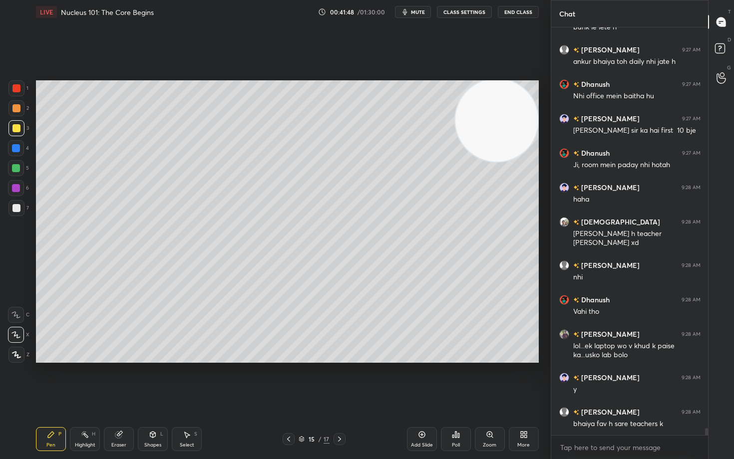
click at [13, 107] on div at bounding box center [16, 108] width 8 height 8
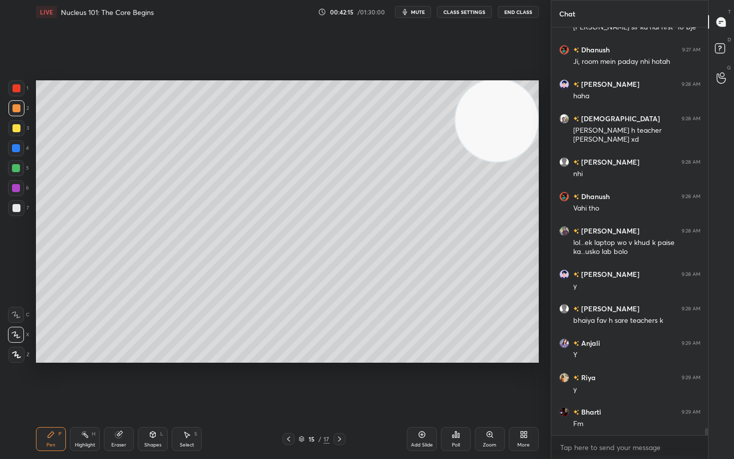
scroll to position [23851, 0]
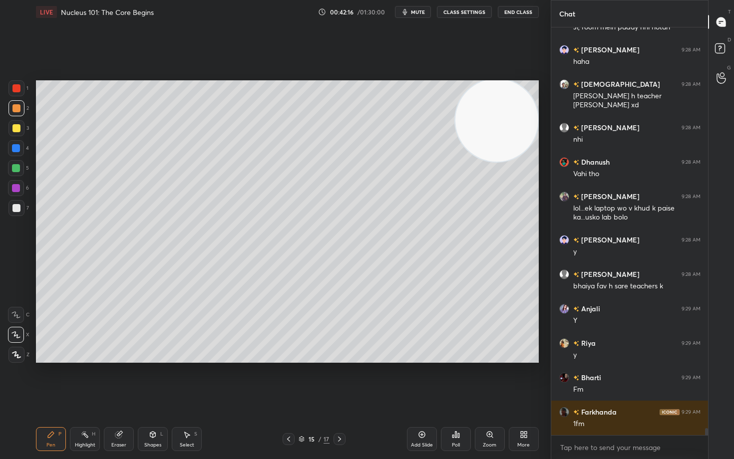
click at [15, 130] on div at bounding box center [16, 128] width 8 height 8
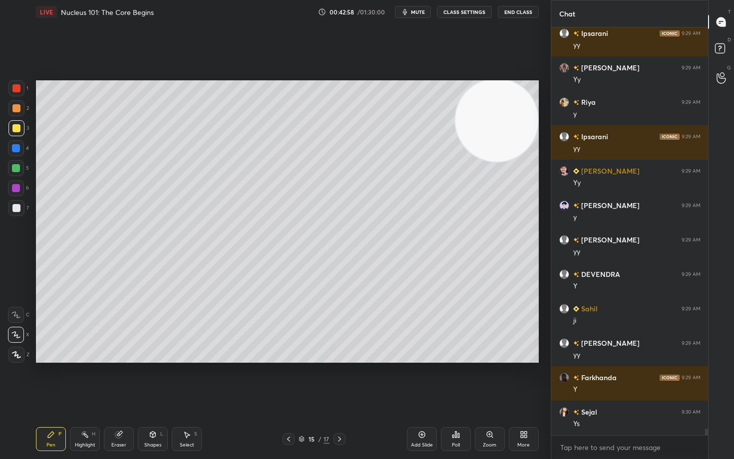
scroll to position [24367, 0]
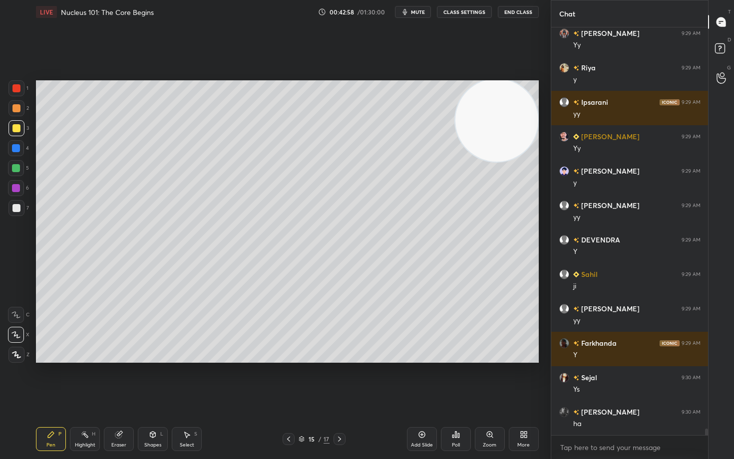
drag, startPoint x: 15, startPoint y: 214, endPoint x: 10, endPoint y: 213, distance: 5.1
click at [15, 214] on div at bounding box center [16, 208] width 16 height 16
click at [420, 10] on span "mute" at bounding box center [418, 11] width 14 height 7
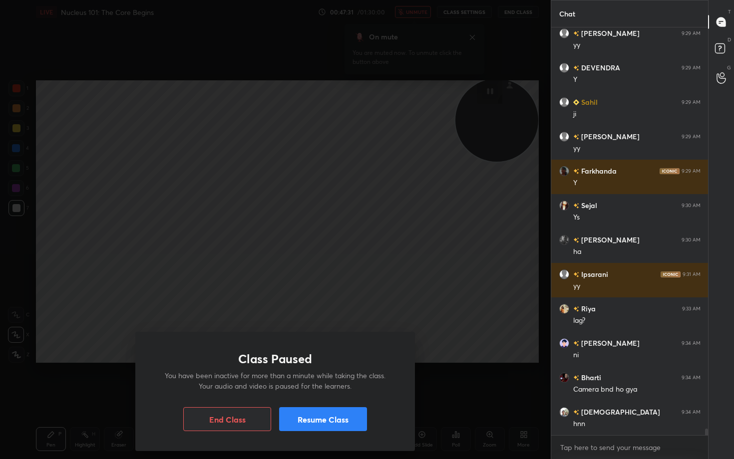
scroll to position [24574, 0]
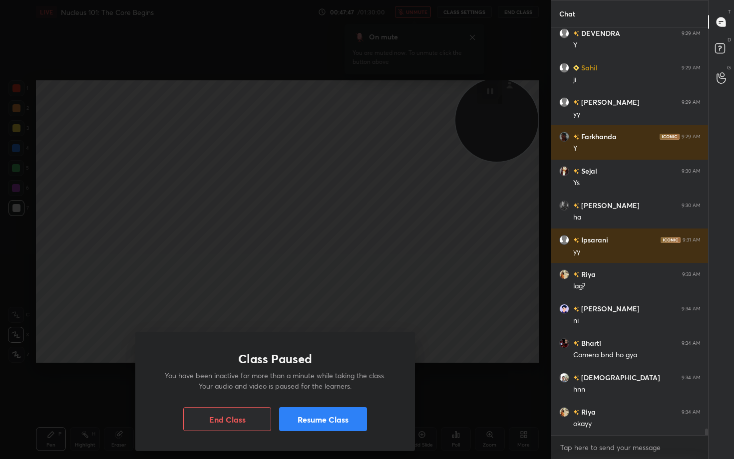
click at [329, 380] on button "Resume Class" at bounding box center [323, 419] width 88 height 24
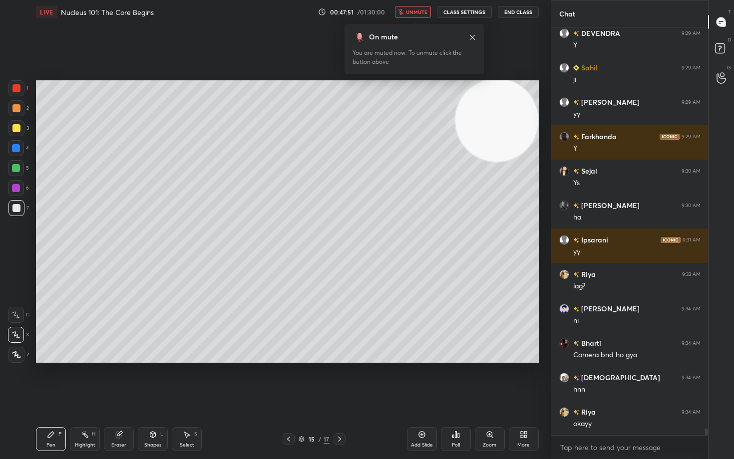
click at [406, 14] on button "unmute" at bounding box center [413, 12] width 36 height 12
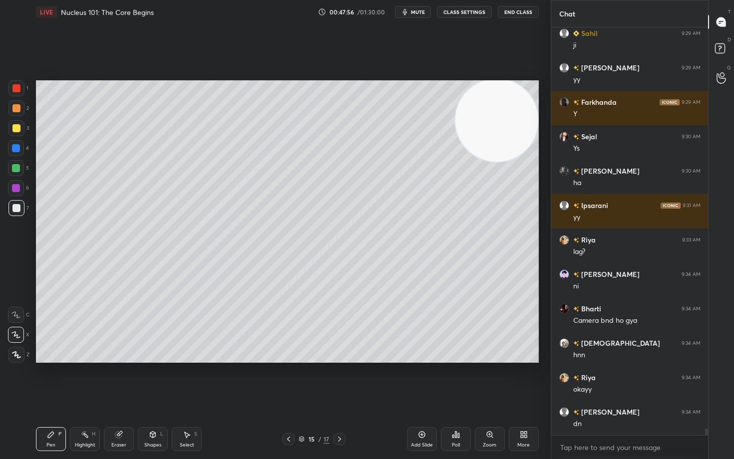
drag, startPoint x: 422, startPoint y: 439, endPoint x: 416, endPoint y: 438, distance: 5.6
click at [420, 380] on div "Add Slide" at bounding box center [422, 439] width 30 height 24
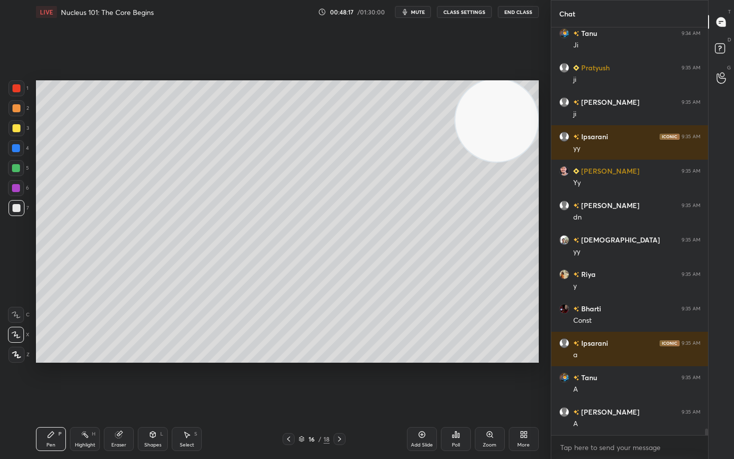
scroll to position [25125, 0]
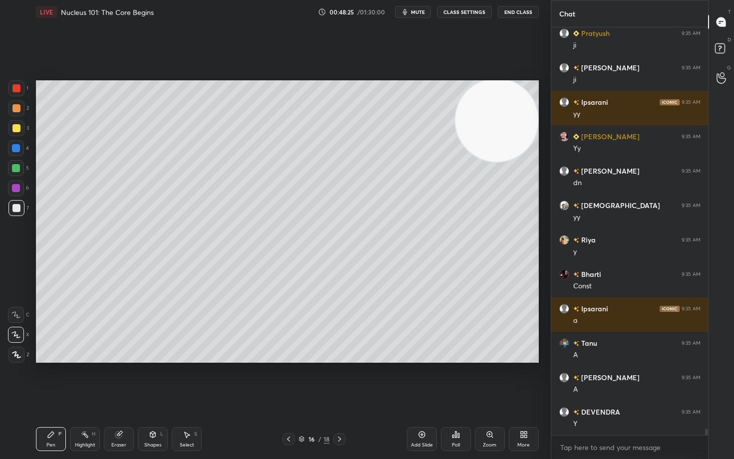
click at [12, 128] on div at bounding box center [16, 128] width 8 height 8
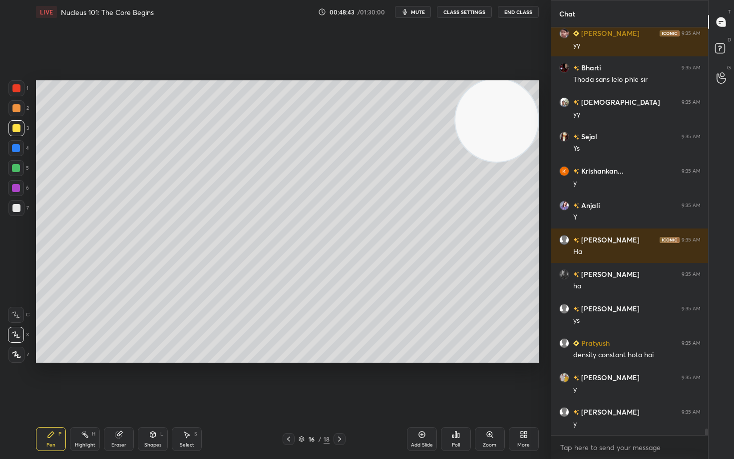
scroll to position [25607, 0]
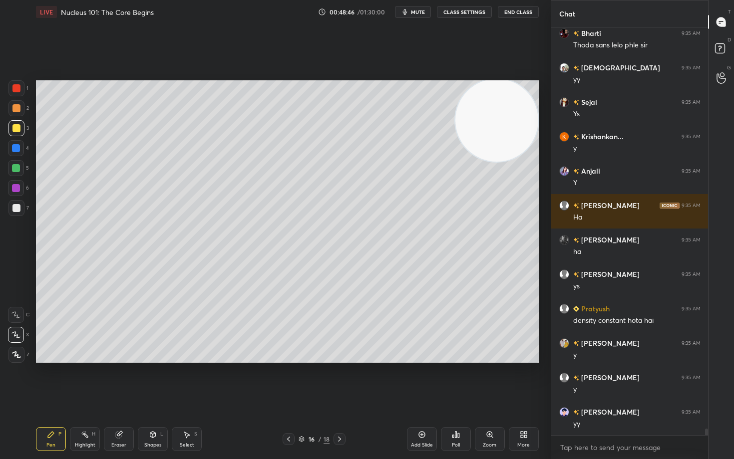
click at [17, 209] on div at bounding box center [16, 208] width 8 height 8
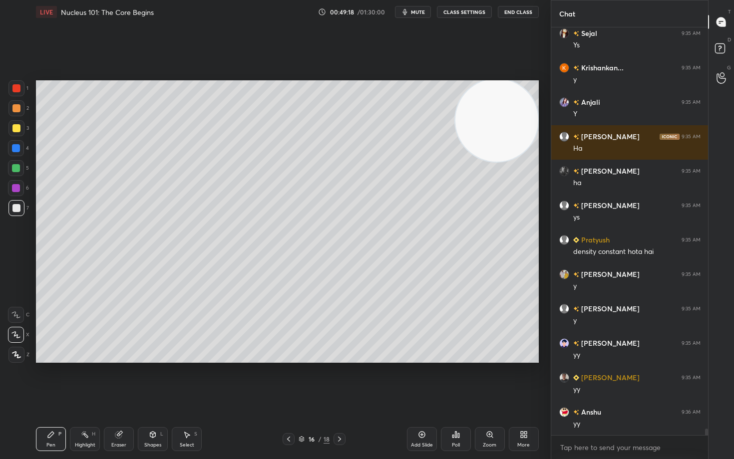
scroll to position [25711, 0]
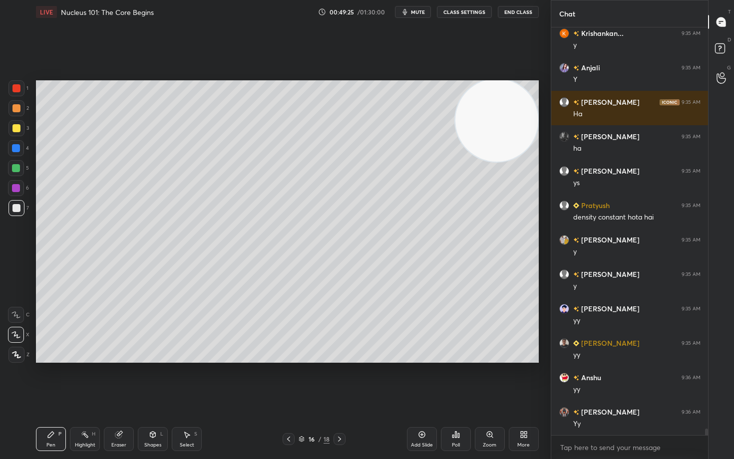
drag, startPoint x: 119, startPoint y: 438, endPoint x: 156, endPoint y: 399, distance: 53.3
click at [120, 380] on icon at bounding box center [118, 435] width 6 height 6
drag, startPoint x: 52, startPoint y: 439, endPoint x: 58, endPoint y: 433, distance: 8.5
click at [55, 380] on div "Pen P" at bounding box center [51, 439] width 30 height 24
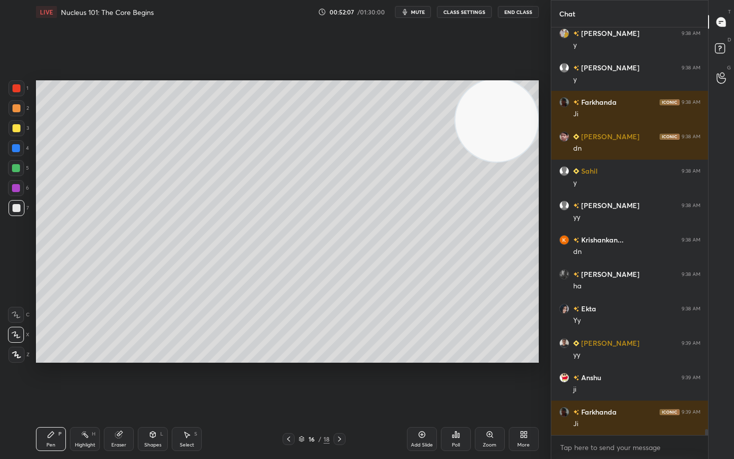
scroll to position [26882, 0]
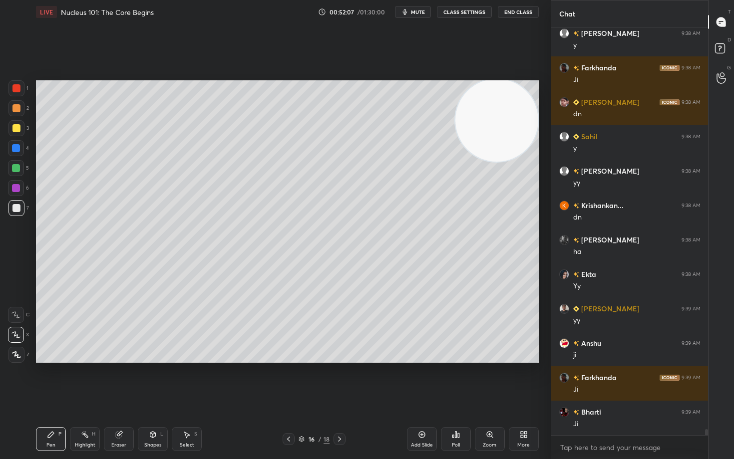
drag, startPoint x: 420, startPoint y: 436, endPoint x: 420, endPoint y: 429, distance: 6.5
click at [419, 380] on icon at bounding box center [422, 435] width 8 height 8
drag, startPoint x: 113, startPoint y: 445, endPoint x: 128, endPoint y: 417, distance: 31.3
click at [113, 380] on div "Eraser" at bounding box center [118, 445] width 15 height 5
click at [42, 380] on div "Pen P" at bounding box center [51, 439] width 30 height 24
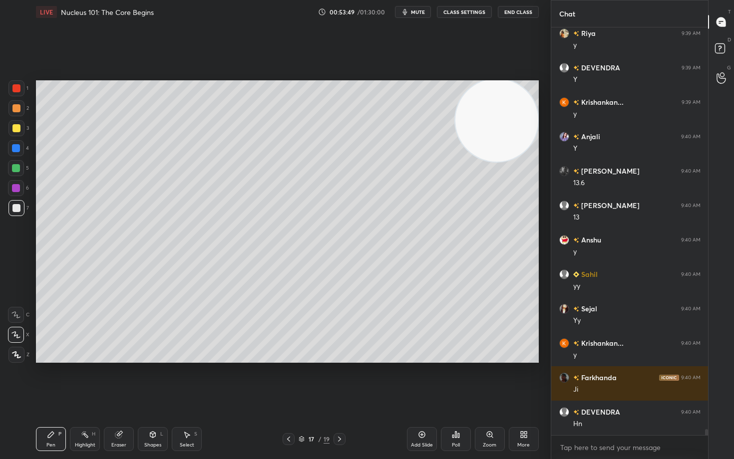
scroll to position [27743, 0]
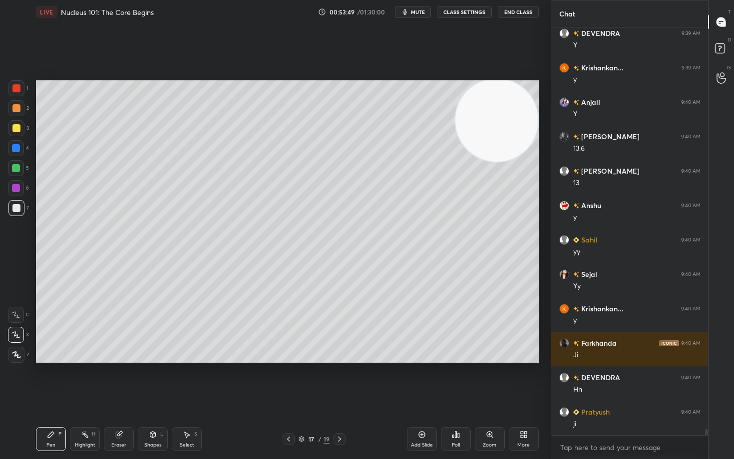
click at [418, 380] on icon at bounding box center [422, 435] width 8 height 8
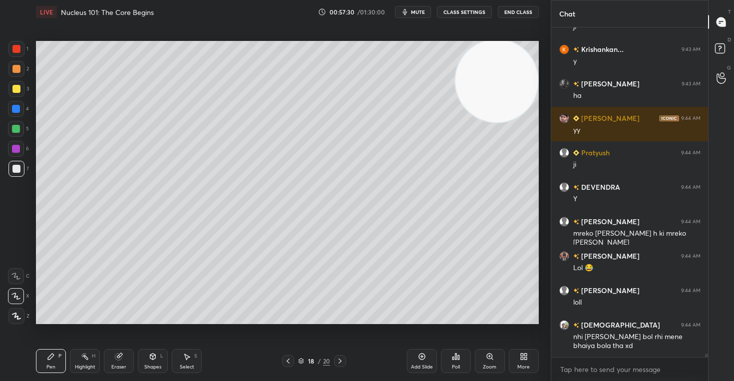
scroll to position [29571, 0]
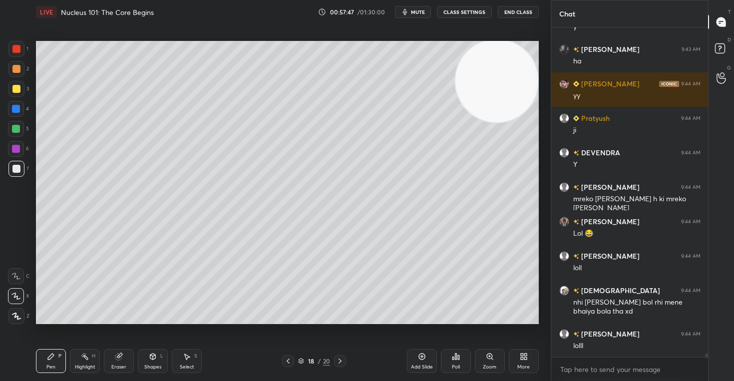
click at [521, 355] on icon at bounding box center [522, 354] width 2 height 2
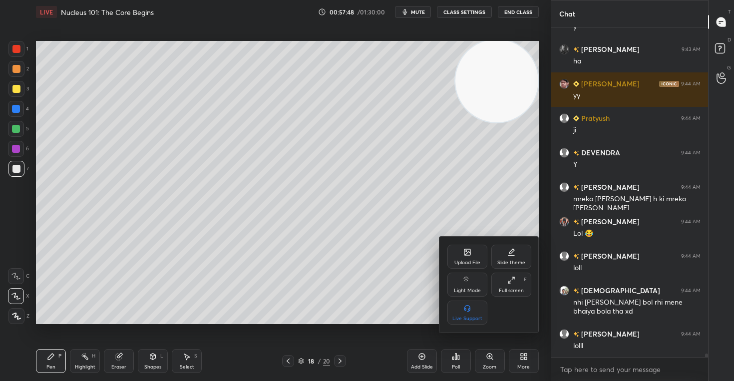
click at [469, 260] on div "Upload File" at bounding box center [467, 262] width 26 height 5
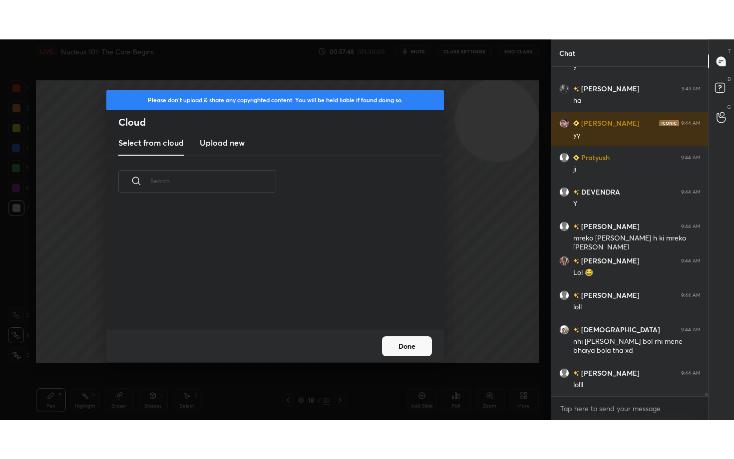
scroll to position [123, 320]
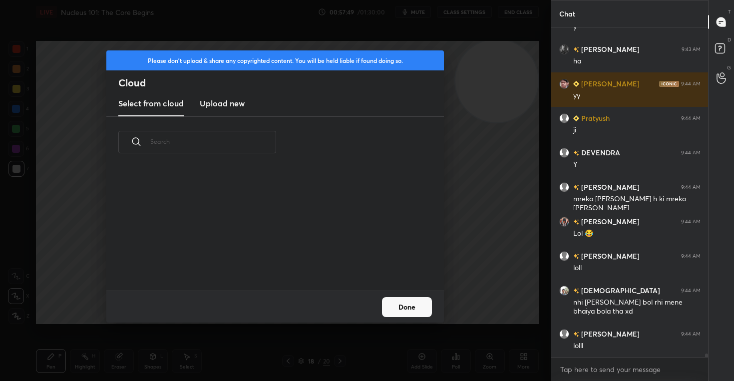
click at [235, 102] on h3 "Upload new" at bounding box center [222, 103] width 45 height 12
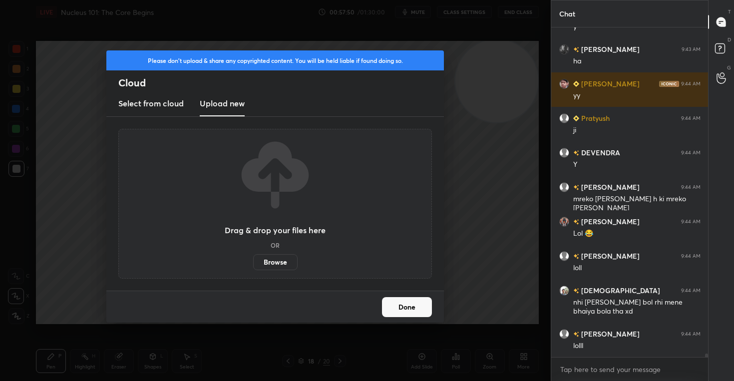
click at [285, 261] on label "Browse" at bounding box center [275, 262] width 44 height 16
click at [253, 261] on input "Browse" at bounding box center [253, 262] width 0 height 16
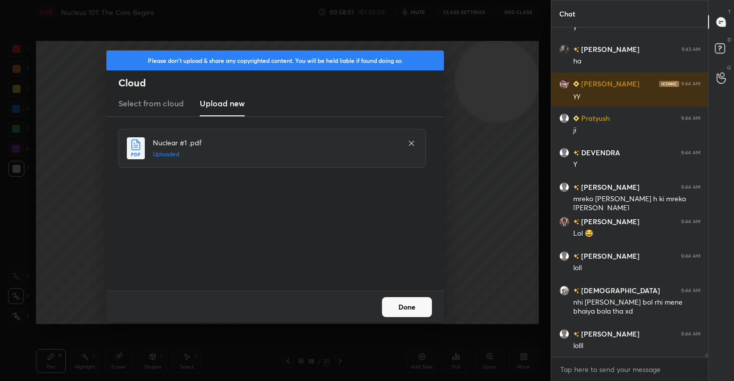
click at [407, 304] on button "Done" at bounding box center [407, 307] width 50 height 20
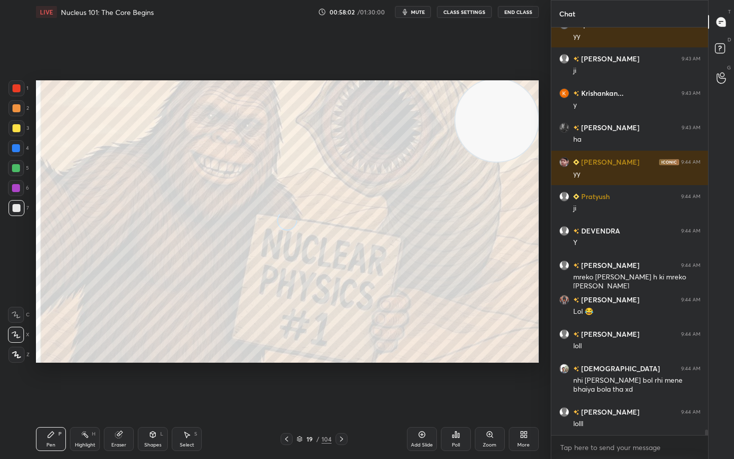
scroll to position [29493, 0]
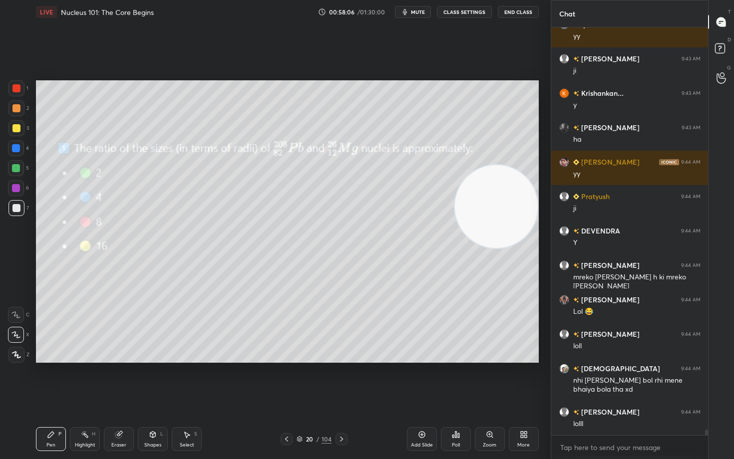
drag, startPoint x: 496, startPoint y: 122, endPoint x: 502, endPoint y: 229, distance: 107.0
click at [502, 229] on video at bounding box center [496, 206] width 83 height 83
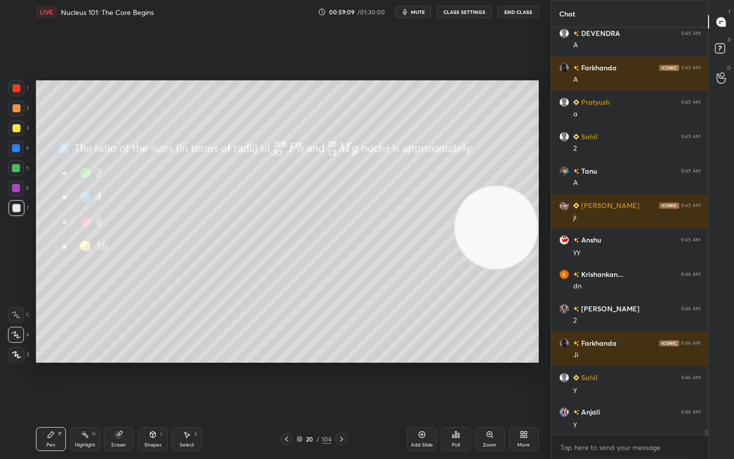
scroll to position [30801, 0]
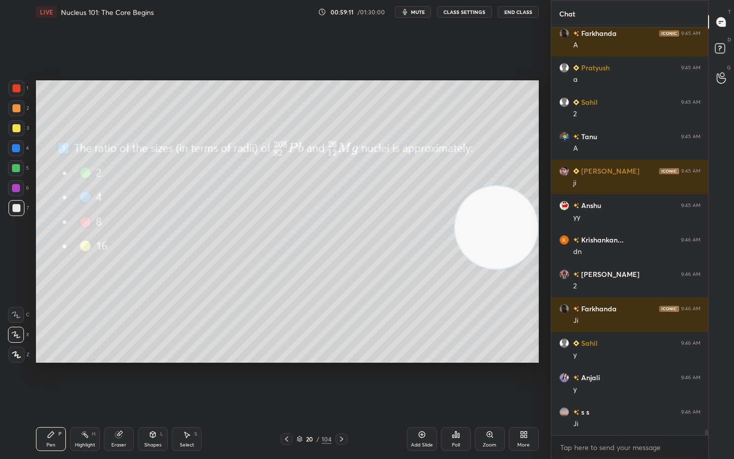
click at [421, 380] on icon at bounding box center [422, 435] width 8 height 8
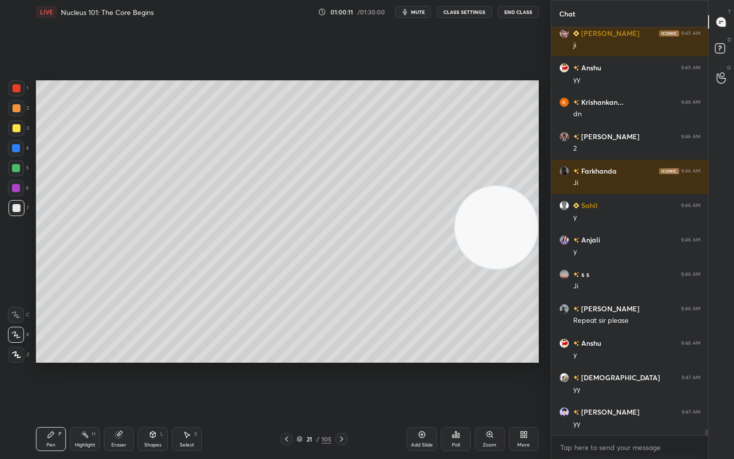
scroll to position [30974, 0]
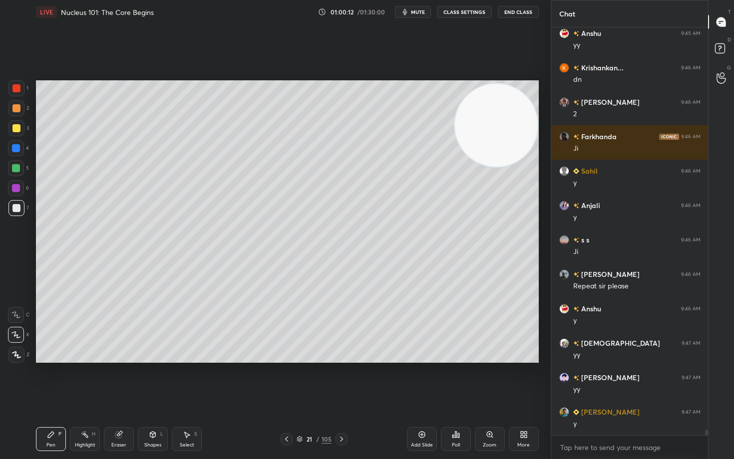
drag, startPoint x: 497, startPoint y: 170, endPoint x: 501, endPoint y: 139, distance: 31.7
click at [502, 144] on video at bounding box center [496, 125] width 83 height 83
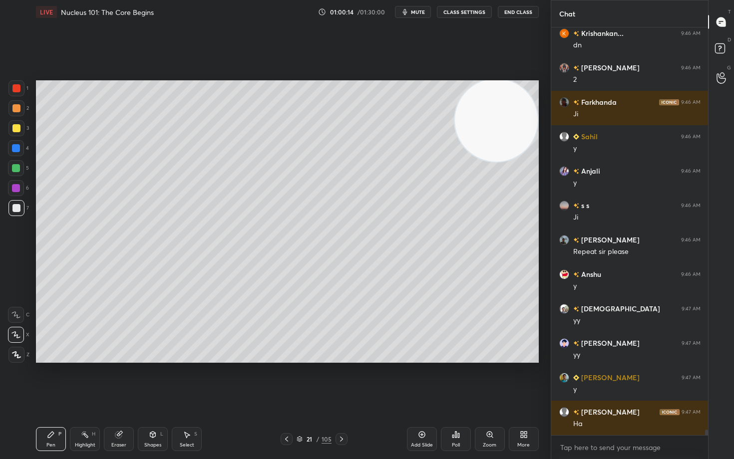
click at [16, 130] on div at bounding box center [16, 128] width 8 height 8
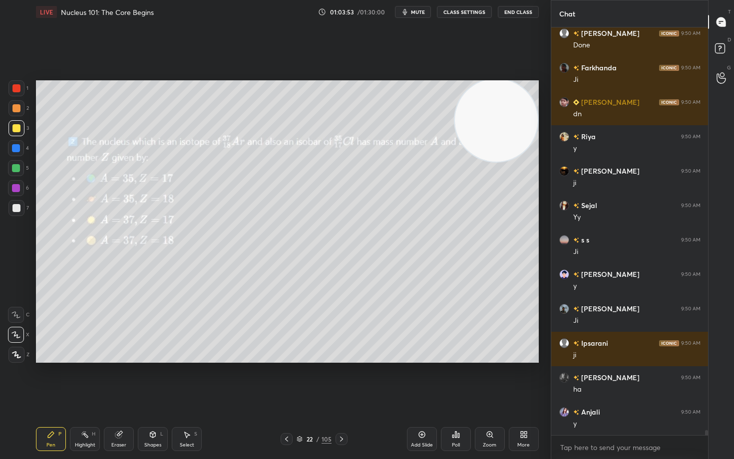
scroll to position [32775, 0]
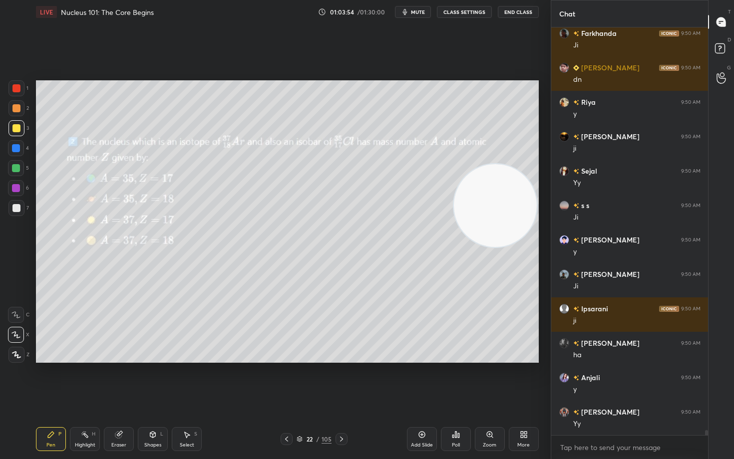
drag, startPoint x: 508, startPoint y: 124, endPoint x: 514, endPoint y: 240, distance: 115.9
click at [513, 240] on video at bounding box center [495, 205] width 83 height 83
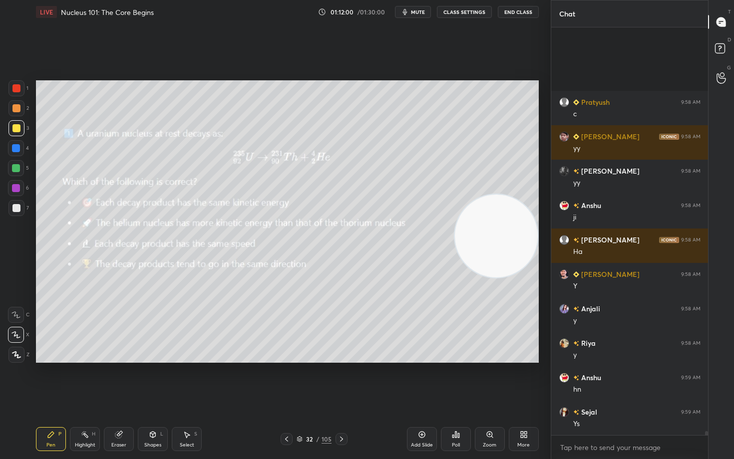
scroll to position [42117, 0]
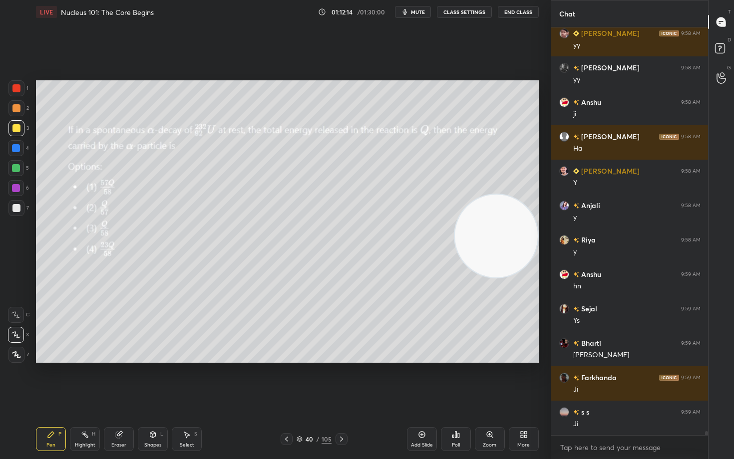
click at [423, 380] on icon at bounding box center [422, 435] width 8 height 8
drag, startPoint x: 489, startPoint y: 254, endPoint x: 510, endPoint y: 111, distance: 144.3
click at [513, 193] on video at bounding box center [495, 234] width 83 height 83
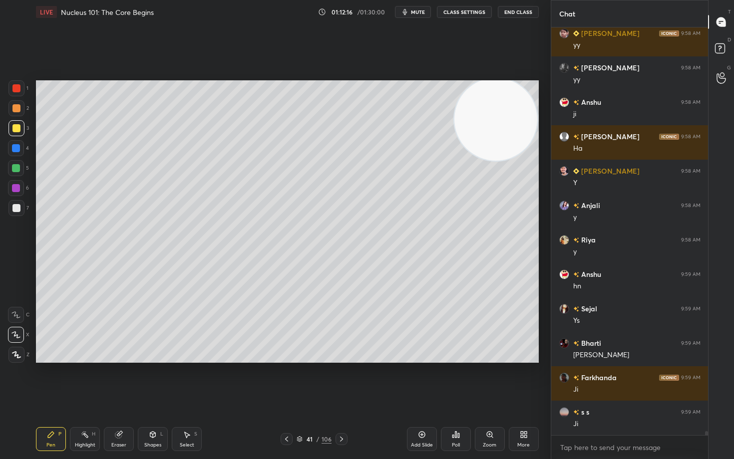
click at [18, 111] on div at bounding box center [16, 108] width 16 height 16
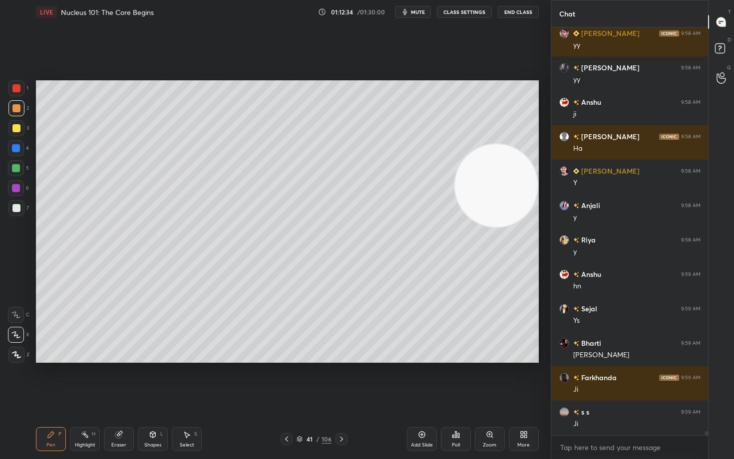
drag, startPoint x: 512, startPoint y: 121, endPoint x: 510, endPoint y: 224, distance: 102.3
click at [512, 218] on video at bounding box center [496, 185] width 83 height 83
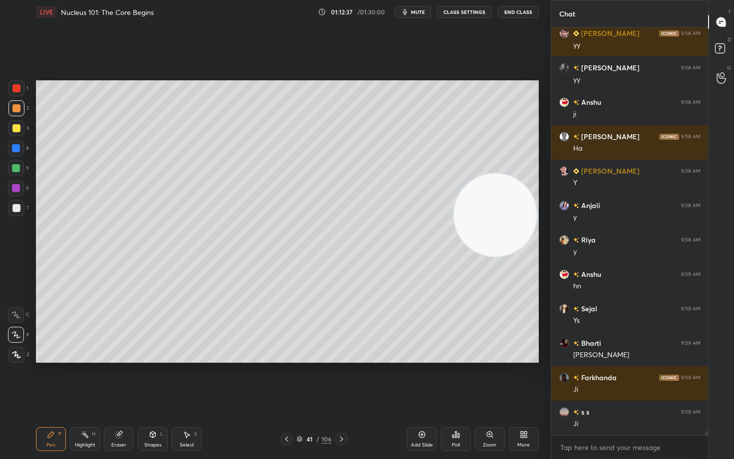
drag, startPoint x: 16, startPoint y: 147, endPoint x: 30, endPoint y: 160, distance: 18.7
click at [16, 148] on div at bounding box center [16, 148] width 8 height 8
click at [15, 132] on div at bounding box center [16, 128] width 16 height 16
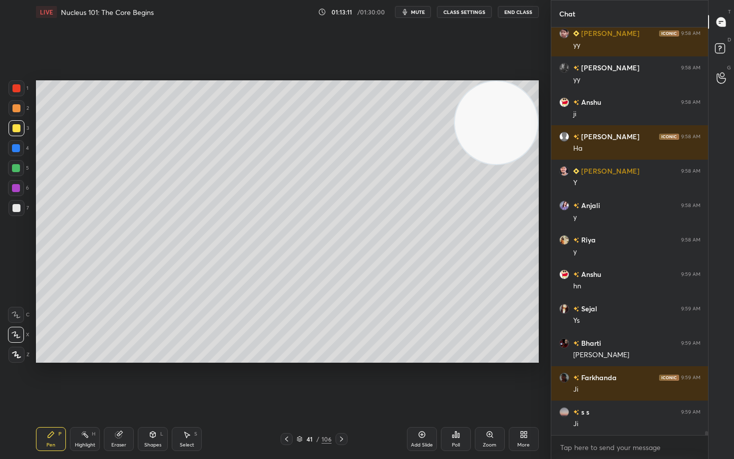
drag, startPoint x: 521, startPoint y: 165, endPoint x: 528, endPoint y: 118, distance: 46.9
click at [527, 116] on video at bounding box center [496, 122] width 83 height 83
click at [14, 211] on div at bounding box center [16, 208] width 8 height 8
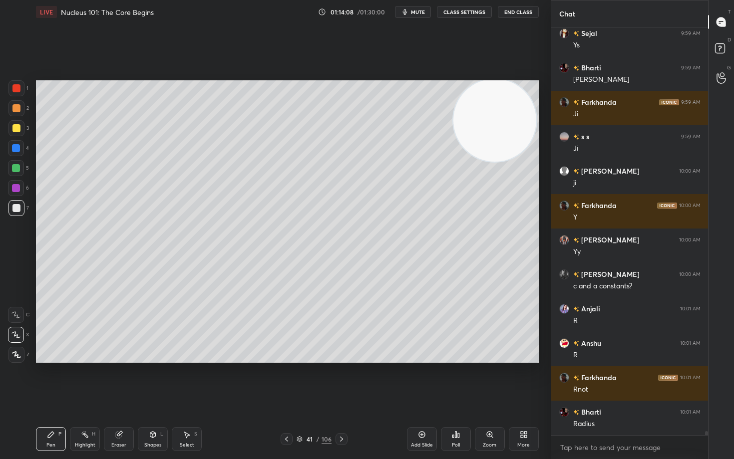
scroll to position [42427, 0]
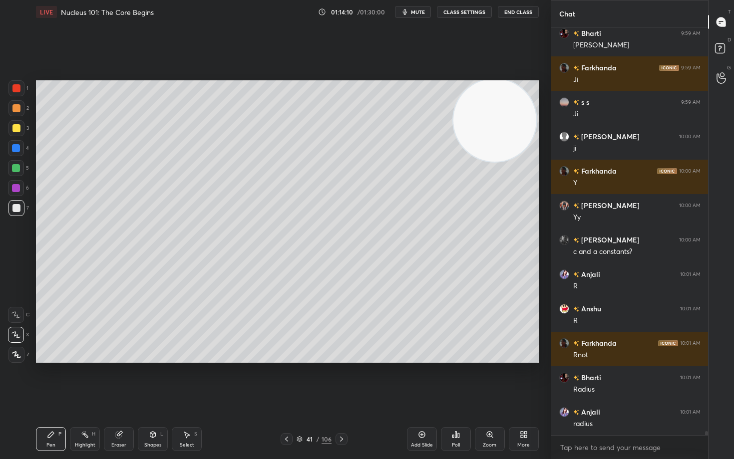
click at [14, 129] on div at bounding box center [16, 128] width 8 height 8
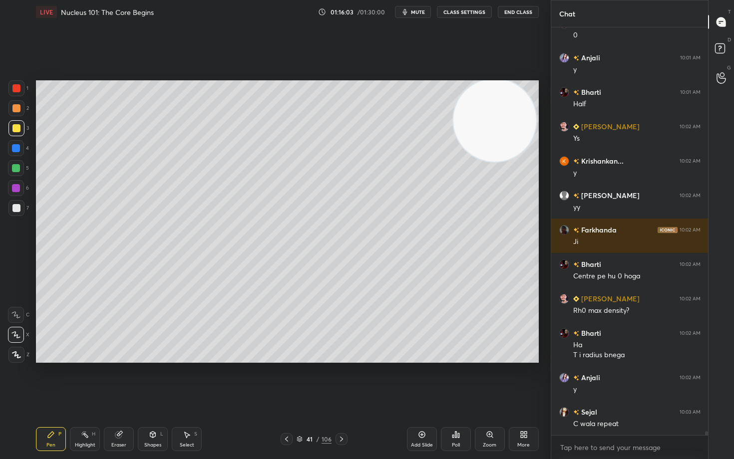
scroll to position [42919, 0]
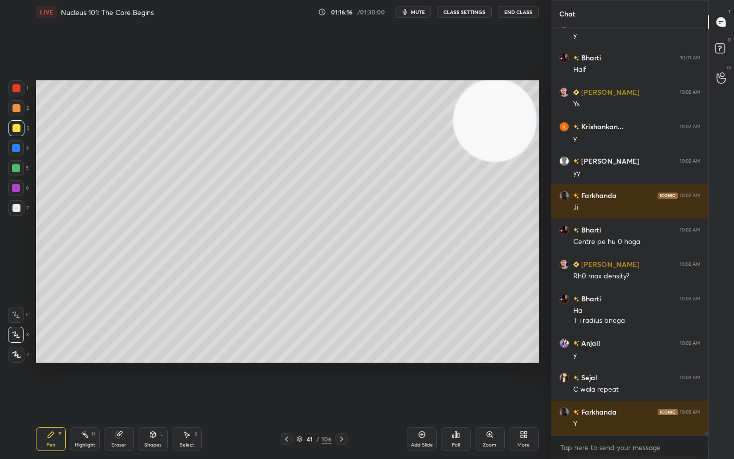
drag, startPoint x: 421, startPoint y: 436, endPoint x: 420, endPoint y: 422, distance: 13.5
click at [420, 380] on icon at bounding box center [422, 435] width 8 height 8
click at [19, 110] on div at bounding box center [16, 108] width 8 height 8
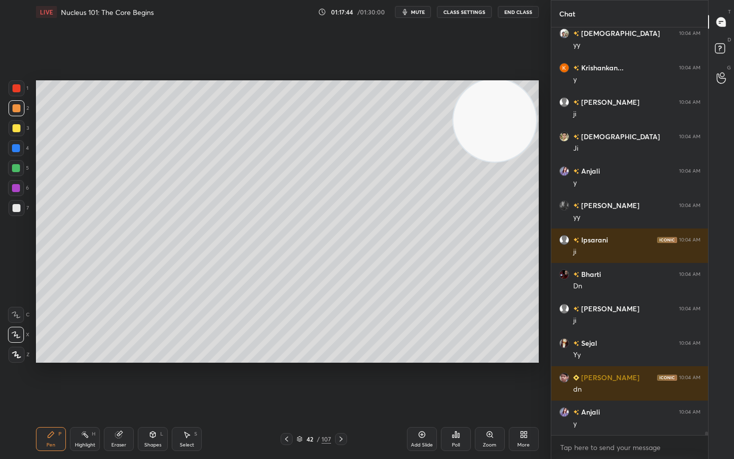
scroll to position [44056, 0]
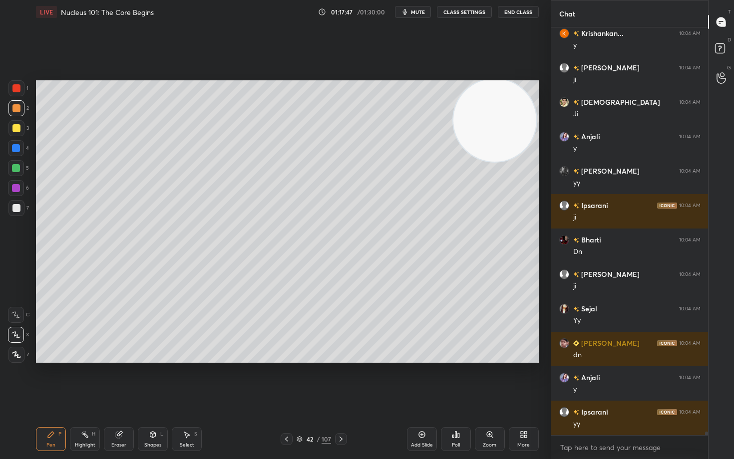
drag, startPoint x: 420, startPoint y: 435, endPoint x: 418, endPoint y: 429, distance: 6.3
click at [418, 380] on icon at bounding box center [422, 435] width 8 height 8
click at [13, 211] on div at bounding box center [16, 208] width 8 height 8
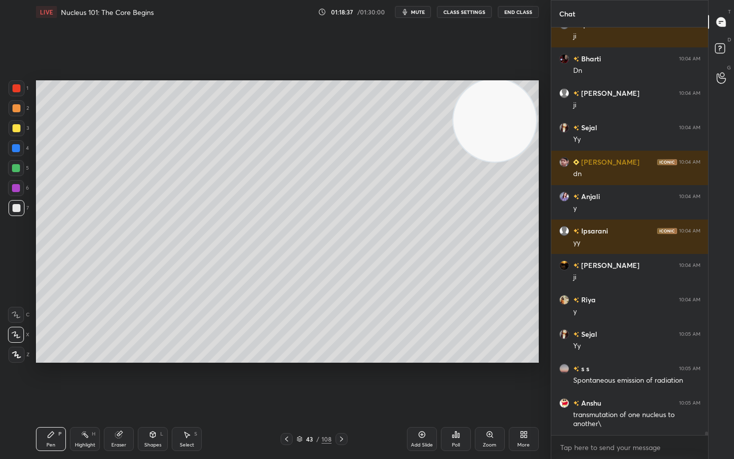
scroll to position [44281, 0]
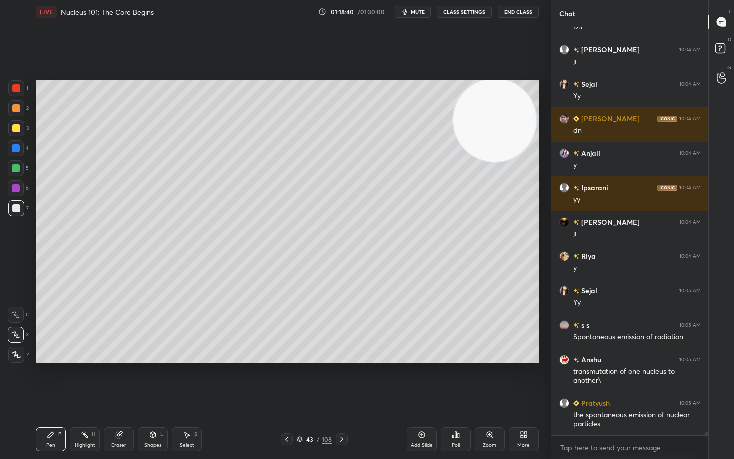
click at [15, 130] on div at bounding box center [16, 128] width 8 height 8
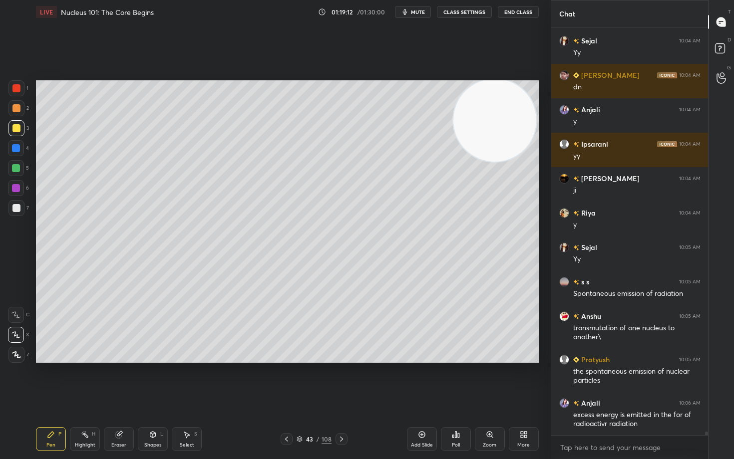
scroll to position [44358, 0]
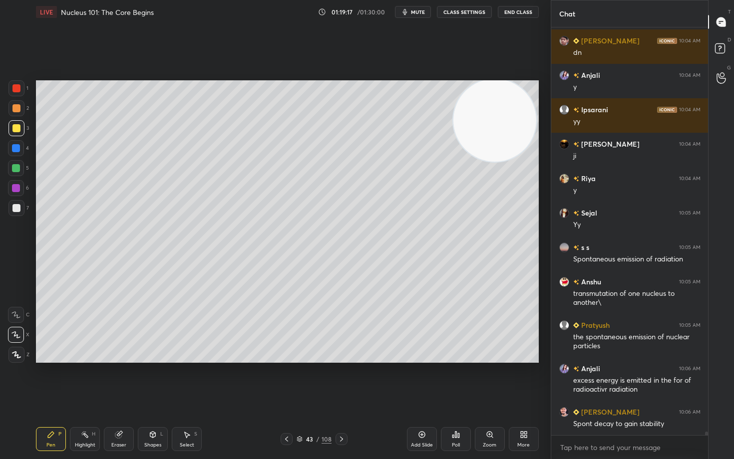
click at [17, 208] on div at bounding box center [16, 208] width 8 height 8
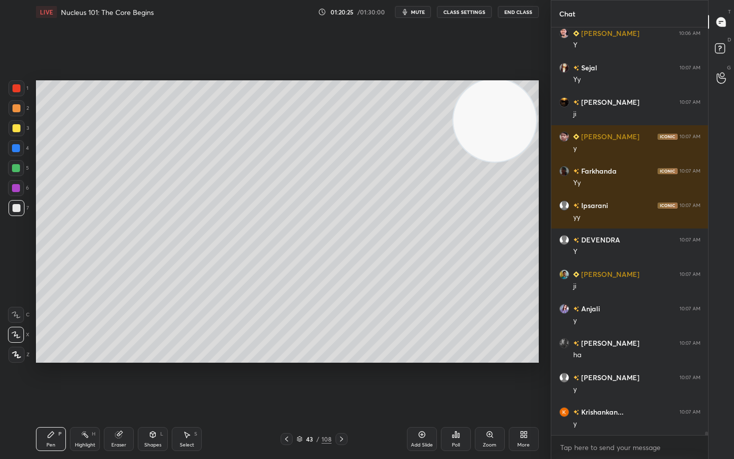
scroll to position [45013, 0]
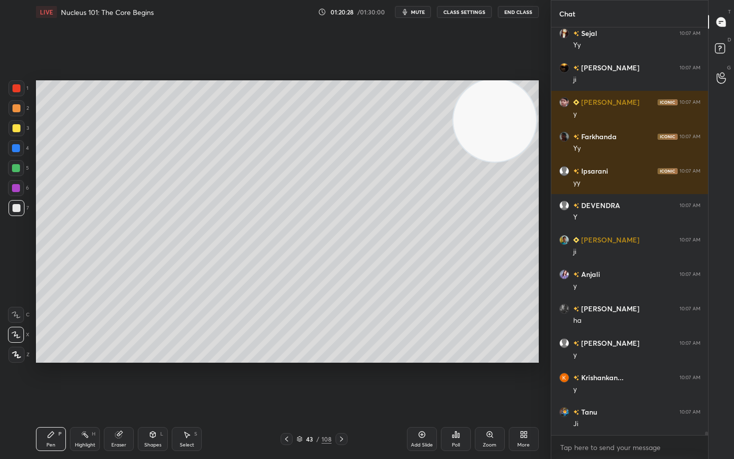
drag, startPoint x: 420, startPoint y: 435, endPoint x: 418, endPoint y: 429, distance: 6.0
click at [420, 380] on icon at bounding box center [421, 434] width 3 height 3
click at [19, 128] on div at bounding box center [16, 128] width 16 height 16
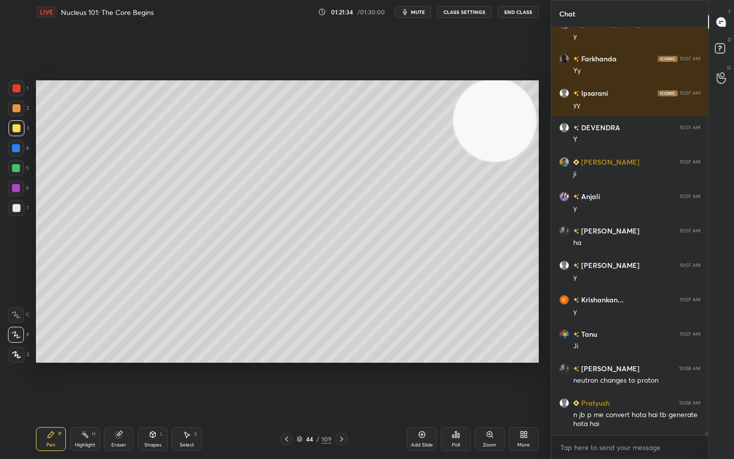
scroll to position [45125, 0]
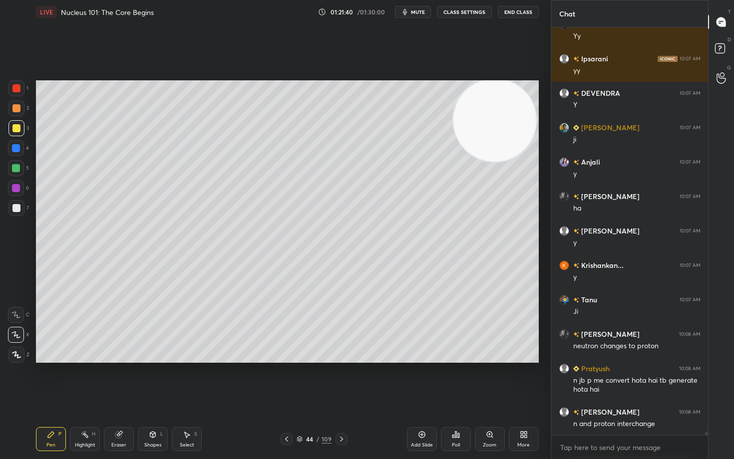
click at [13, 108] on div at bounding box center [16, 108] width 8 height 8
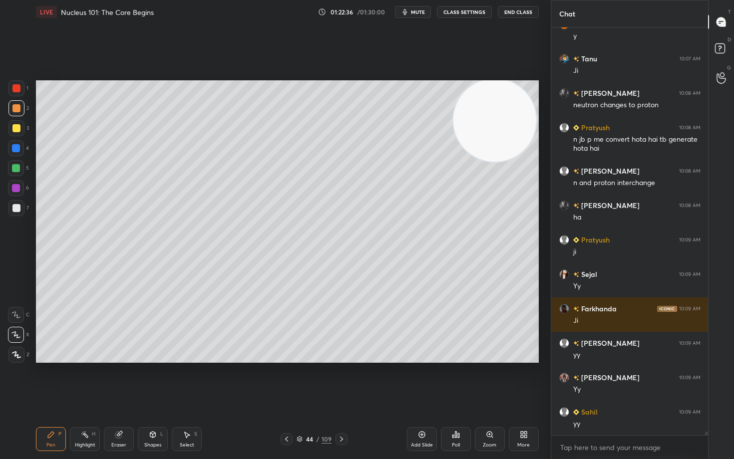
scroll to position [45401, 0]
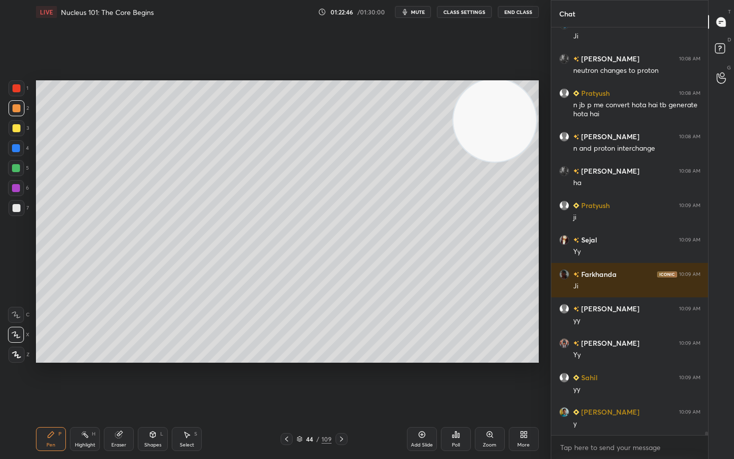
click at [12, 209] on div at bounding box center [16, 208] width 16 height 16
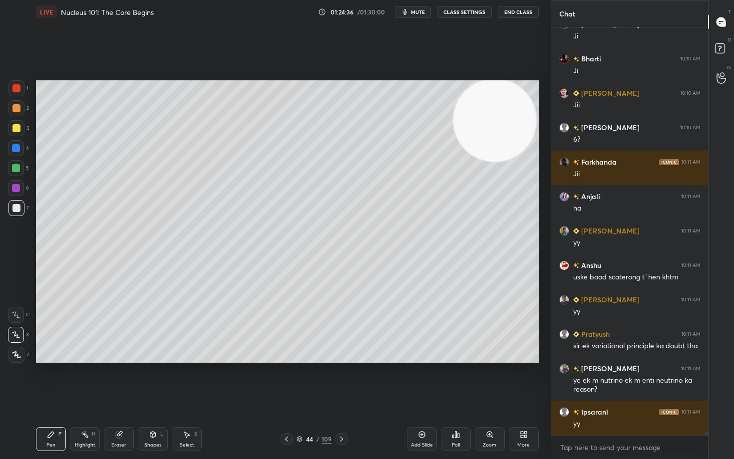
scroll to position [46718, 0]
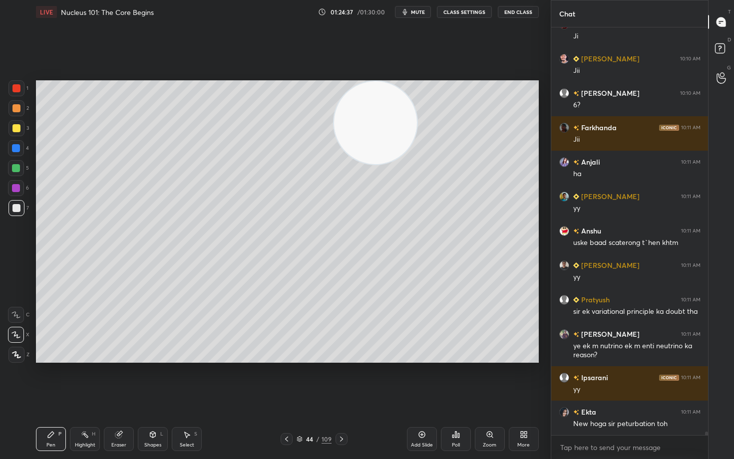
drag, startPoint x: 506, startPoint y: 127, endPoint x: 309, endPoint y: 116, distance: 197.5
click at [334, 130] on video at bounding box center [375, 122] width 83 height 83
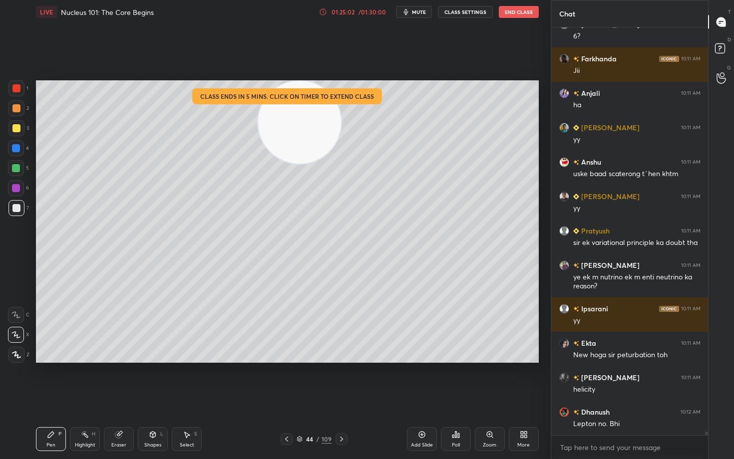
scroll to position [46822, 0]
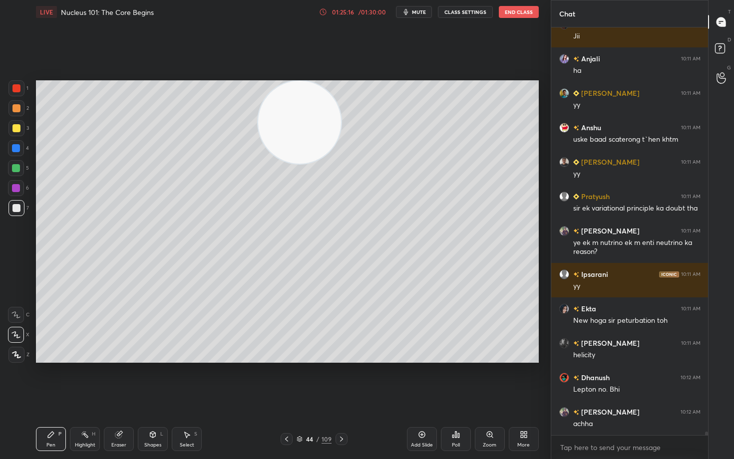
click at [323, 12] on icon at bounding box center [323, 12] width 8 height 8
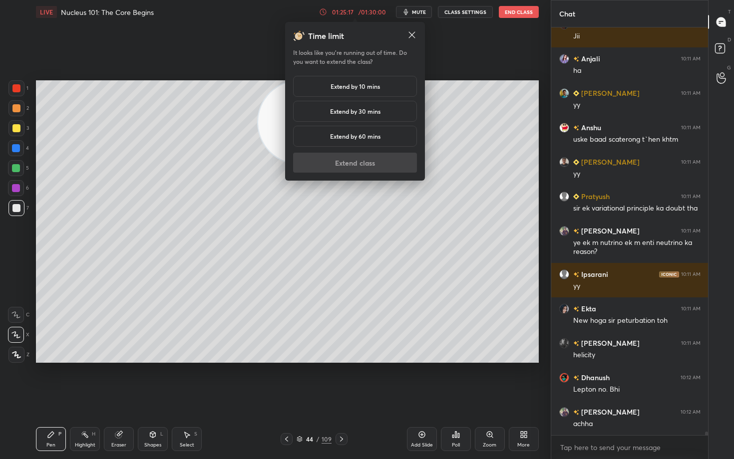
click at [349, 91] on div "Extend by 10 mins" at bounding box center [355, 86] width 124 height 21
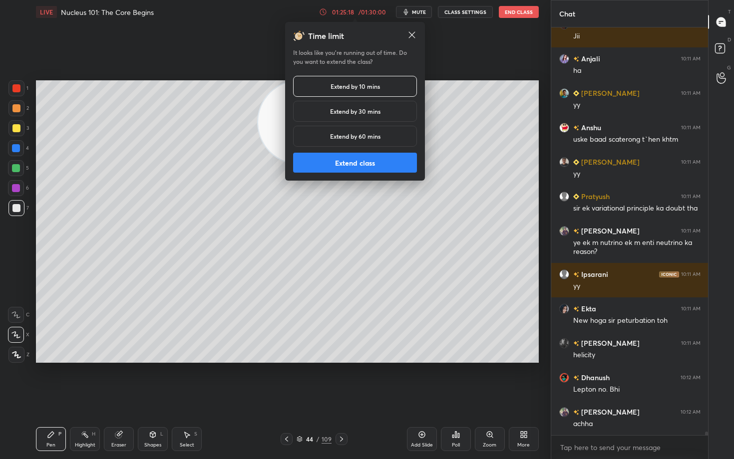
click at [354, 164] on button "Extend class" at bounding box center [355, 163] width 124 height 20
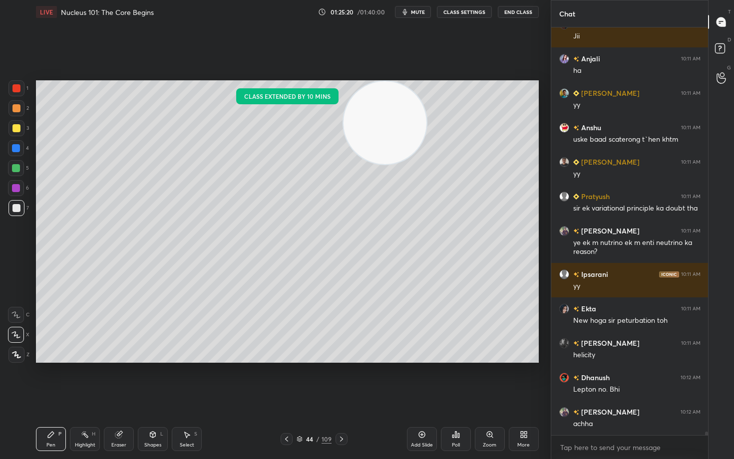
drag, startPoint x: 287, startPoint y: 131, endPoint x: 478, endPoint y: 78, distance: 197.9
click at [426, 81] on video at bounding box center [384, 122] width 83 height 83
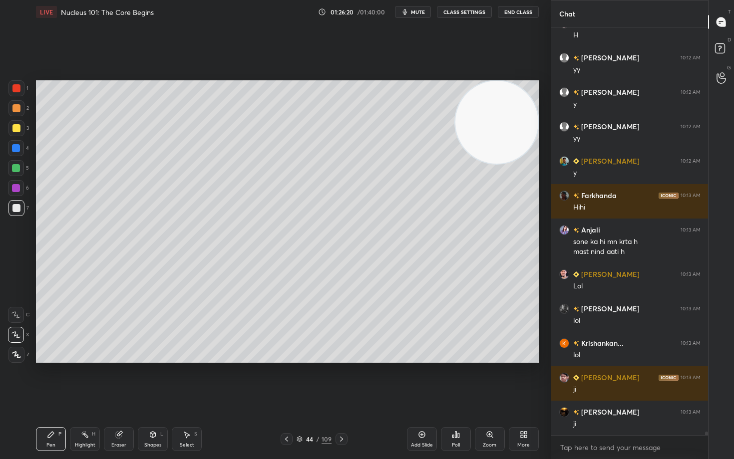
scroll to position [47727, 0]
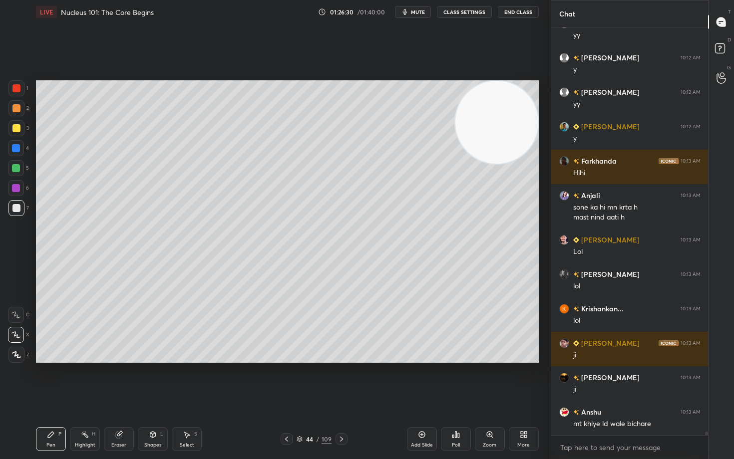
click at [422, 380] on div "Add Slide" at bounding box center [422, 439] width 30 height 24
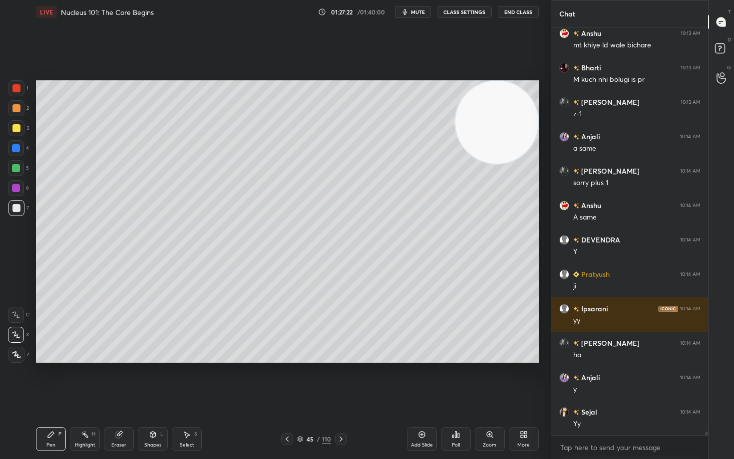
scroll to position [48141, 0]
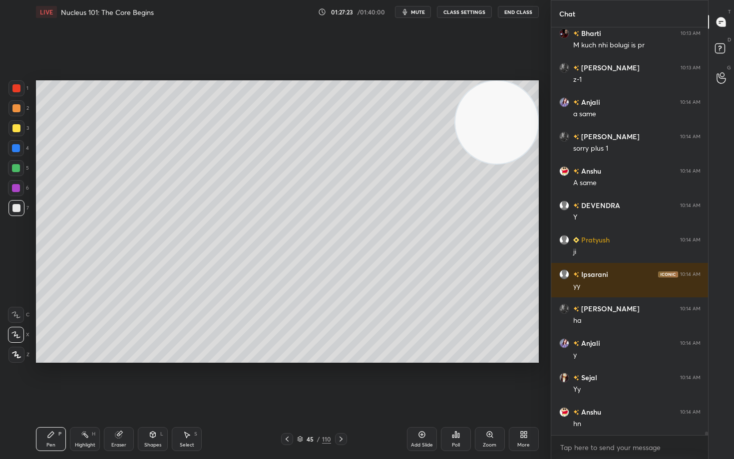
click at [15, 125] on div at bounding box center [16, 128] width 8 height 8
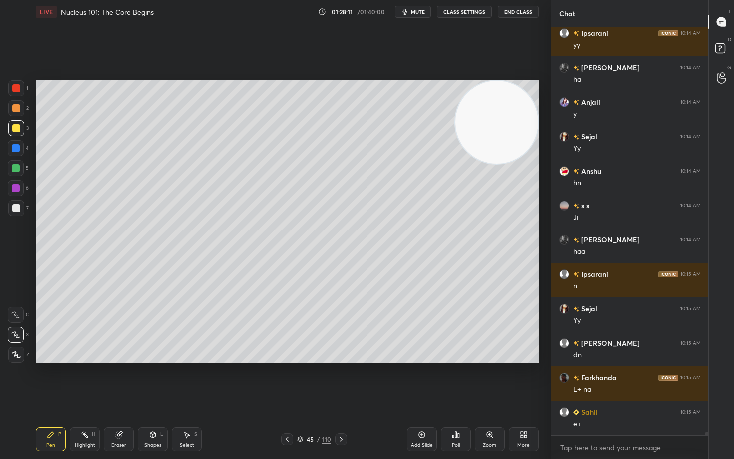
scroll to position [48416, 0]
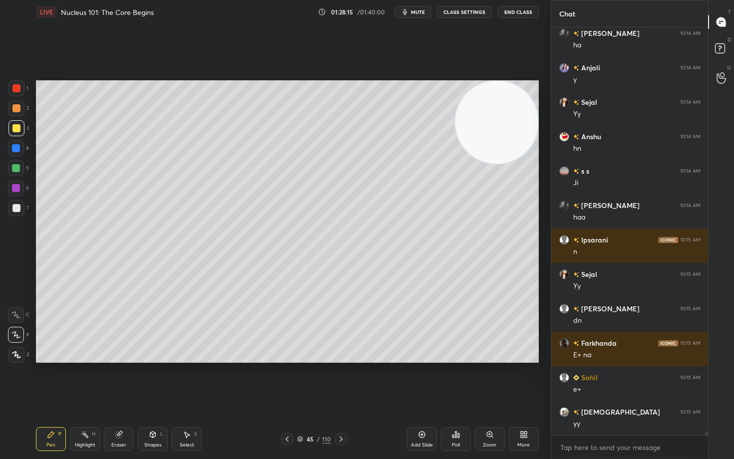
drag, startPoint x: 118, startPoint y: 452, endPoint x: 123, endPoint y: 440, distance: 12.3
click at [118, 380] on div "Pen P Highlight H Eraser Shapes L Select S 45 / 110 Add Slide Poll Zoom More" at bounding box center [287, 439] width 503 height 40
drag, startPoint x: 125, startPoint y: 437, endPoint x: 133, endPoint y: 428, distance: 12.4
click at [123, 380] on div "Eraser" at bounding box center [119, 439] width 30 height 24
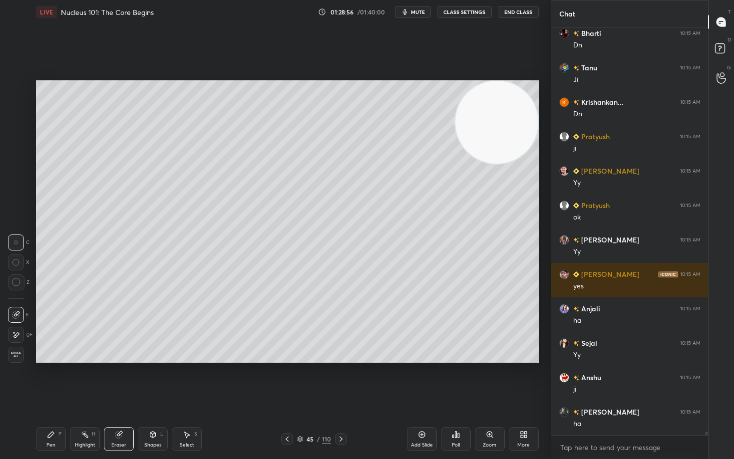
scroll to position [49011, 0]
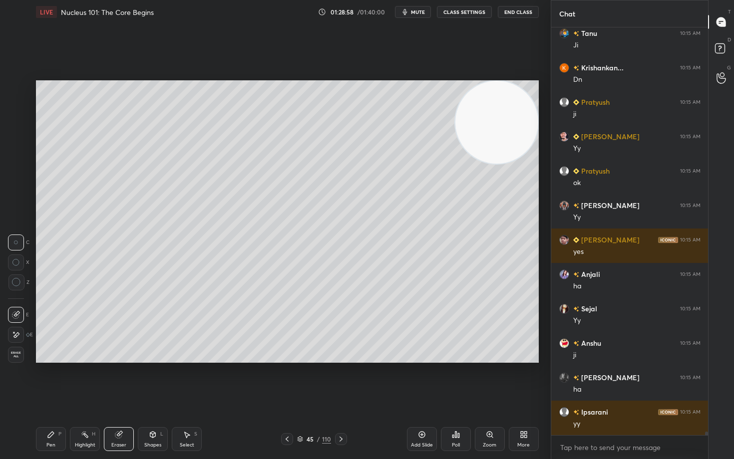
click at [419, 380] on icon at bounding box center [422, 435] width 8 height 8
drag, startPoint x: 52, startPoint y: 438, endPoint x: 52, endPoint y: 428, distance: 10.5
click at [51, 380] on icon at bounding box center [51, 435] width 8 height 8
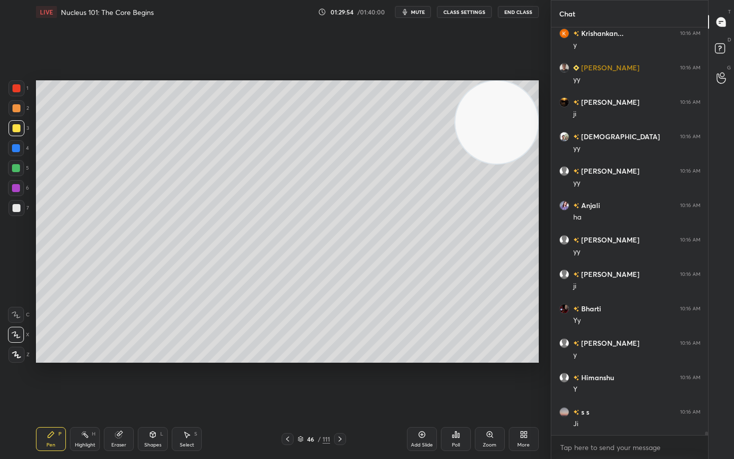
scroll to position [49699, 0]
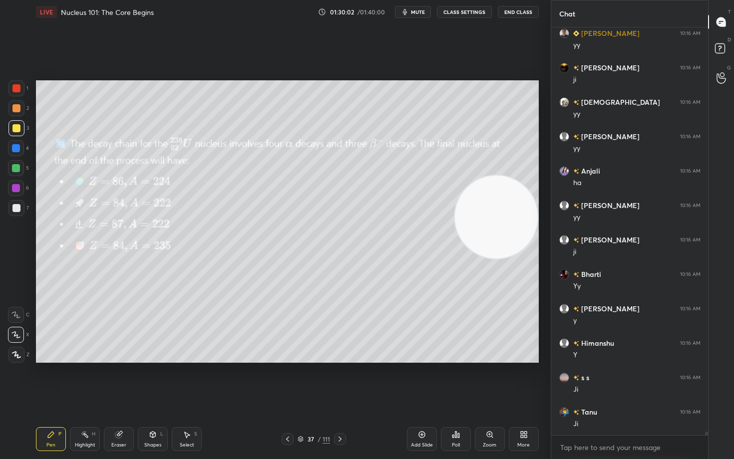
drag, startPoint x: 484, startPoint y: 131, endPoint x: 486, endPoint y: 226, distance: 94.9
click at [486, 226] on video at bounding box center [496, 217] width 83 height 83
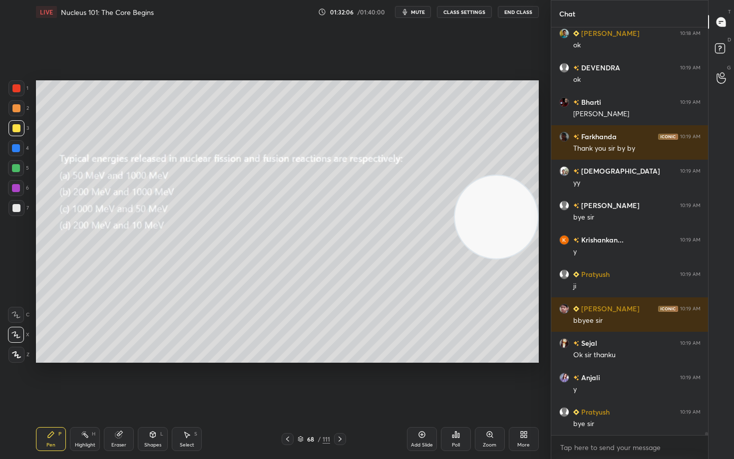
scroll to position [51741, 0]
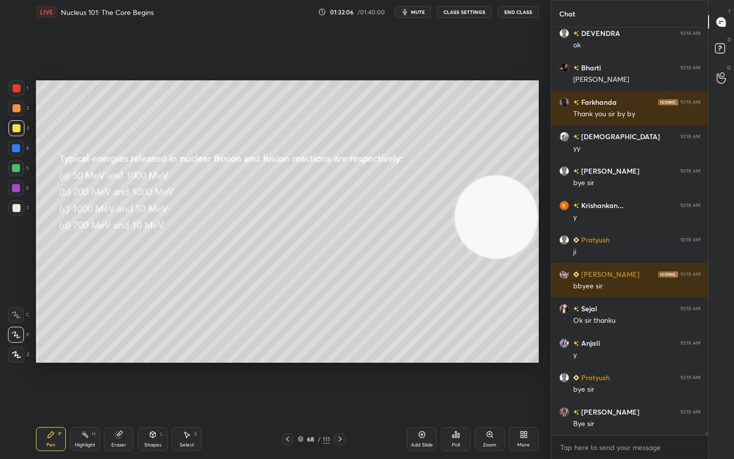
click at [514, 11] on button "End Class" at bounding box center [518, 12] width 41 height 12
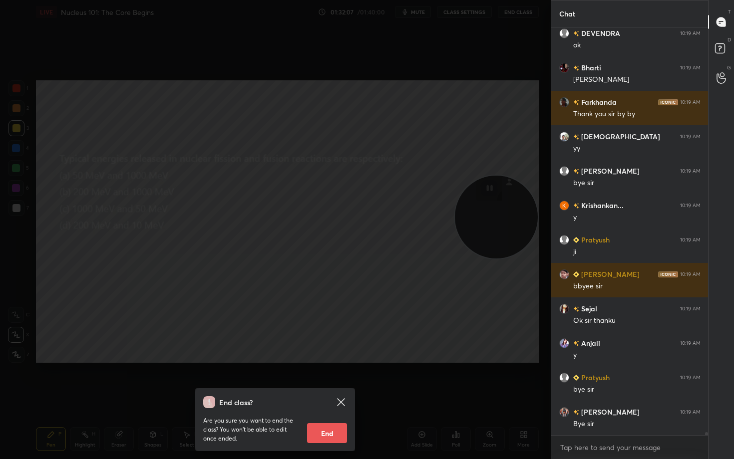
scroll to position [51776, 0]
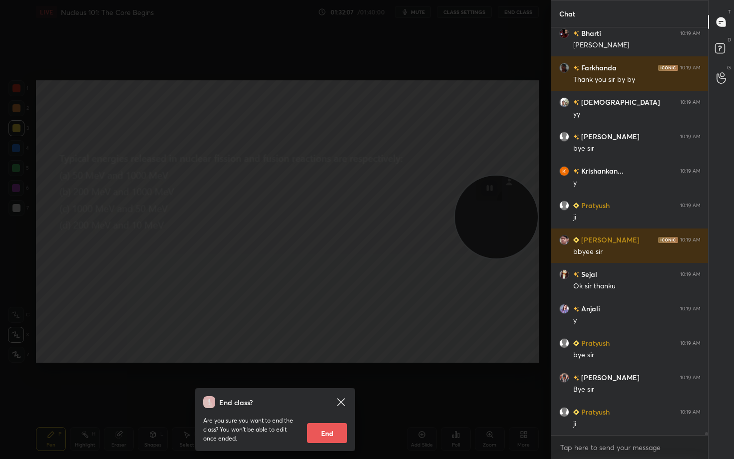
click at [317, 380] on button "End" at bounding box center [327, 433] width 40 height 20
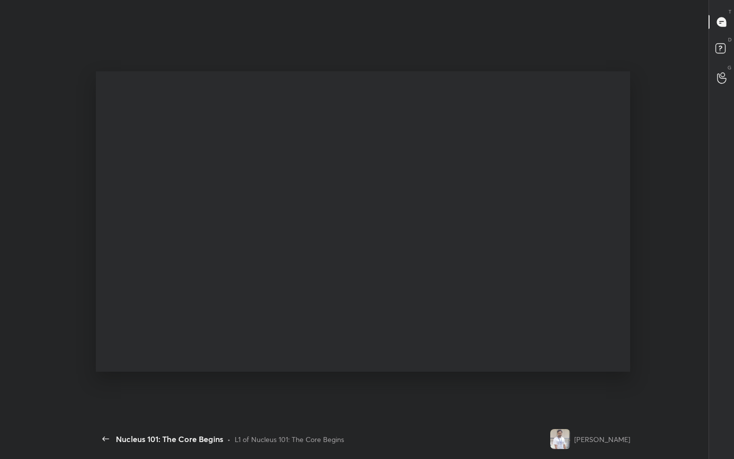
scroll to position [49520, 49339]
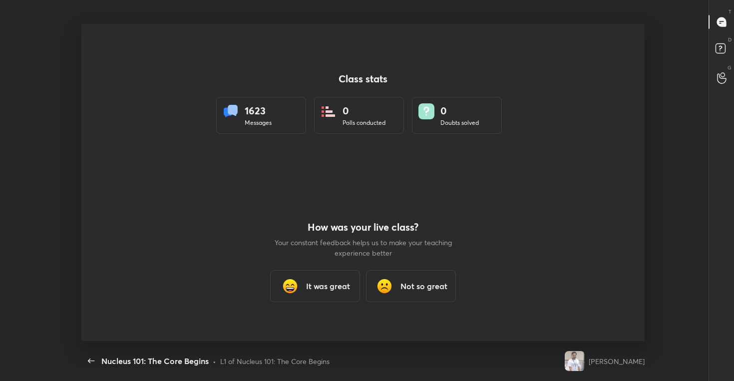
type textarea "x"
